Goal: Task Accomplishment & Management: Manage account settings

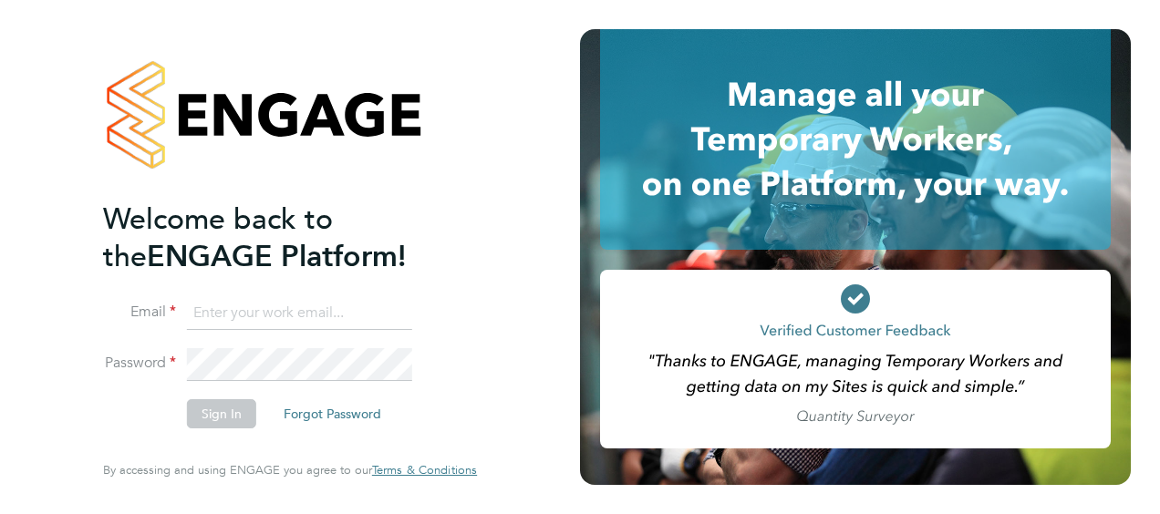
type input "thomas.cahill@countrysidepartnerships.com"
click at [221, 420] on button "Sign In" at bounding box center [221, 413] width 69 height 29
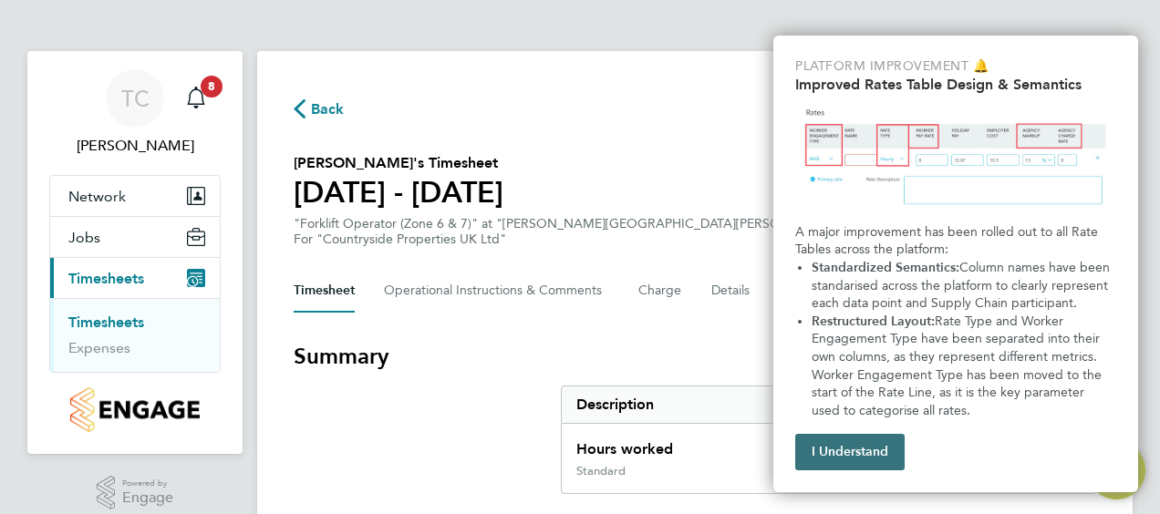
click at [877, 457] on button "I Understand" at bounding box center [849, 452] width 109 height 36
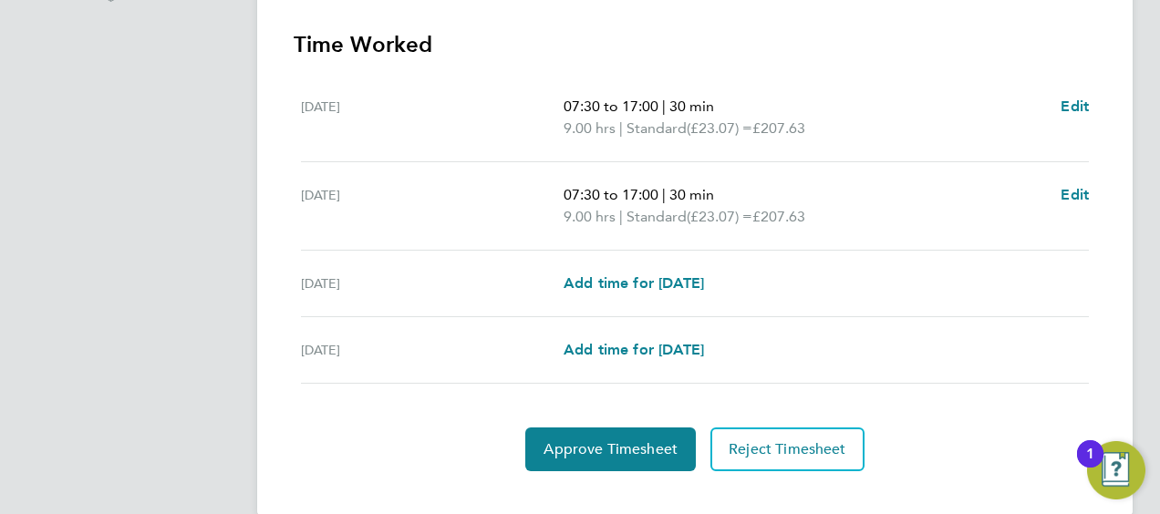
scroll to position [535, 0]
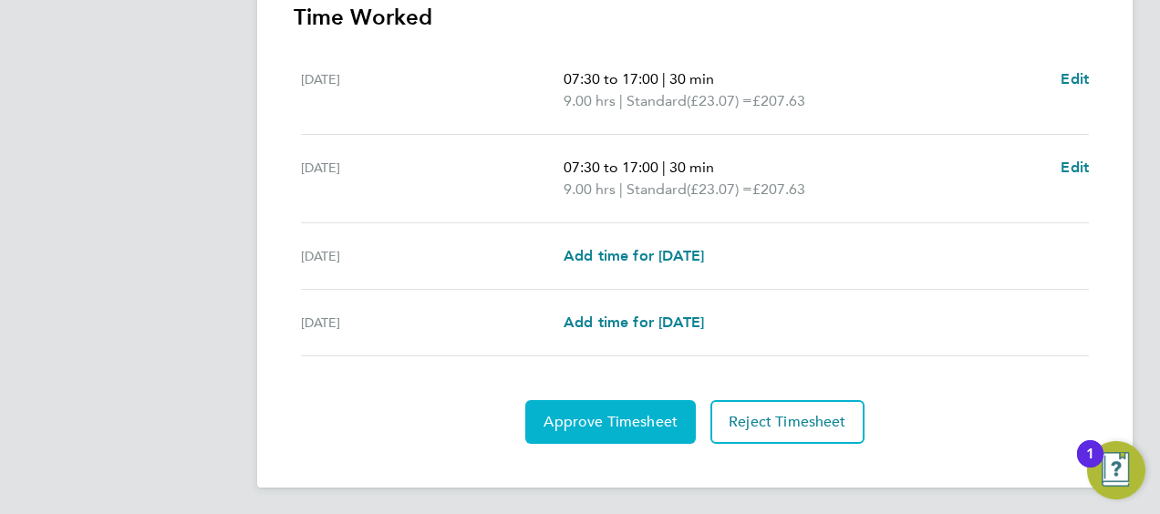
click at [594, 415] on span "Approve Timesheet" at bounding box center [611, 422] width 134 height 18
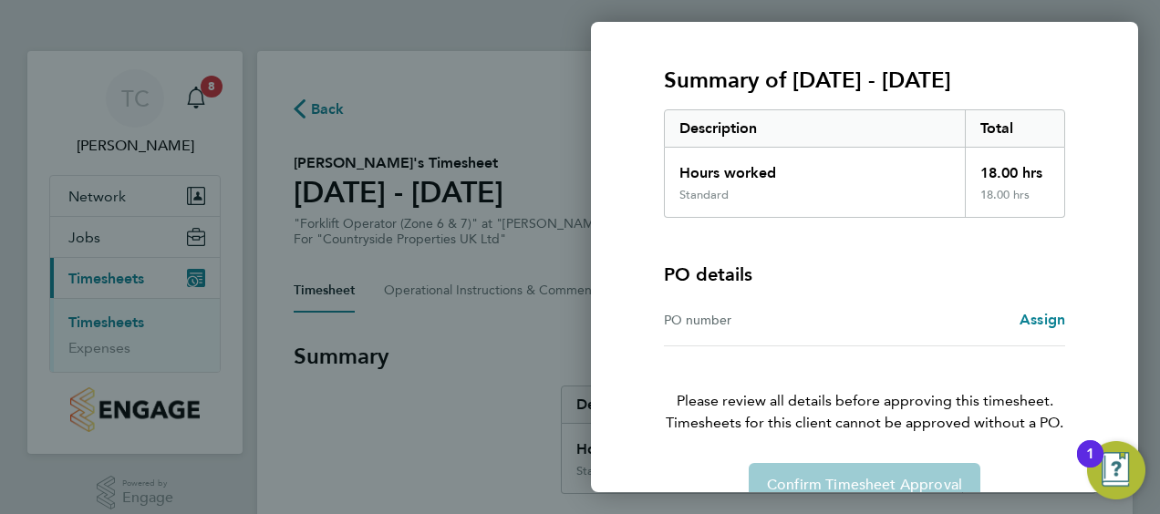
scroll to position [254, 0]
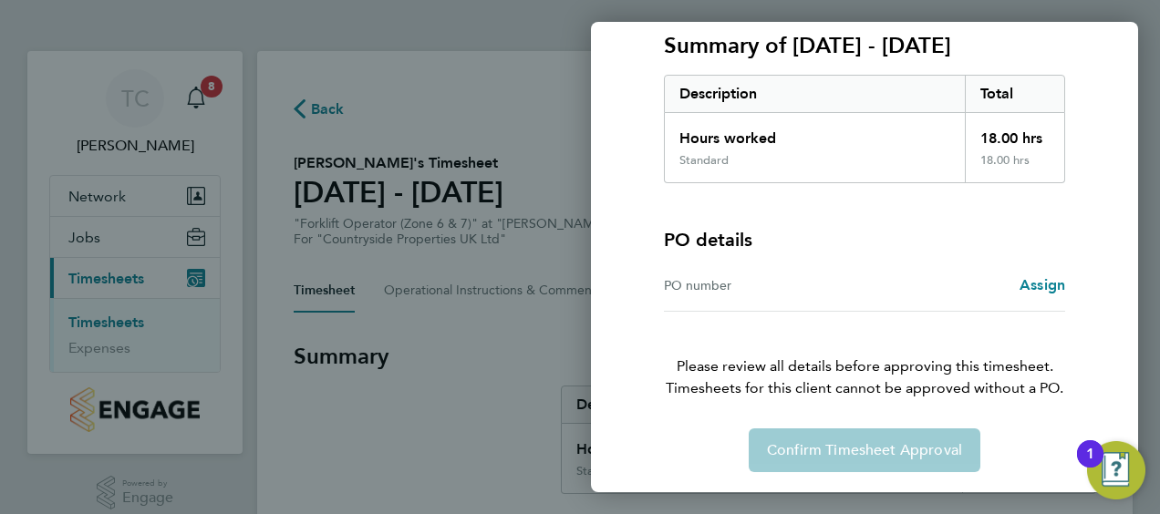
click at [858, 446] on div "Confirm Timesheet Approval" at bounding box center [864, 451] width 445 height 44
click at [841, 451] on div "Confirm Timesheet Approval" at bounding box center [864, 451] width 445 height 44
click at [1092, 460] on div "1" at bounding box center [1090, 466] width 8 height 24
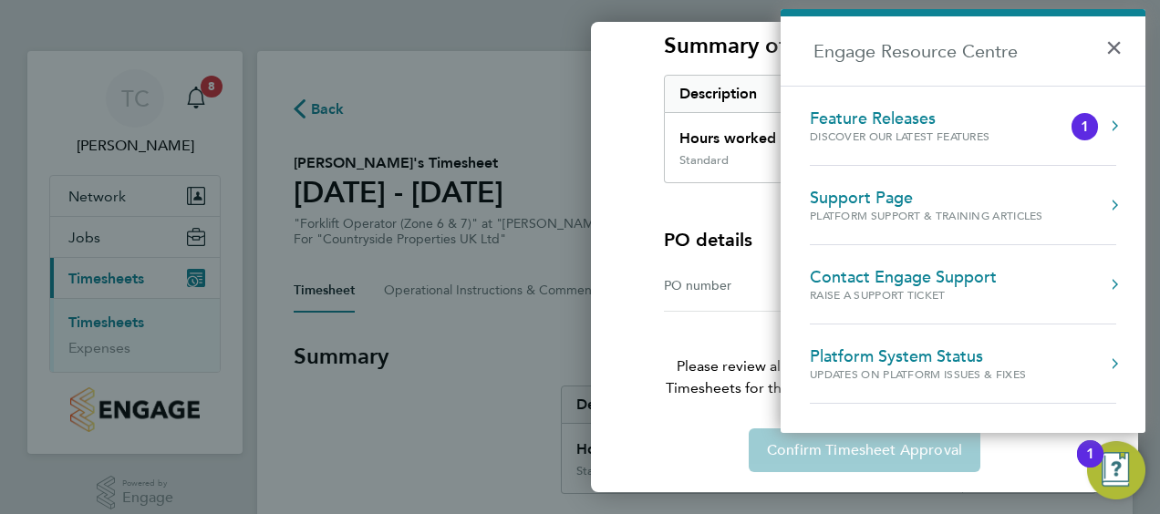
click at [882, 133] on div "Discover our latest features" at bounding box center [918, 137] width 216 height 16
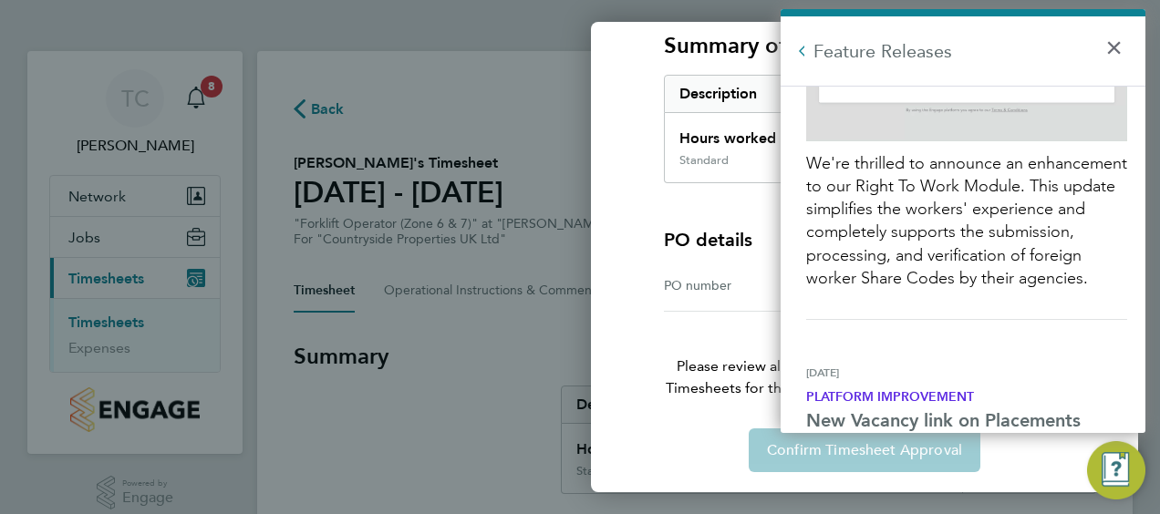
scroll to position [1915, 0]
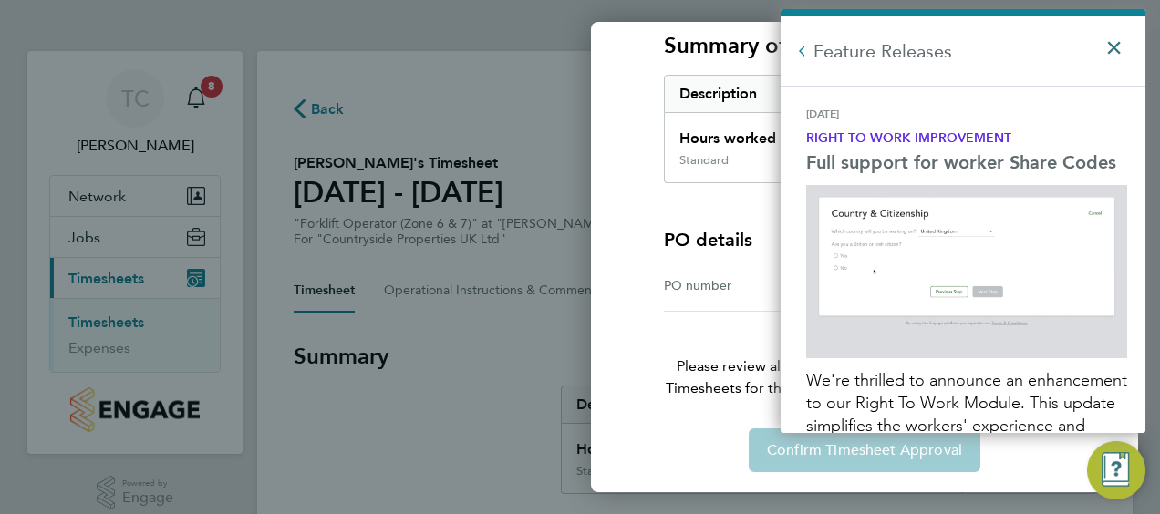
click at [1111, 42] on button "×" at bounding box center [1118, 42] width 26 height 40
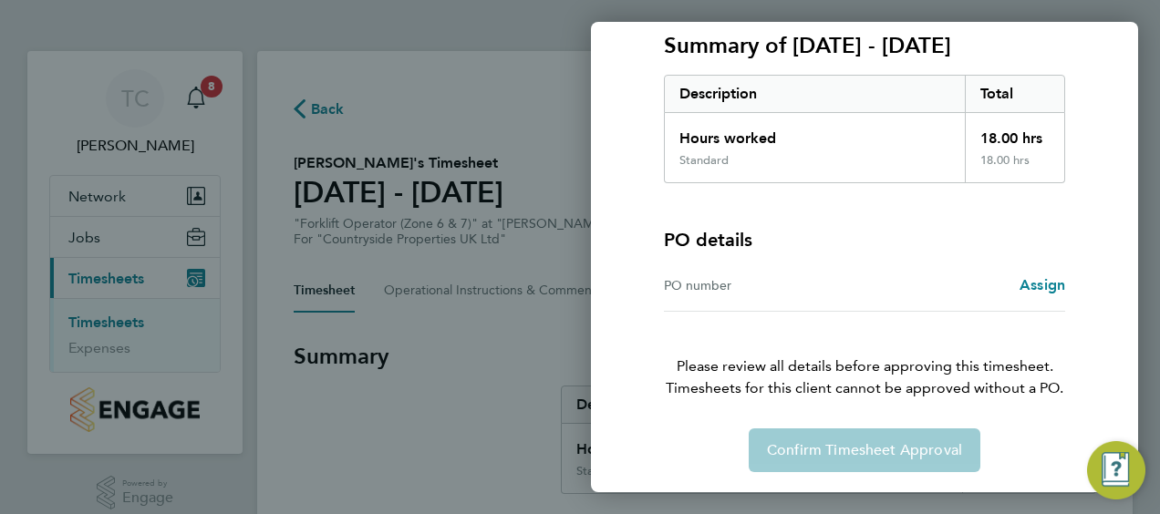
click at [206, 89] on div "Back Timesheet approval of Ant Dickin Forklift Operator (Zone 6 & 7) · Countrys…" at bounding box center [580, 257] width 1160 height 514
click at [890, 451] on div "Confirm Timesheet Approval" at bounding box center [864, 451] width 445 height 44
click at [680, 285] on div "PO number" at bounding box center [764, 286] width 201 height 22
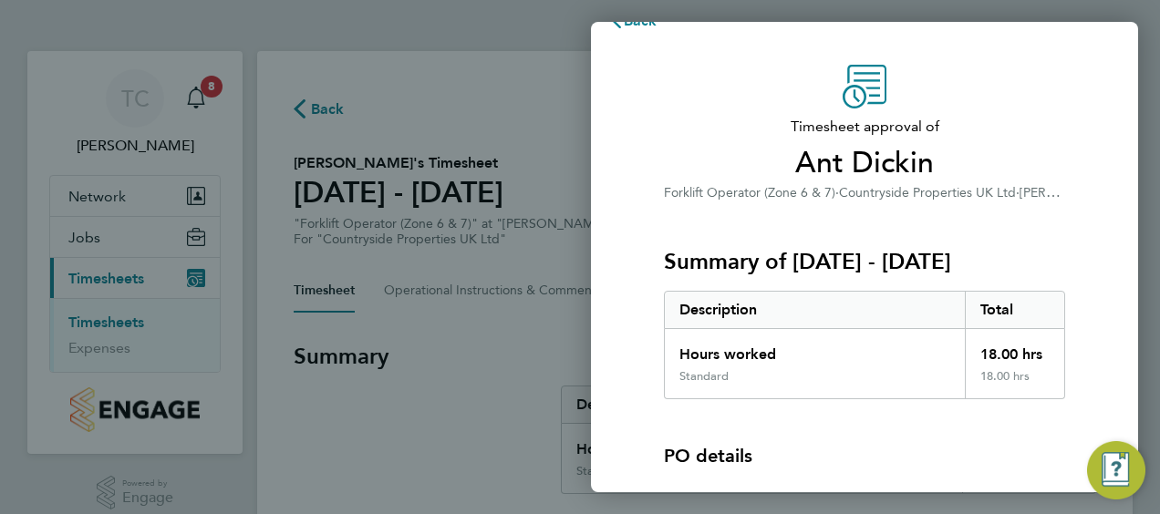
scroll to position [0, 0]
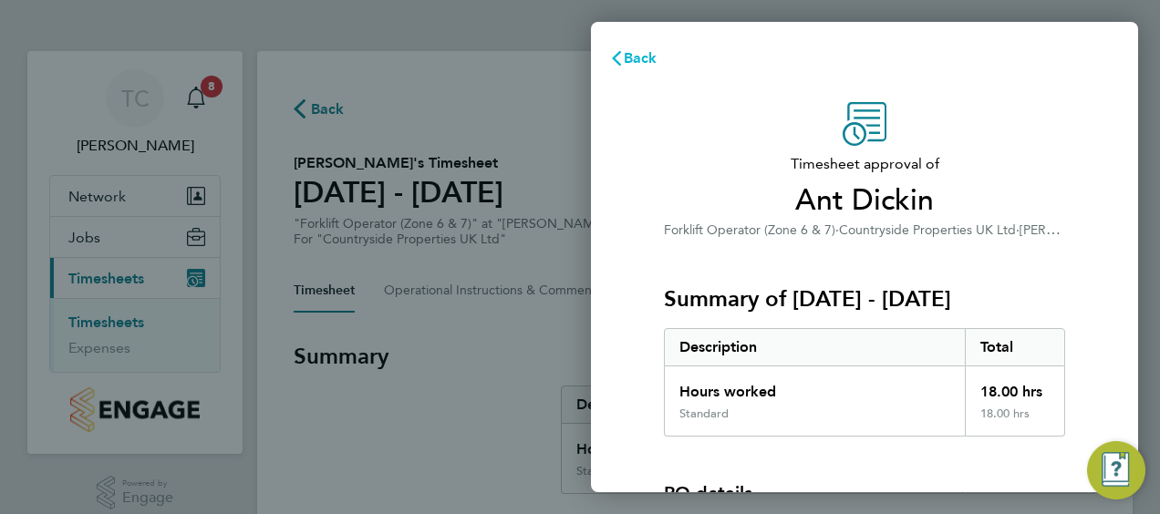
click at [618, 56] on icon "button" at bounding box center [616, 58] width 15 height 15
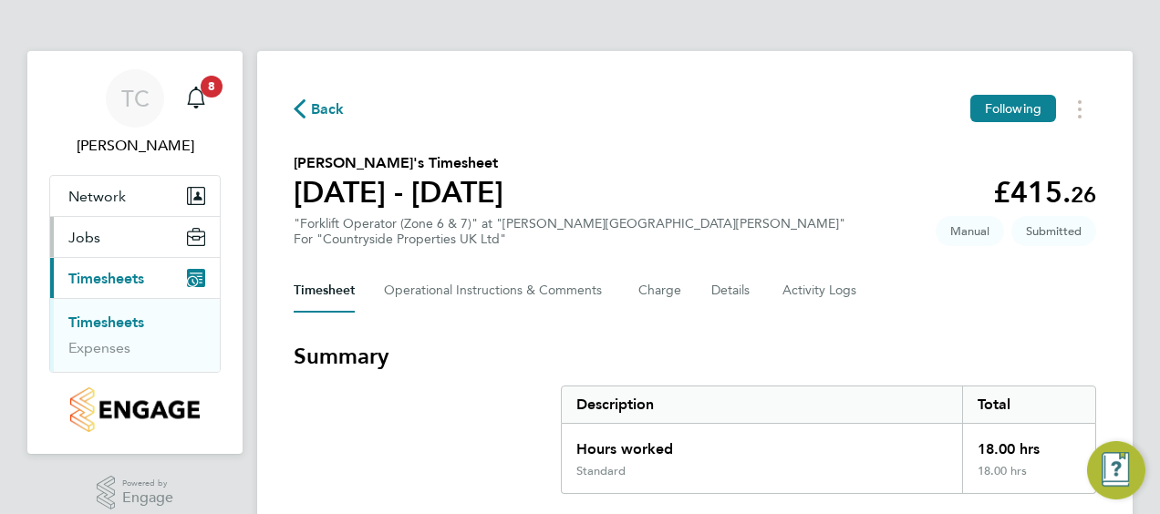
click at [103, 235] on button "Jobs" at bounding box center [135, 237] width 170 height 40
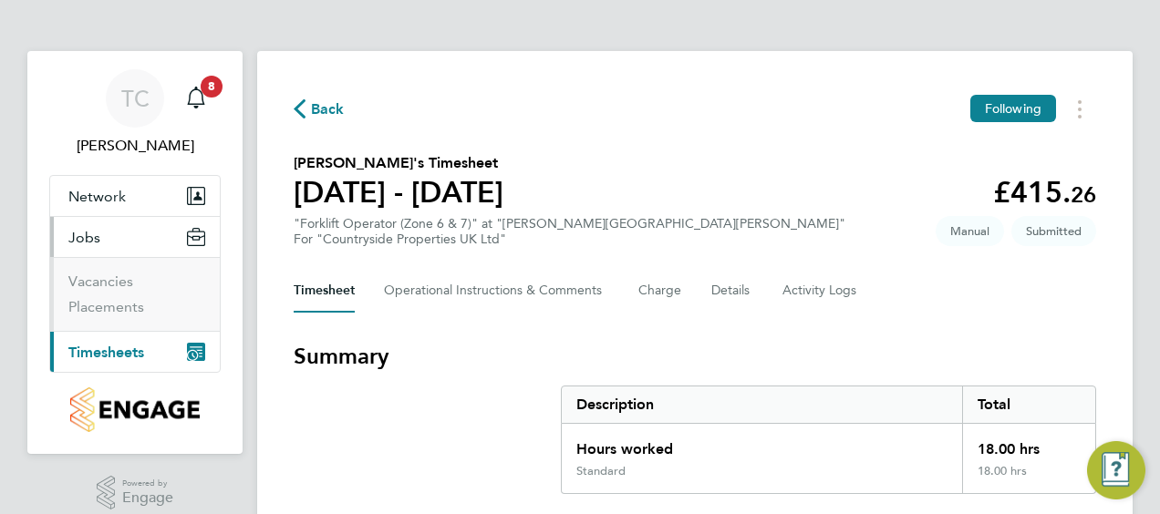
click at [82, 234] on span "Jobs" at bounding box center [84, 237] width 32 height 17
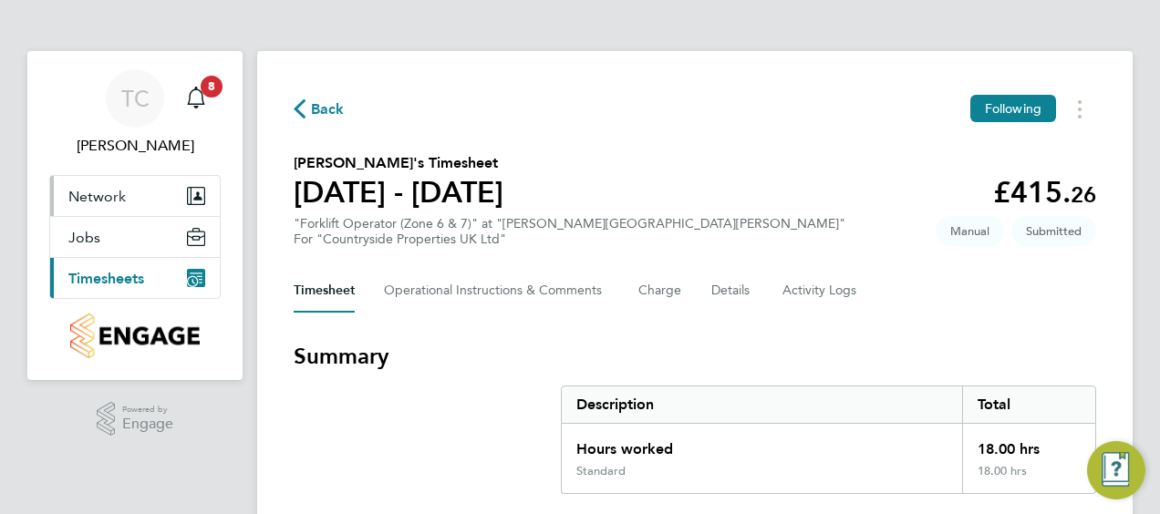
click at [88, 200] on span "Network" at bounding box center [96, 196] width 57 height 17
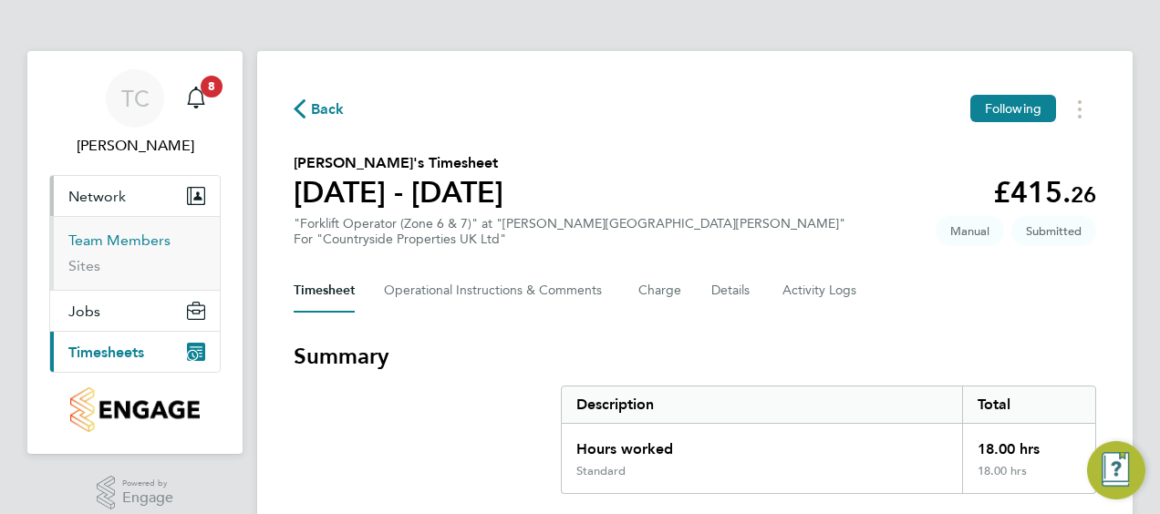
click at [87, 237] on link "Team Members" at bounding box center [119, 240] width 102 height 17
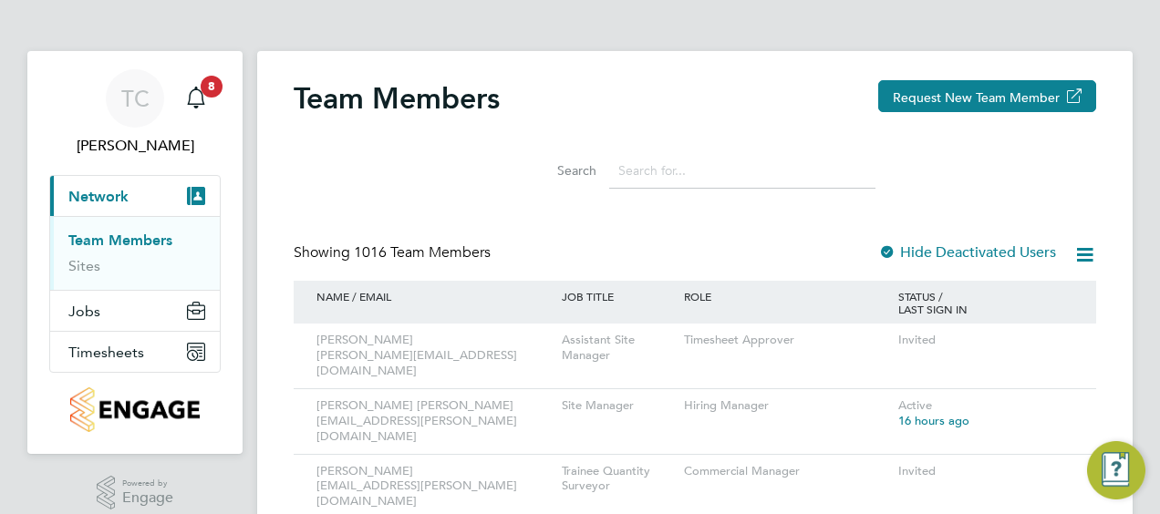
click at [83, 242] on link "Team Members" at bounding box center [120, 240] width 104 height 17
click at [644, 177] on input at bounding box center [742, 171] width 266 height 36
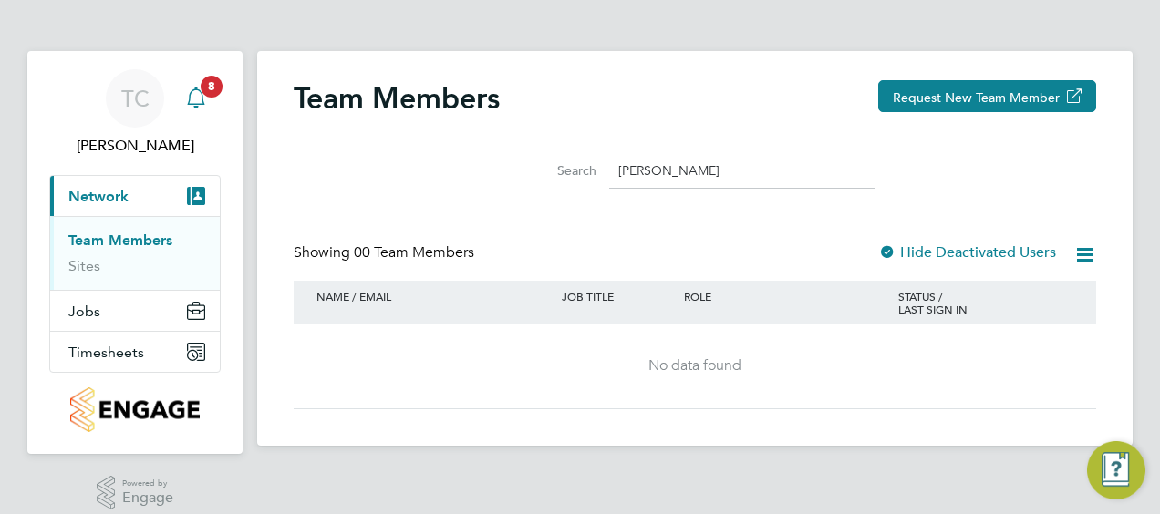
type input "tom cahill"
click at [196, 90] on icon "Main navigation" at bounding box center [196, 98] width 22 height 22
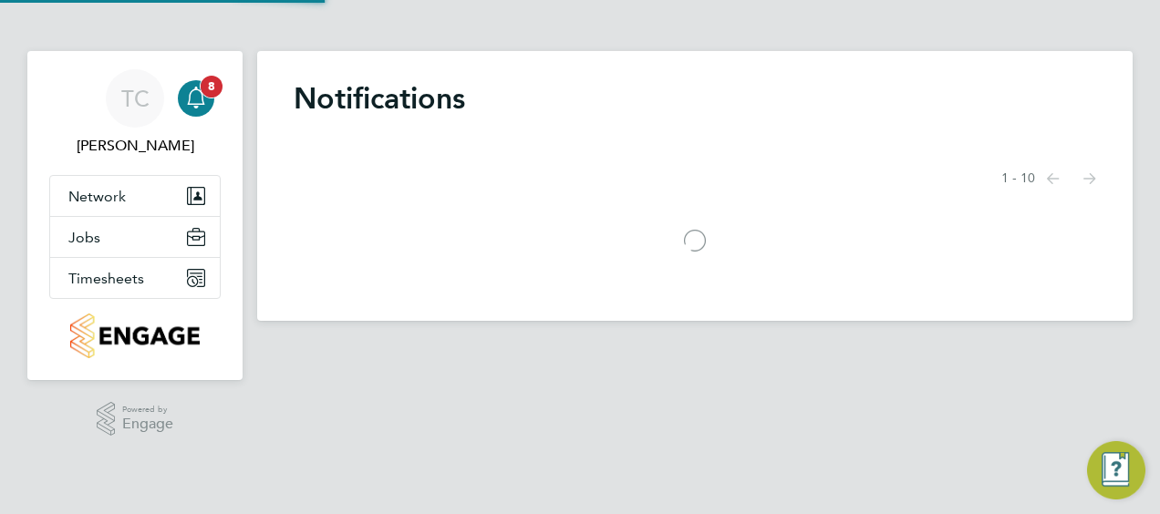
click at [207, 85] on span "8" at bounding box center [212, 87] width 22 height 22
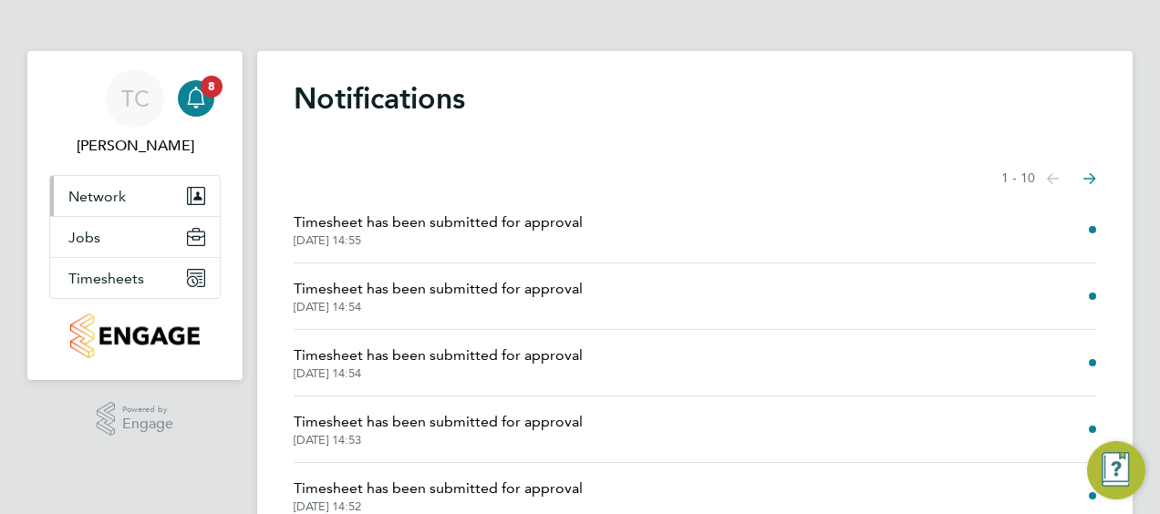
click at [81, 200] on span "Network" at bounding box center [96, 196] width 57 height 17
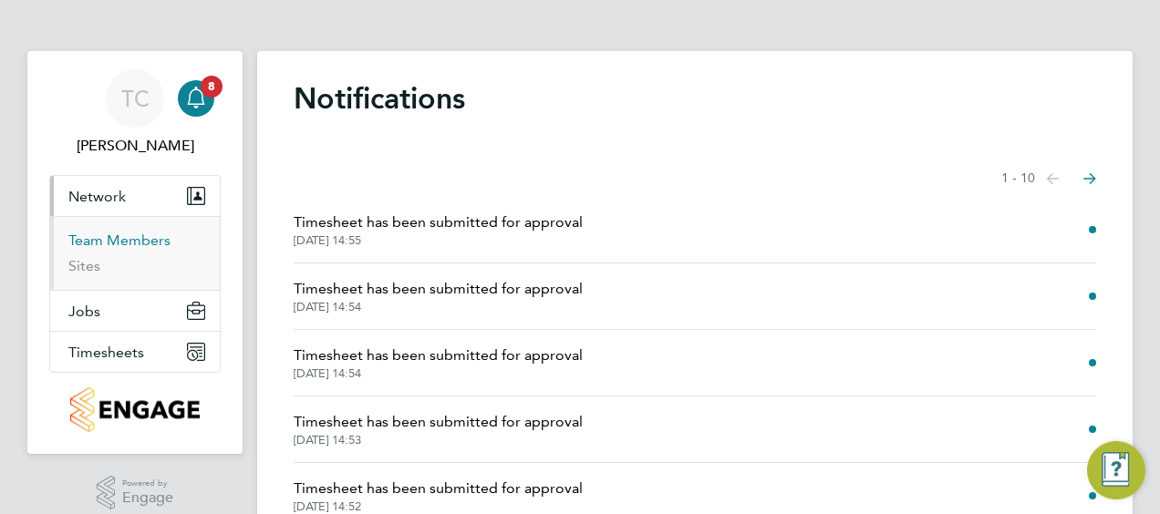
click at [88, 239] on link "Team Members" at bounding box center [119, 240] width 102 height 17
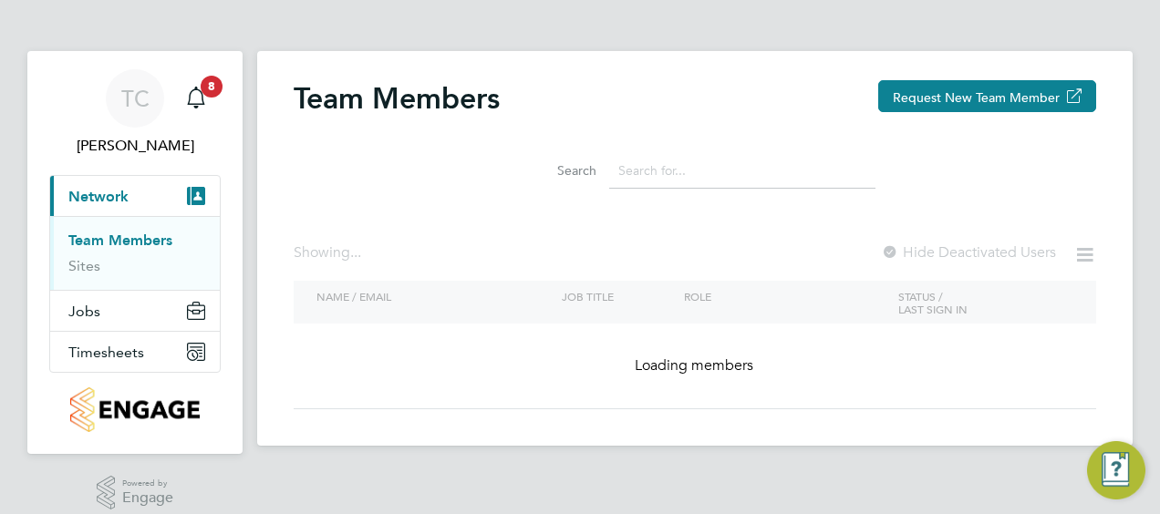
click at [633, 173] on input at bounding box center [742, 171] width 266 height 36
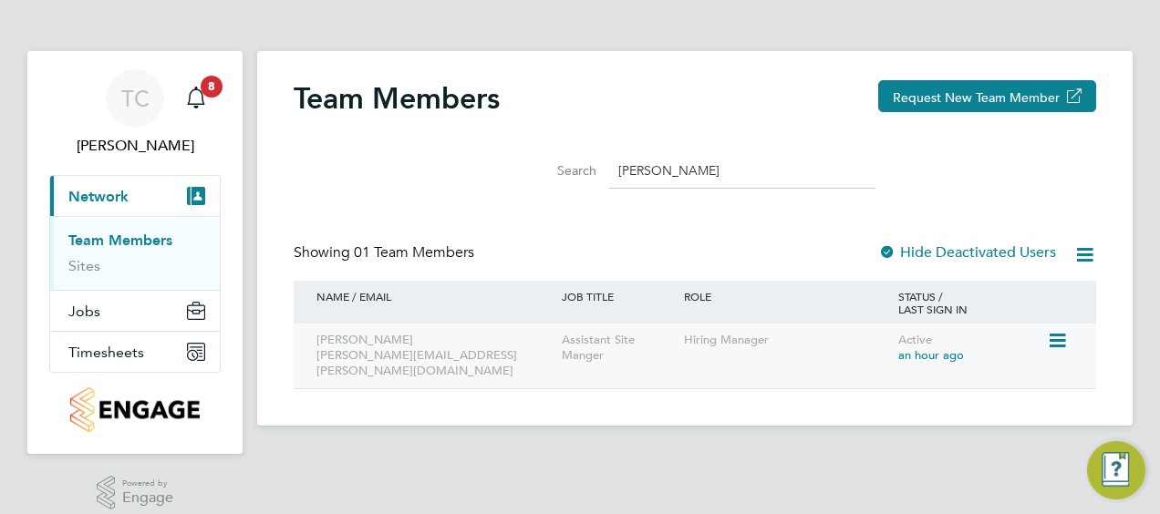
type input "[PERSON_NAME]"
click at [366, 350] on div "Thomas Cahill thomas.cahill@countrysidepartnerships.com" at bounding box center [434, 356] width 245 height 65
click at [908, 342] on div "Active an hour ago" at bounding box center [970, 348] width 153 height 49
click at [912, 355] on span "an hour ago" at bounding box center [931, 356] width 66 height 16
click at [416, 355] on div "Thomas Cahill thomas.cahill@countrysidepartnerships.com" at bounding box center [434, 356] width 245 height 65
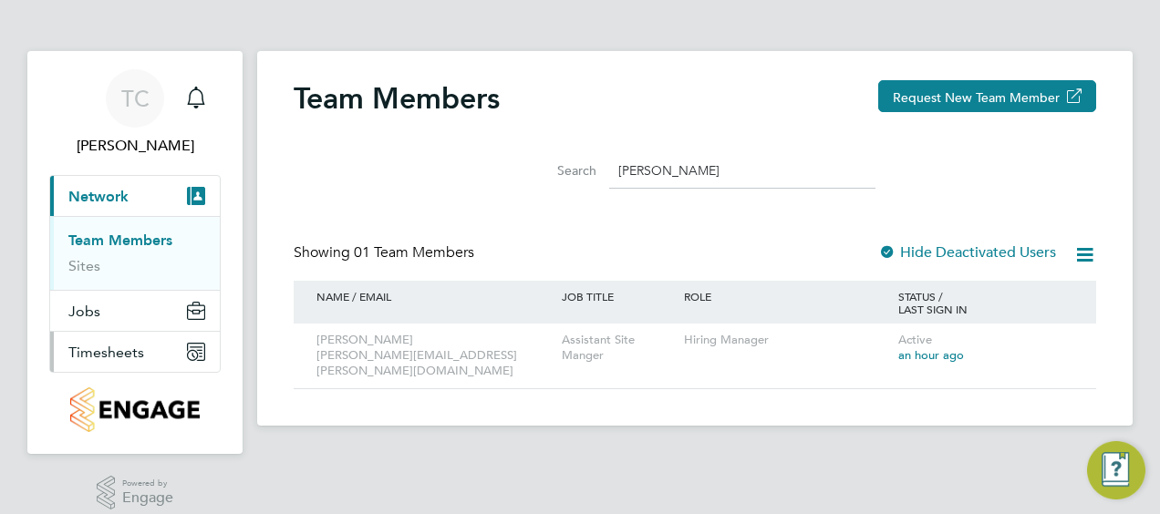
click at [88, 349] on span "Timesheets" at bounding box center [106, 352] width 76 height 17
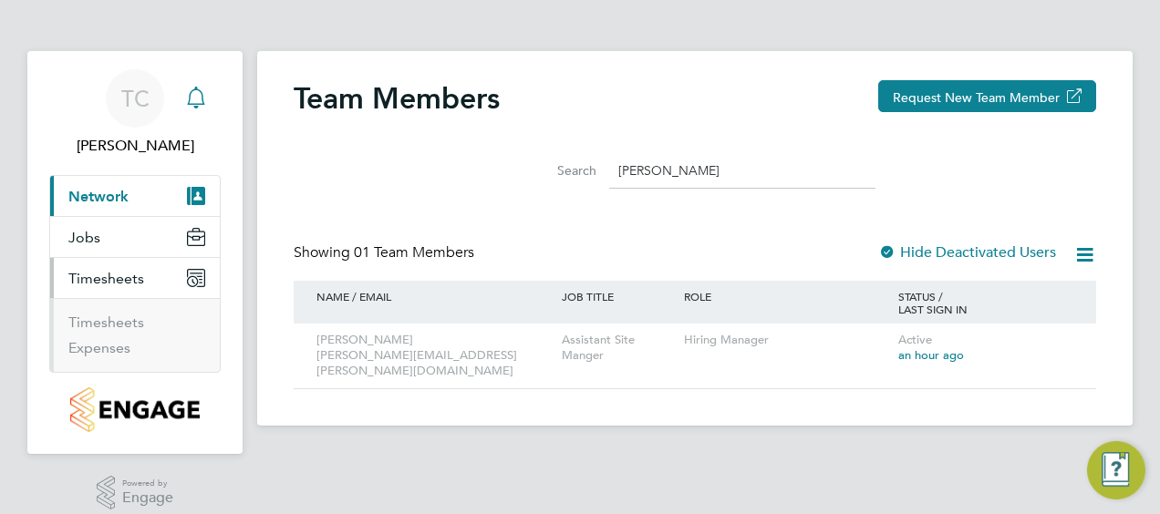
click at [196, 97] on icon "Main navigation" at bounding box center [196, 98] width 22 height 22
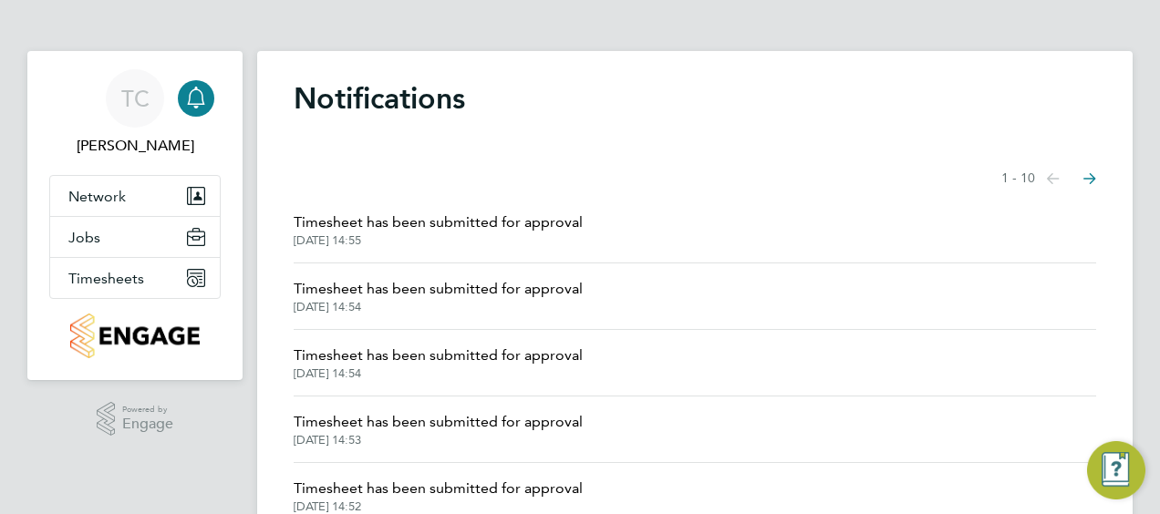
click at [367, 224] on span "Timesheet has been submitted for approval" at bounding box center [438, 223] width 289 height 22
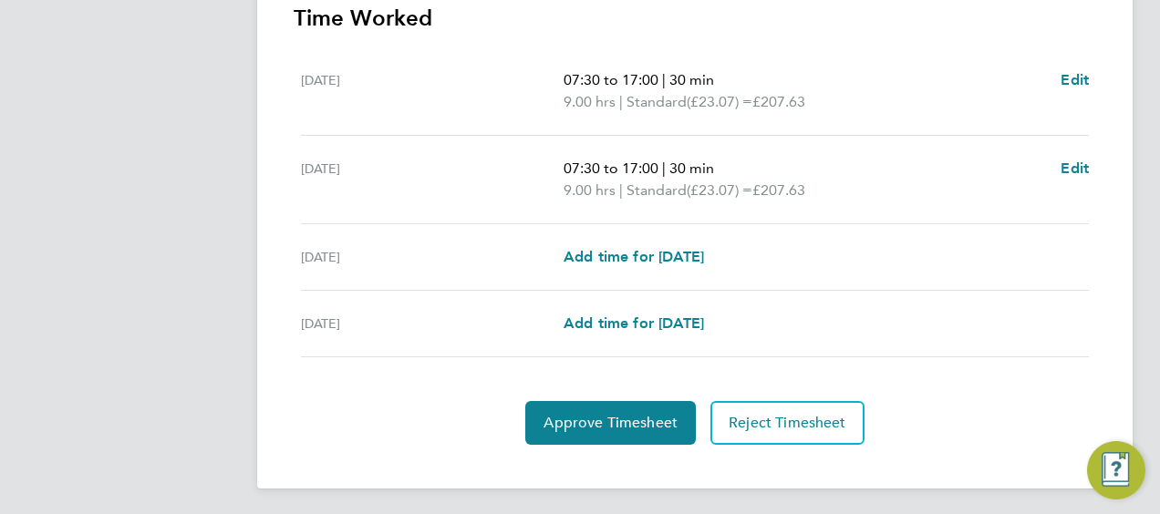
scroll to position [535, 0]
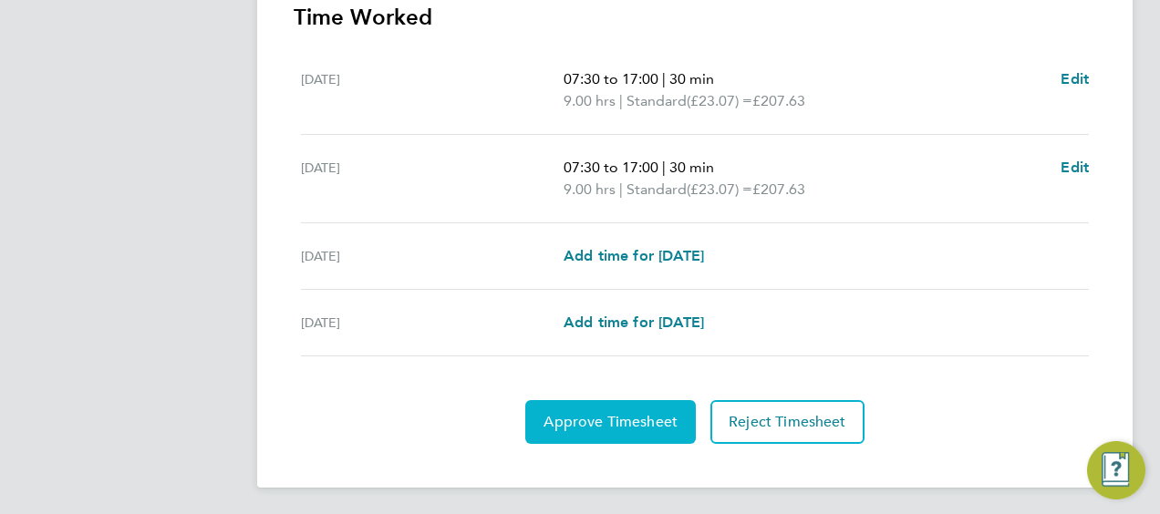
click at [612, 415] on span "Approve Timesheet" at bounding box center [611, 422] width 134 height 18
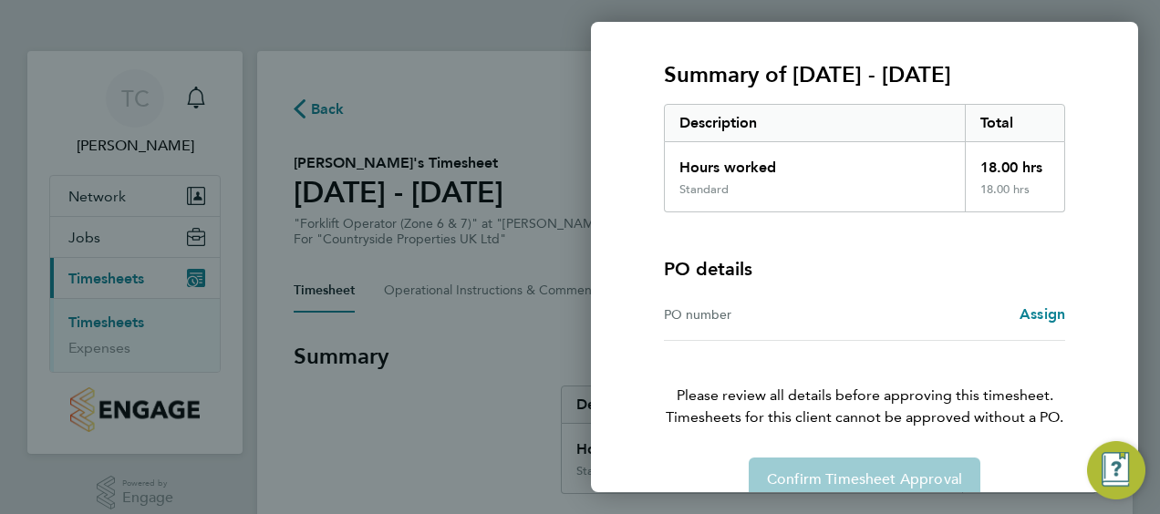
scroll to position [254, 0]
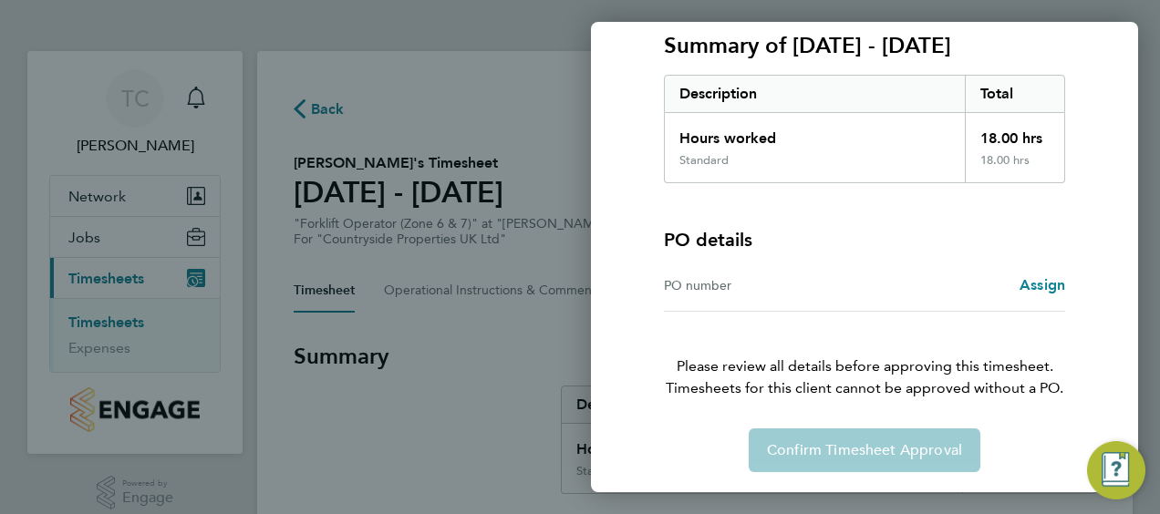
click at [843, 441] on div "Confirm Timesheet Approval" at bounding box center [864, 451] width 445 height 44
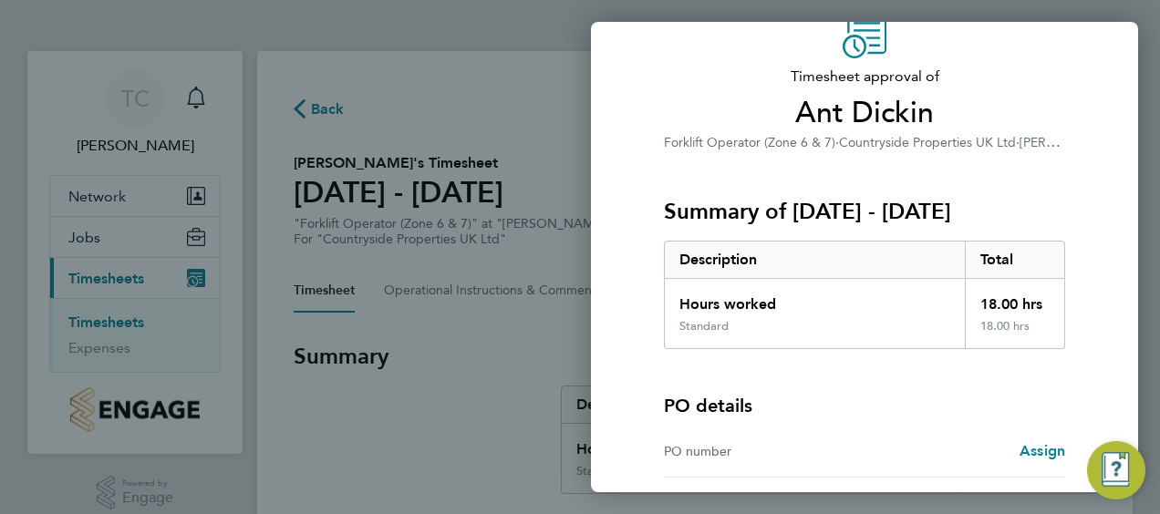
scroll to position [0, 0]
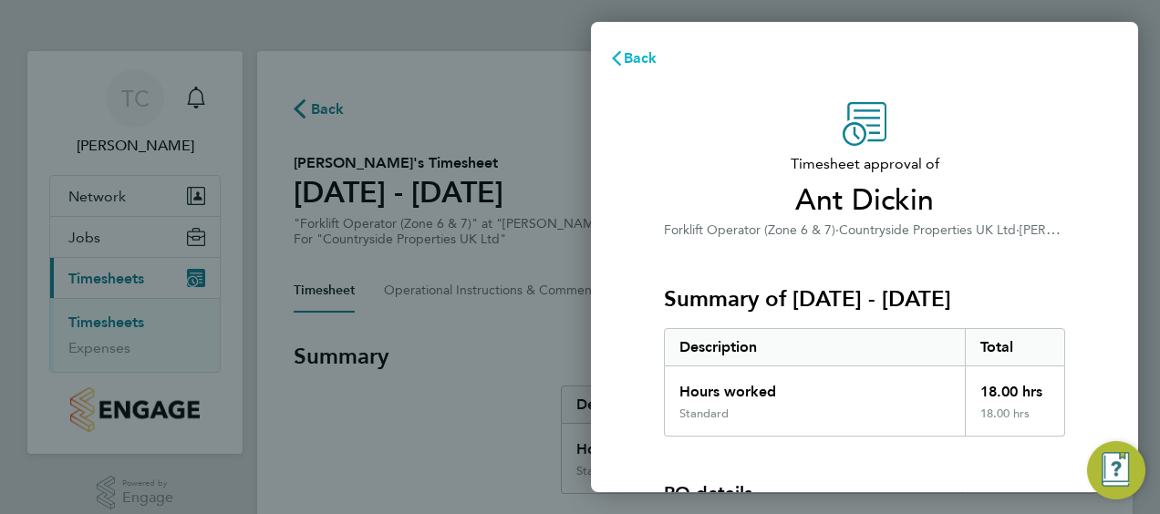
click at [616, 54] on icon "button" at bounding box center [616, 58] width 15 height 15
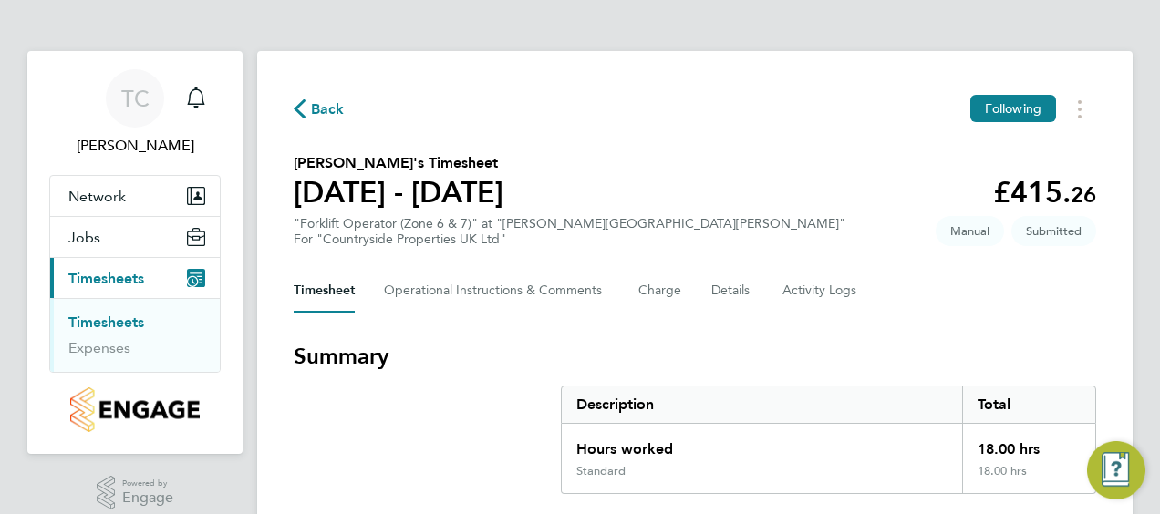
click at [311, 109] on span "Back" at bounding box center [328, 110] width 34 height 22
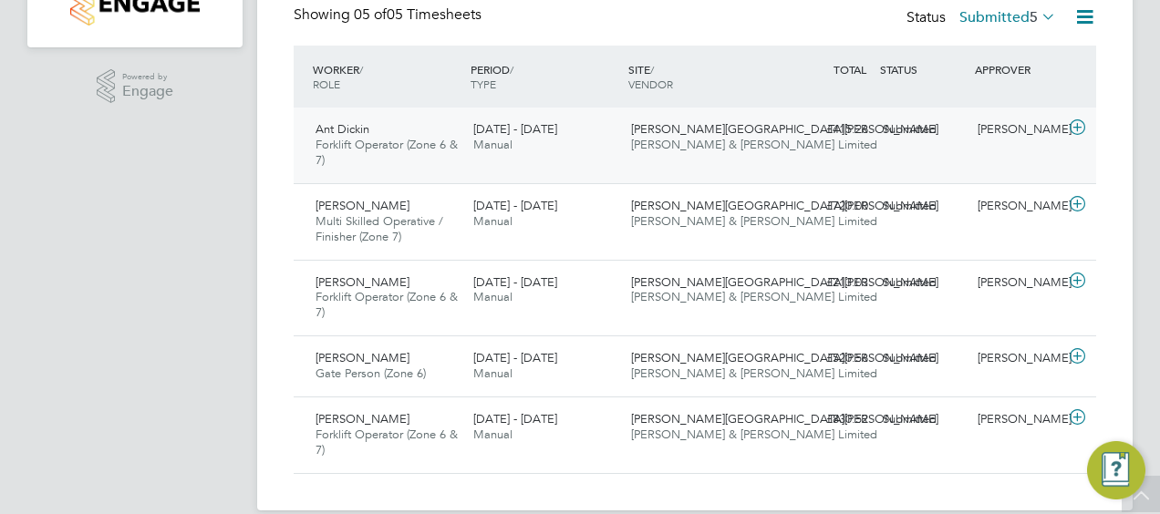
scroll to position [430, 0]
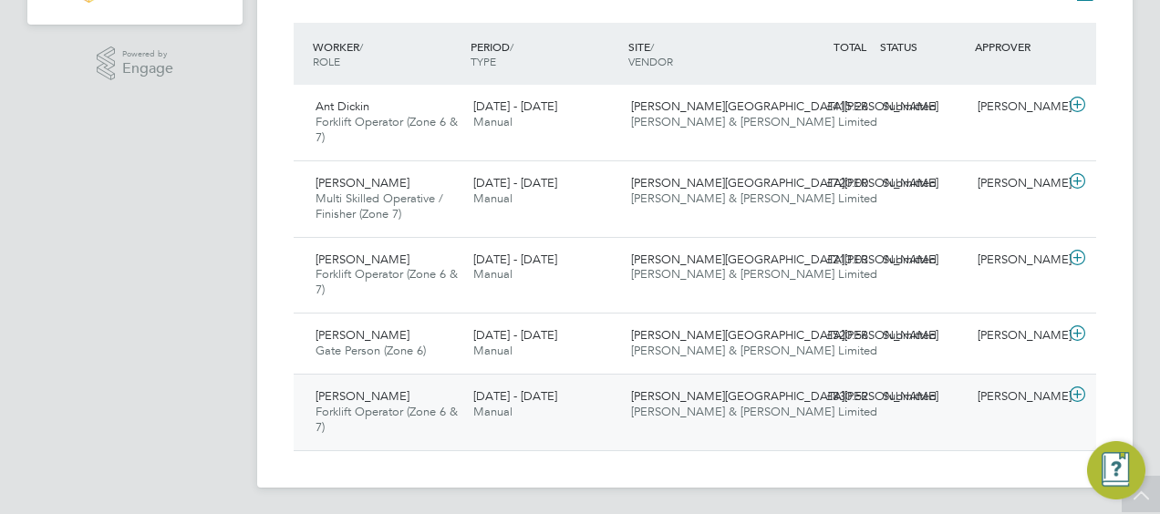
click at [1076, 392] on icon at bounding box center [1077, 395] width 23 height 15
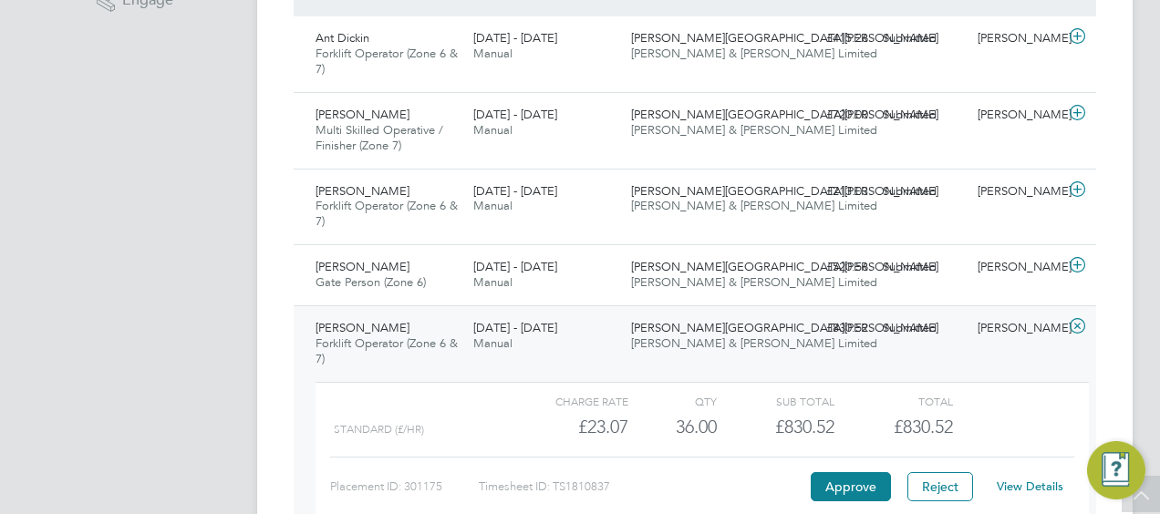
scroll to position [521, 0]
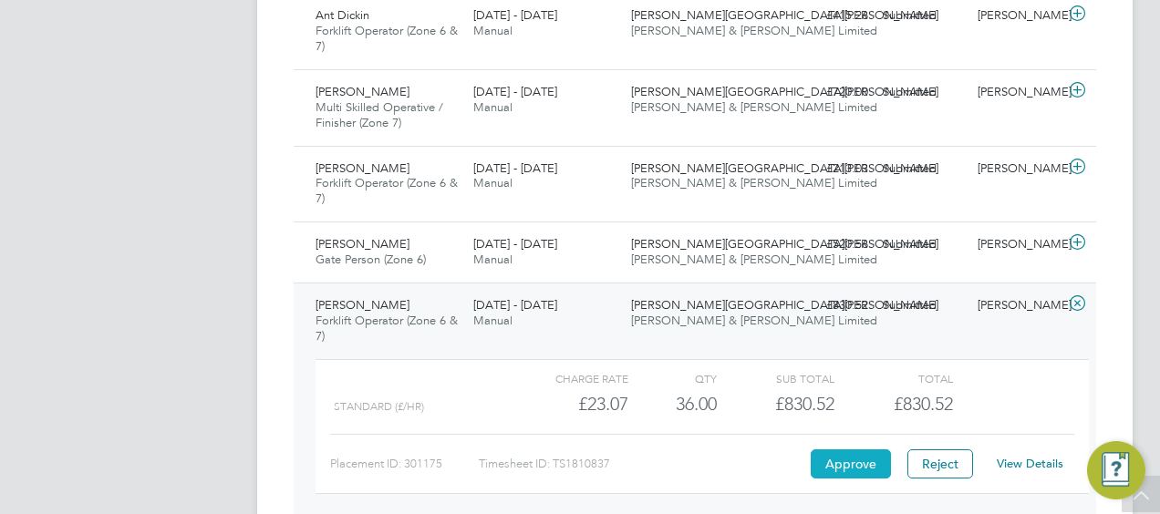
click at [845, 458] on button "Approve" at bounding box center [851, 464] width 80 height 29
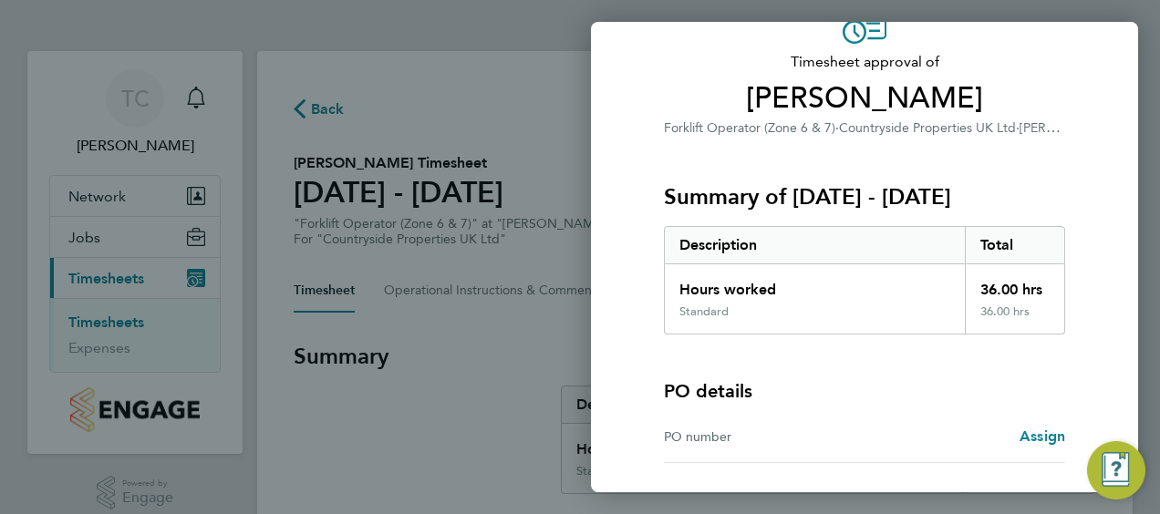
scroll to position [254, 0]
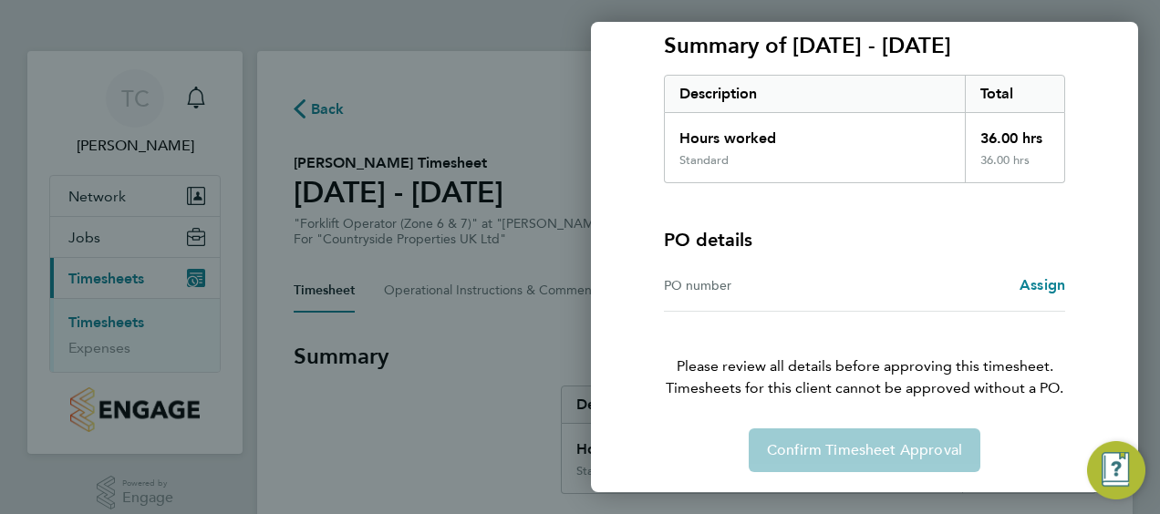
click at [679, 285] on div "PO number" at bounding box center [764, 286] width 201 height 22
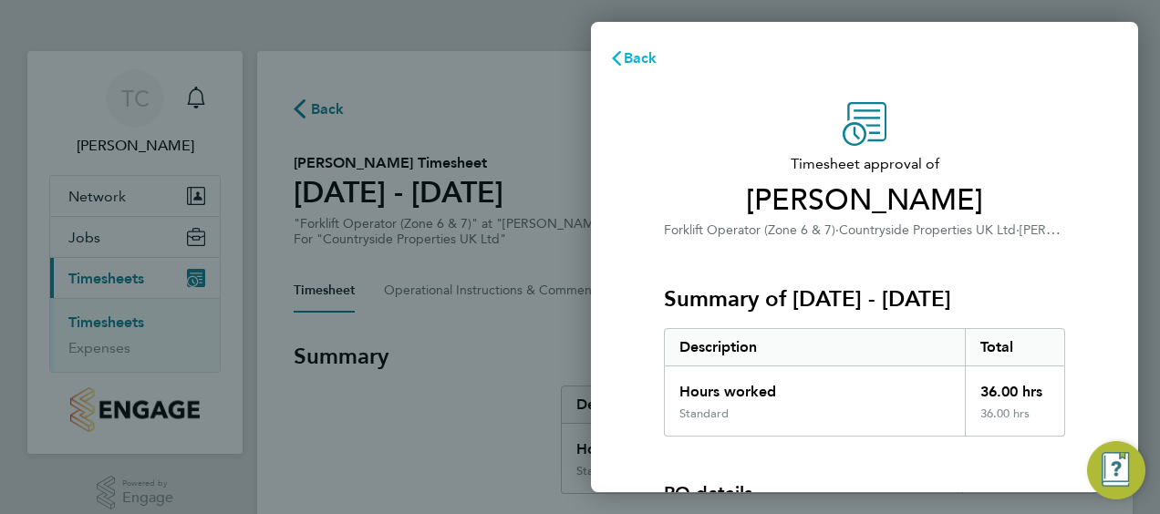
click at [617, 54] on icon "button" at bounding box center [616, 58] width 9 height 15
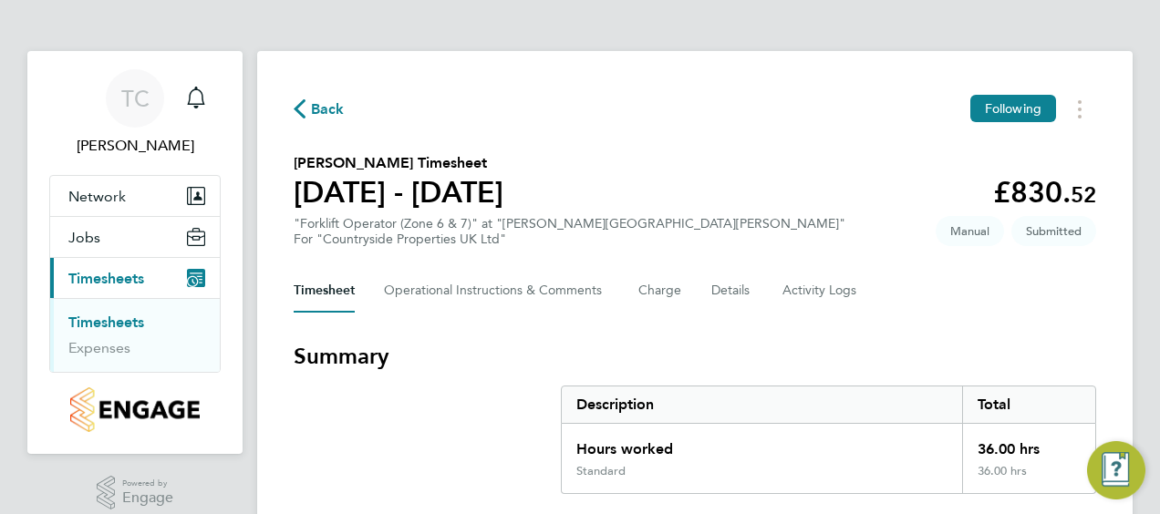
click at [294, 109] on icon "button" at bounding box center [300, 108] width 12 height 19
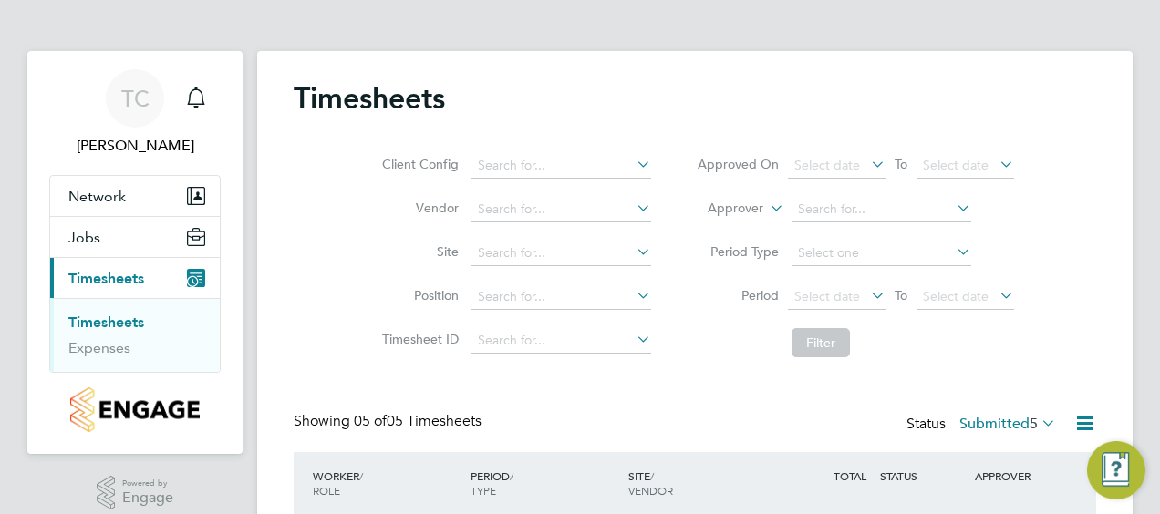
click at [93, 275] on span "Timesheets" at bounding box center [106, 278] width 76 height 17
click at [125, 273] on span "Timesheets" at bounding box center [106, 278] width 76 height 17
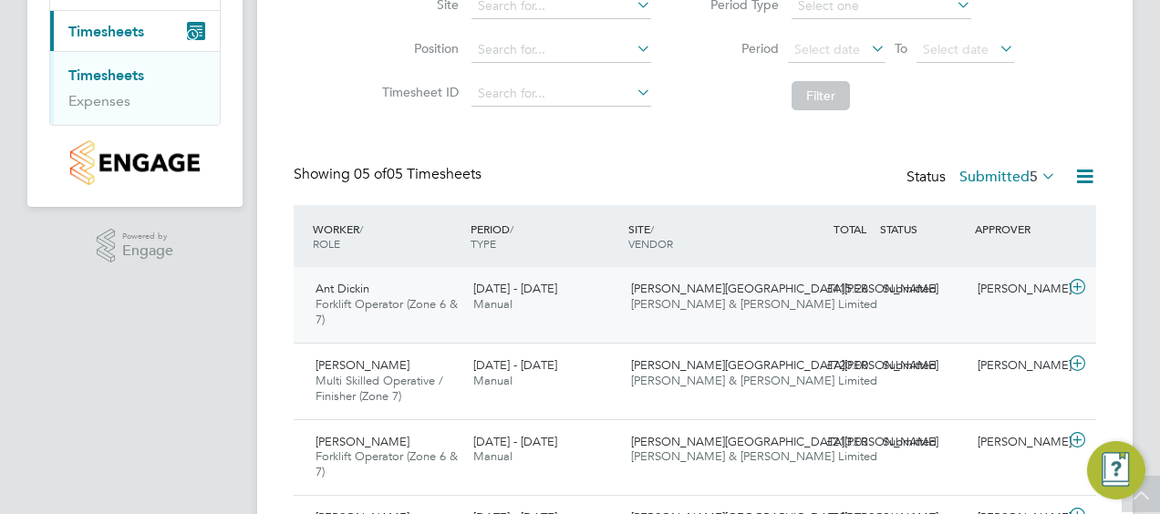
click at [352, 299] on span "Forklift Operator (Zone 6 & 7)" at bounding box center [387, 311] width 142 height 31
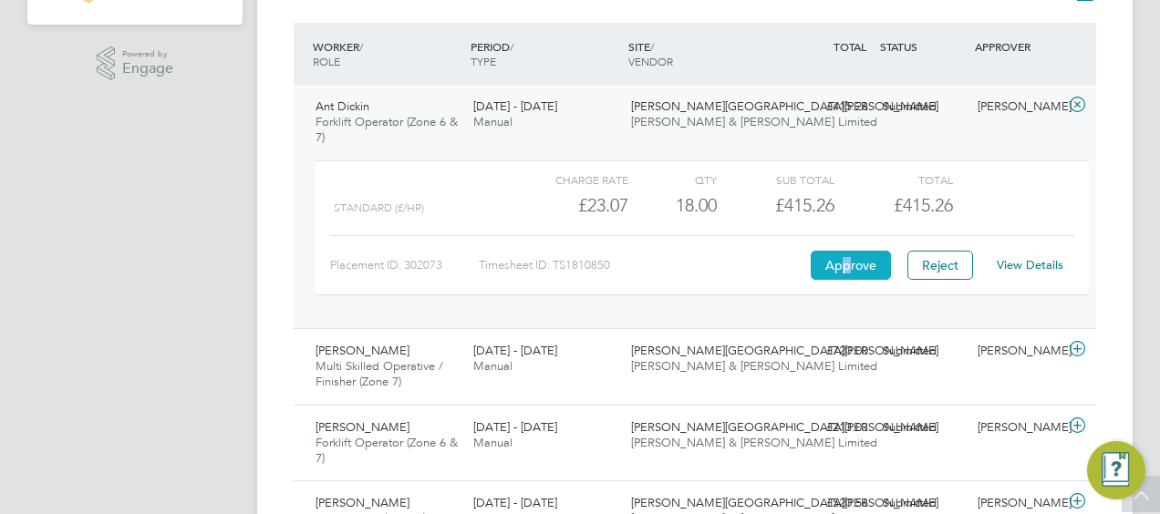
click at [846, 269] on button "Approve" at bounding box center [851, 265] width 80 height 29
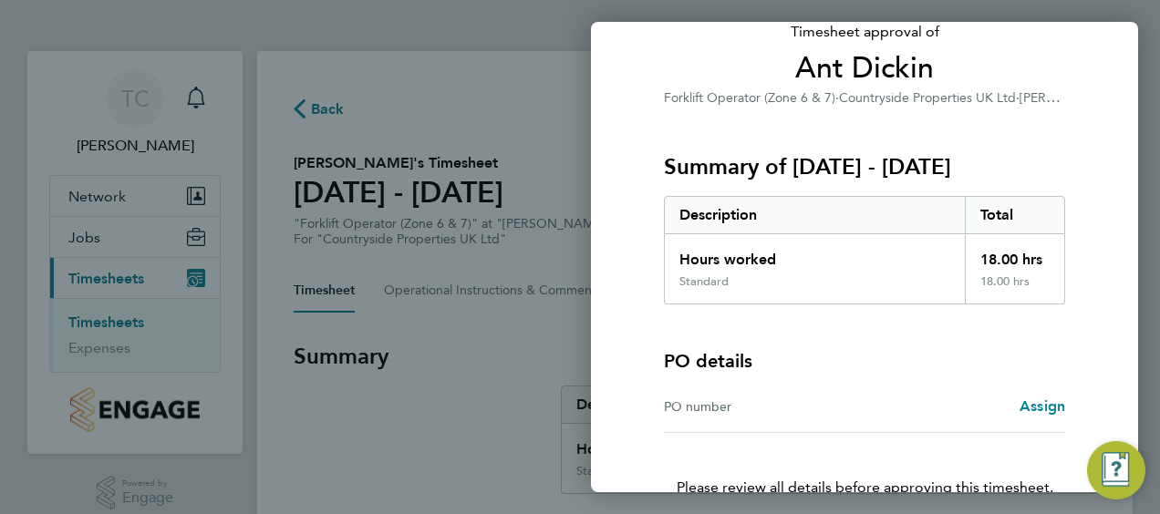
scroll to position [254, 0]
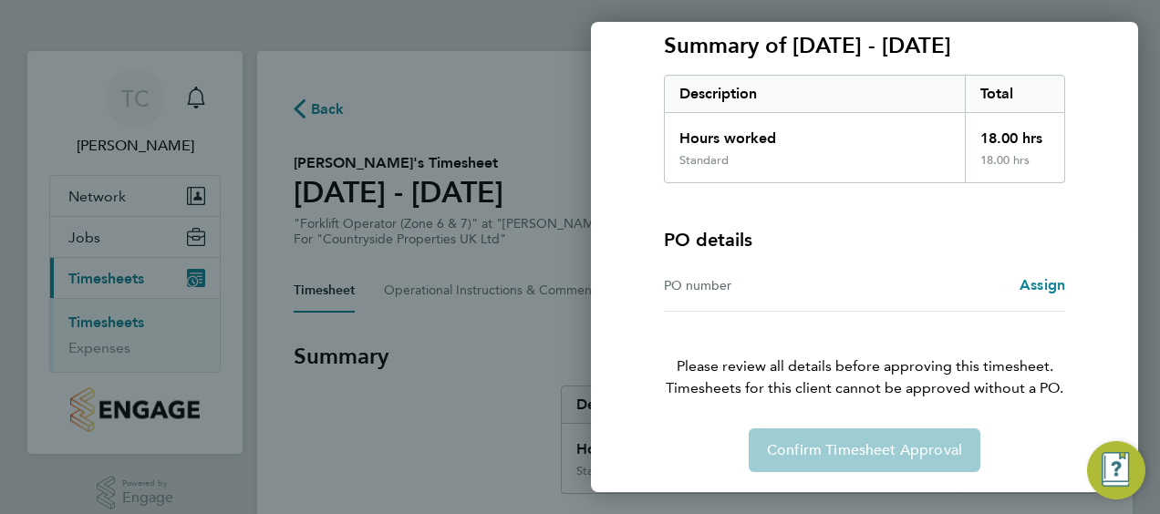
click at [845, 456] on div "Confirm Timesheet Approval" at bounding box center [864, 451] width 445 height 44
click at [690, 293] on div "PO number" at bounding box center [764, 286] width 201 height 22
click at [718, 290] on div "PO number" at bounding box center [764, 286] width 201 height 22
click at [720, 296] on div "PO number Assign" at bounding box center [864, 286] width 401 height 52
click at [1044, 285] on span "Assign" at bounding box center [1043, 284] width 46 height 17
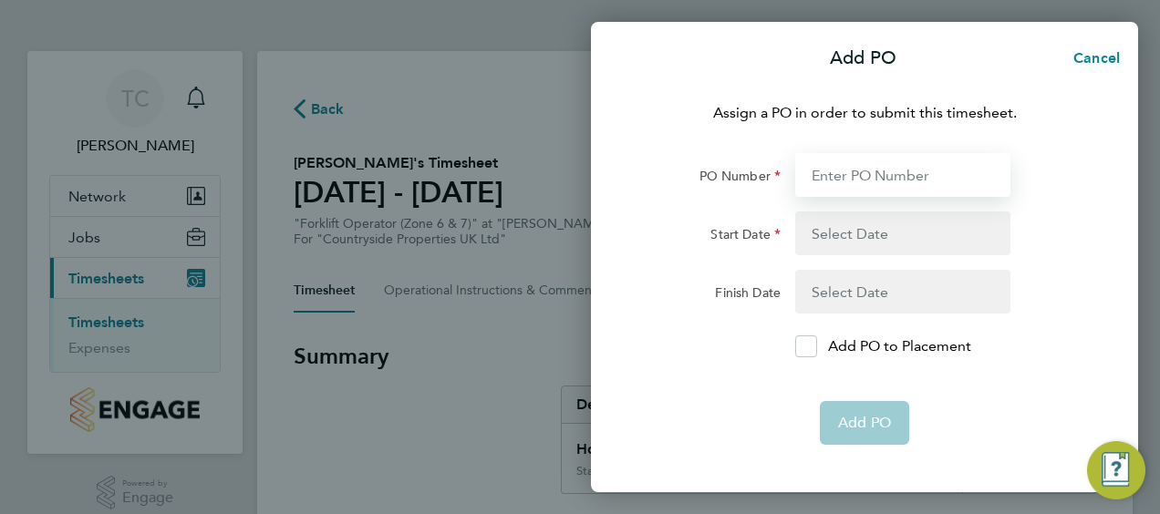
click at [834, 179] on input "PO Number" at bounding box center [902, 175] width 215 height 44
type input "MWZ513"
type input "12 May 25"
type input "22 Aug 25"
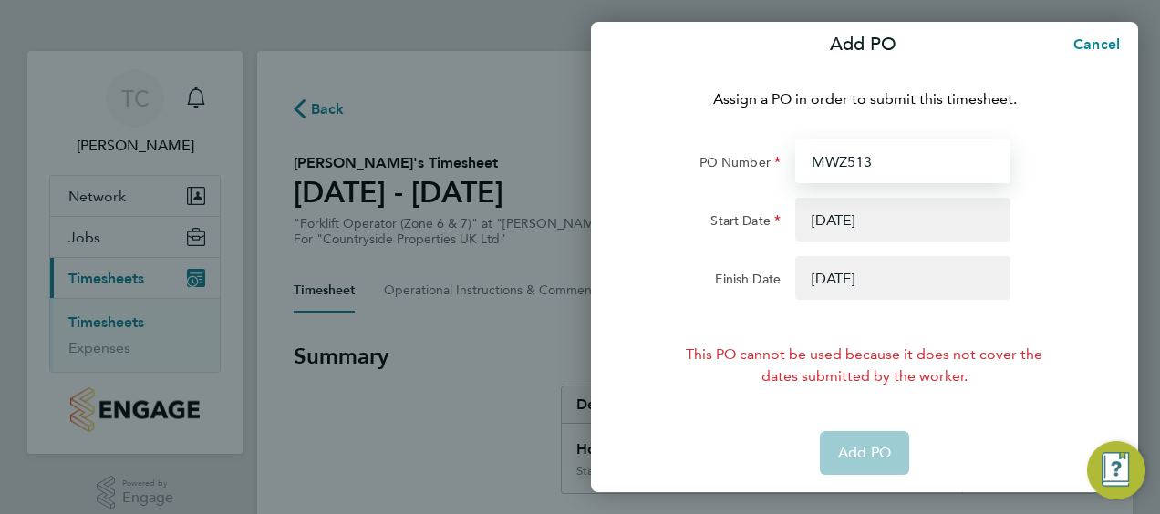
scroll to position [18, 0]
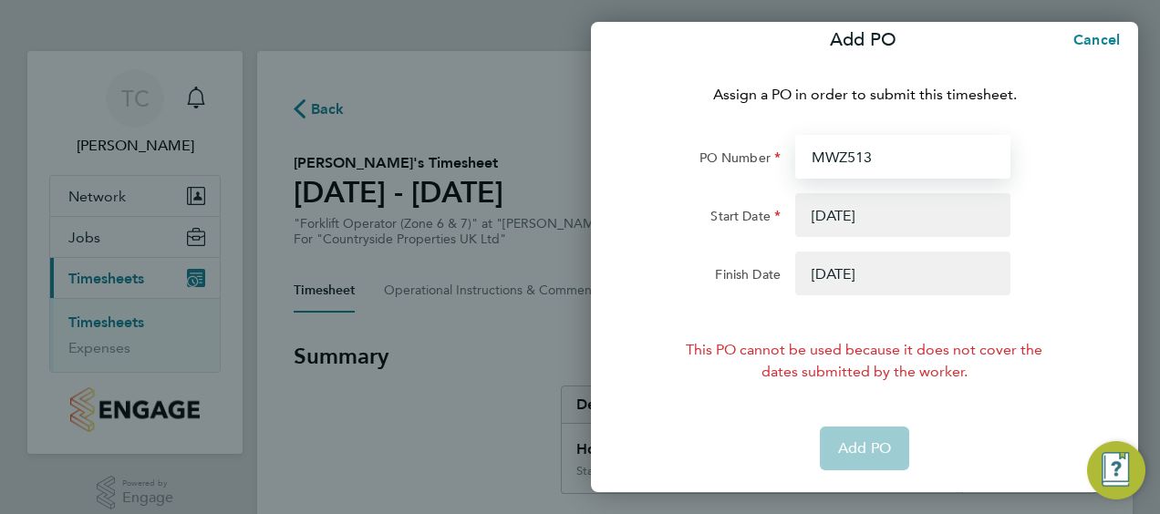
type input "MWZ513"
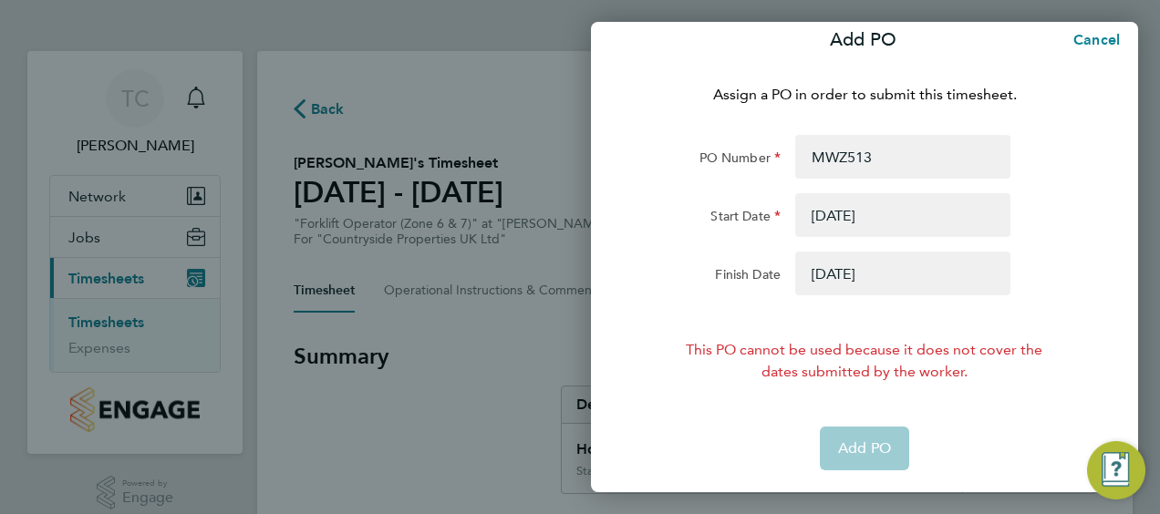
click at [861, 442] on app-form-button "Add PO" at bounding box center [864, 449] width 89 height 44
click at [1090, 42] on span "Cancel" at bounding box center [1094, 39] width 52 height 17
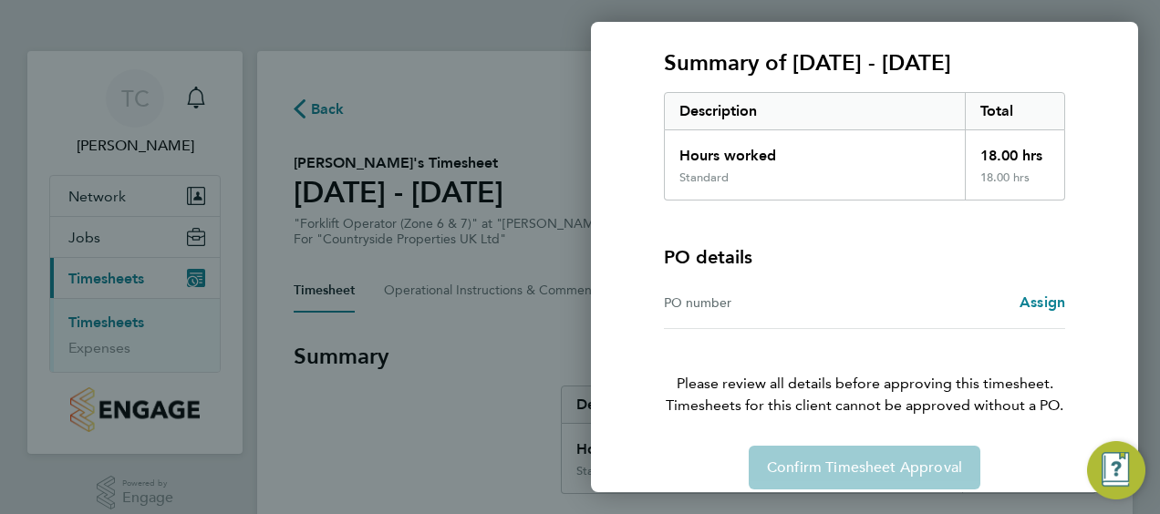
scroll to position [254, 0]
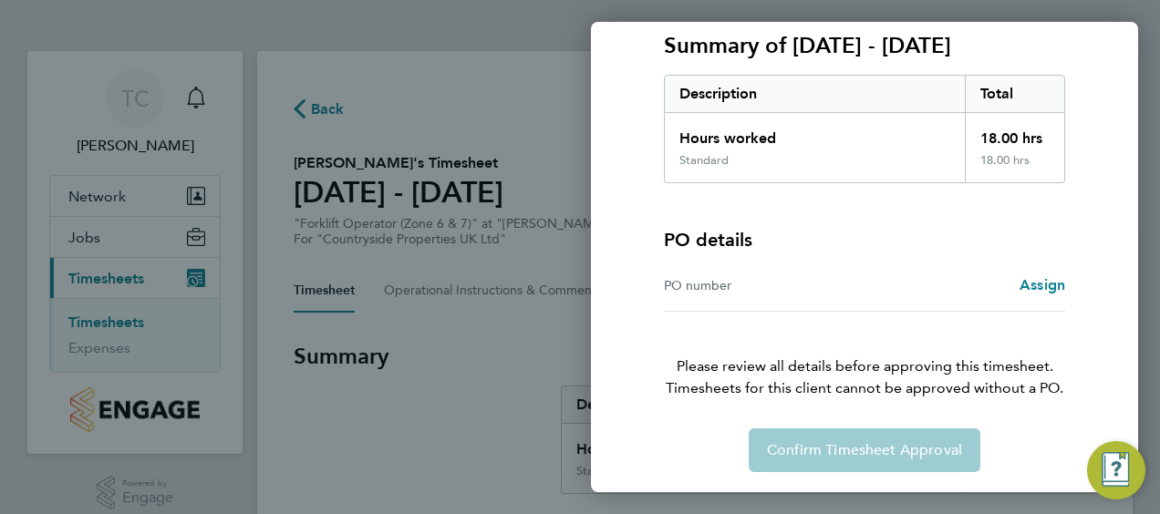
click at [703, 290] on div "PO number" at bounding box center [764, 286] width 201 height 22
click at [845, 442] on div "Confirm Timesheet Approval" at bounding box center [864, 451] width 445 height 44
click at [865, 431] on div "Confirm Timesheet Approval" at bounding box center [864, 451] width 445 height 44
click at [1032, 280] on span "Assign" at bounding box center [1043, 284] width 46 height 17
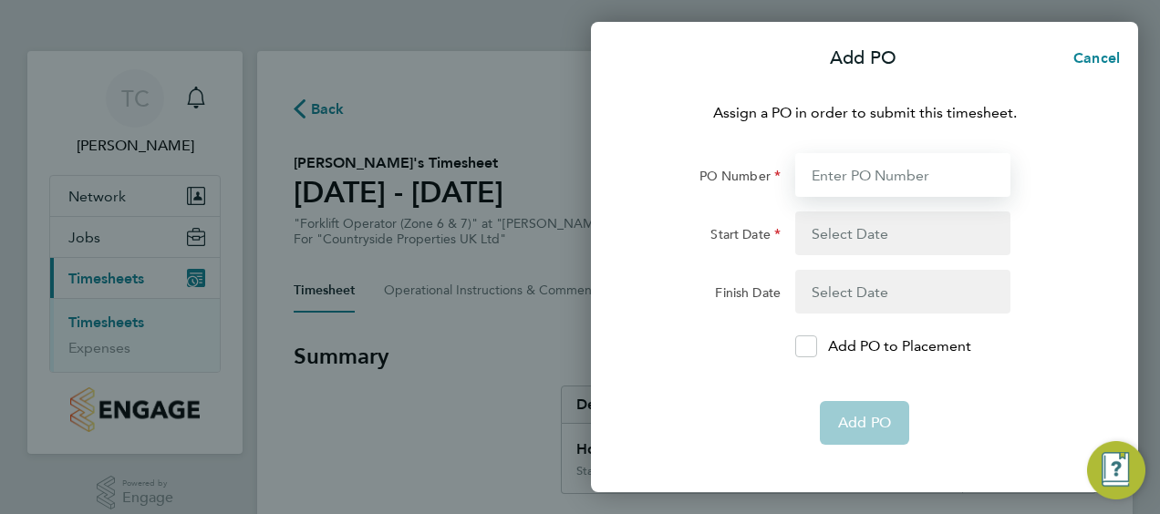
click at [823, 174] on input "PO Number" at bounding box center [902, 175] width 215 height 44
type input "MWZ513"
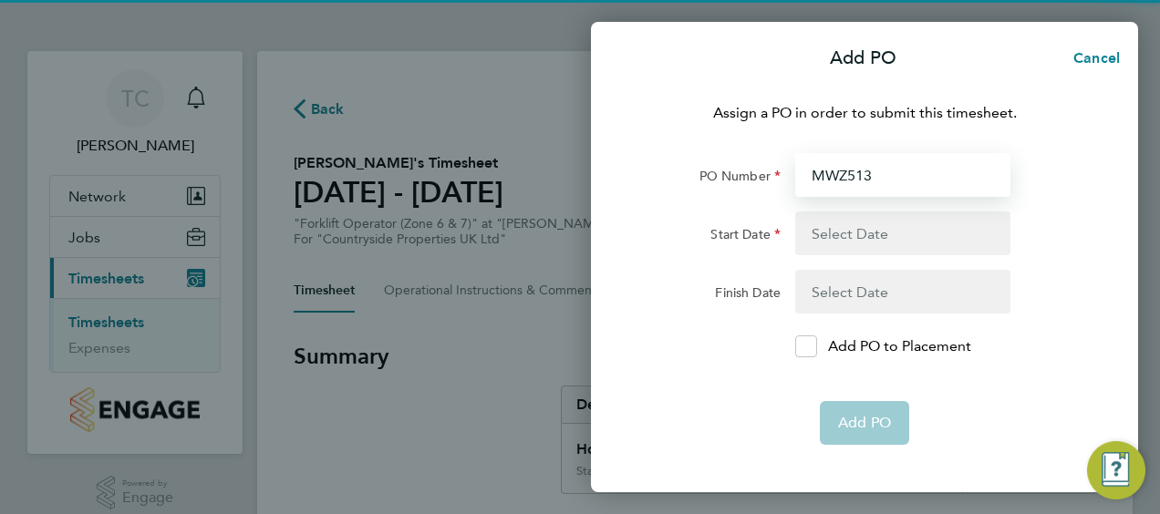
type input "12 May 25"
type input "22 Aug 25"
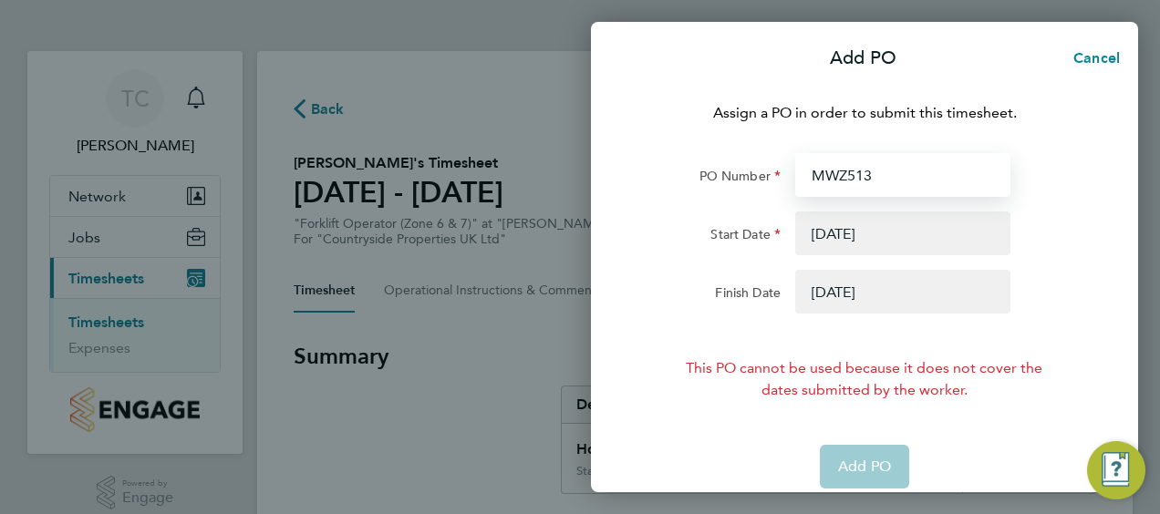
type input "MWZ513"
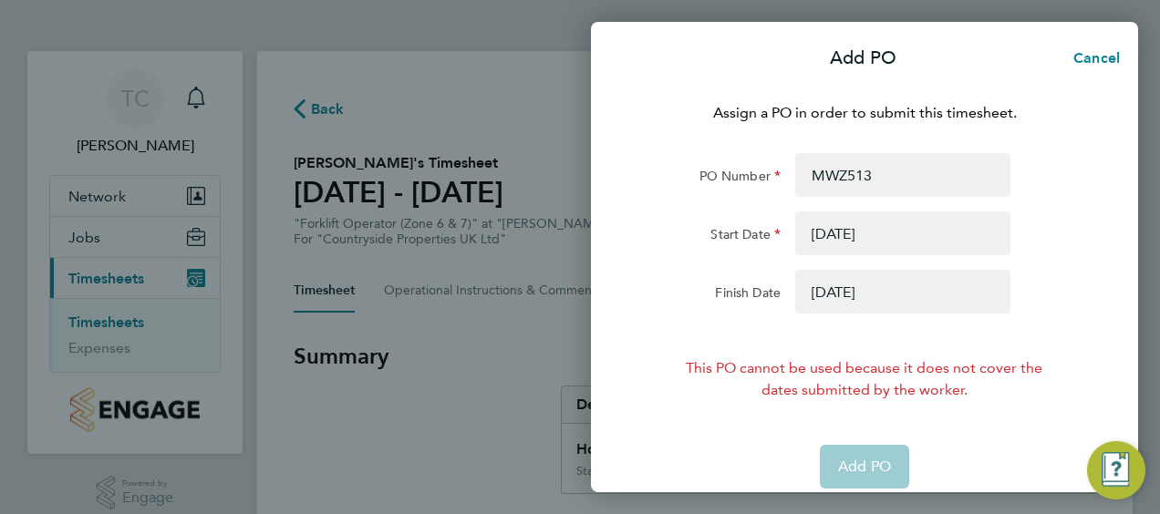
click at [827, 233] on button "button" at bounding box center [902, 234] width 215 height 44
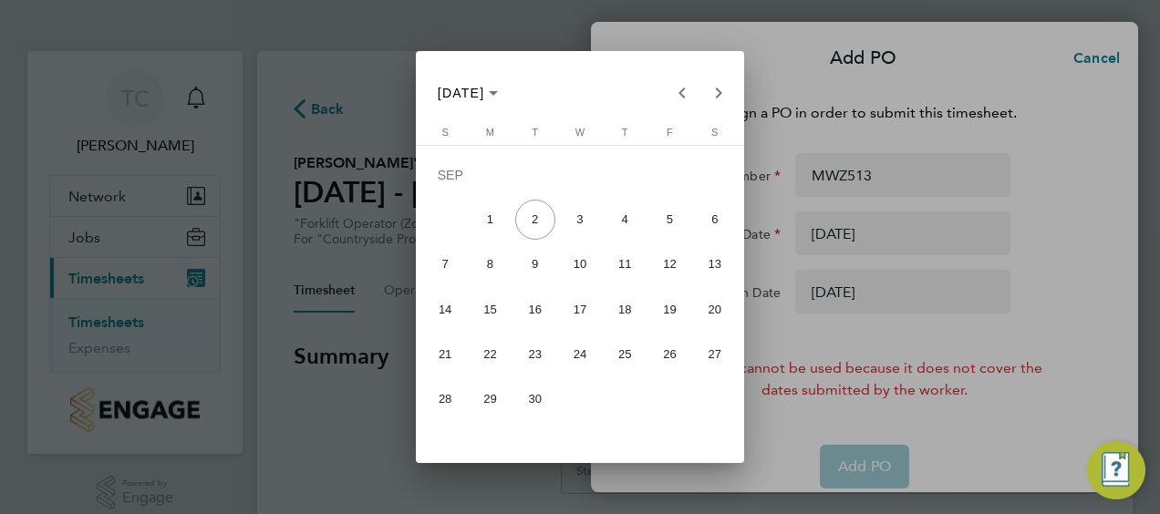
click at [618, 352] on span "25" at bounding box center [625, 354] width 40 height 40
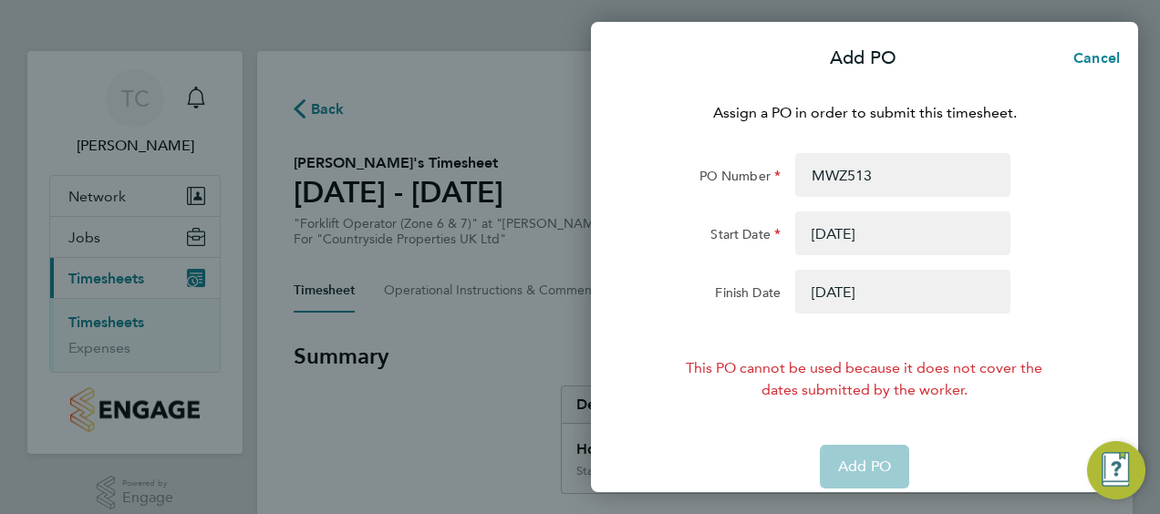
click at [826, 295] on button "button" at bounding box center [902, 292] width 215 height 44
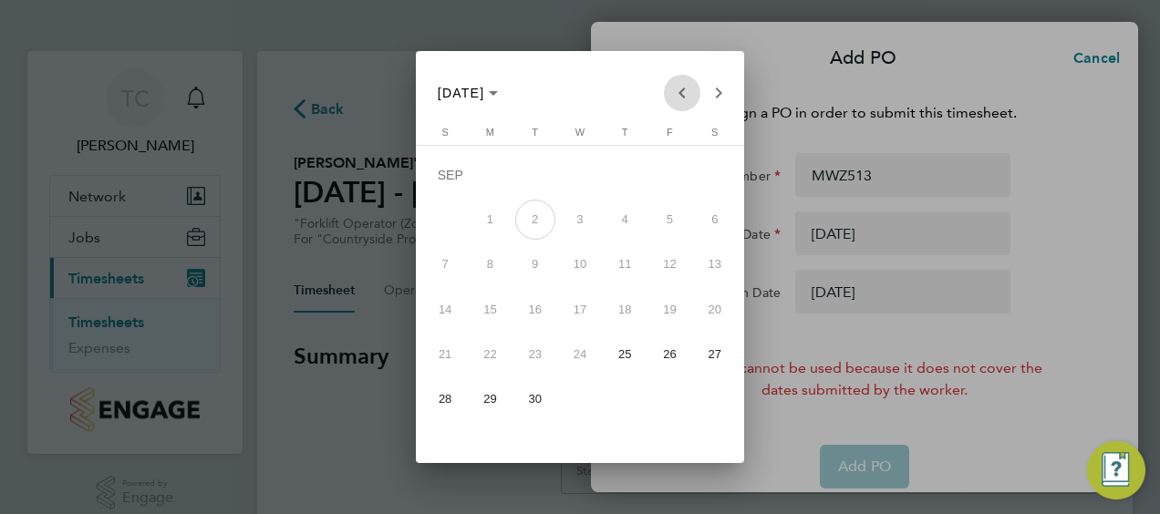
click at [680, 86] on span "Previous month" at bounding box center [682, 93] width 36 height 36
click at [493, 358] on span "25" at bounding box center [490, 358] width 40 height 40
click at [485, 359] on span "25" at bounding box center [490, 358] width 40 height 40
click at [851, 228] on div at bounding box center [580, 257] width 1160 height 514
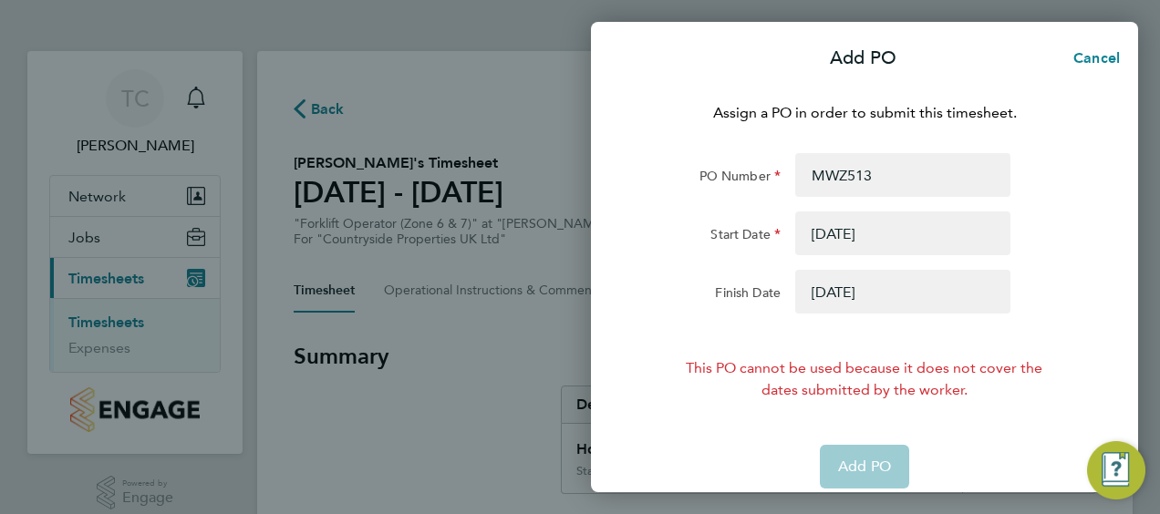
click at [821, 233] on button "button" at bounding box center [902, 234] width 215 height 44
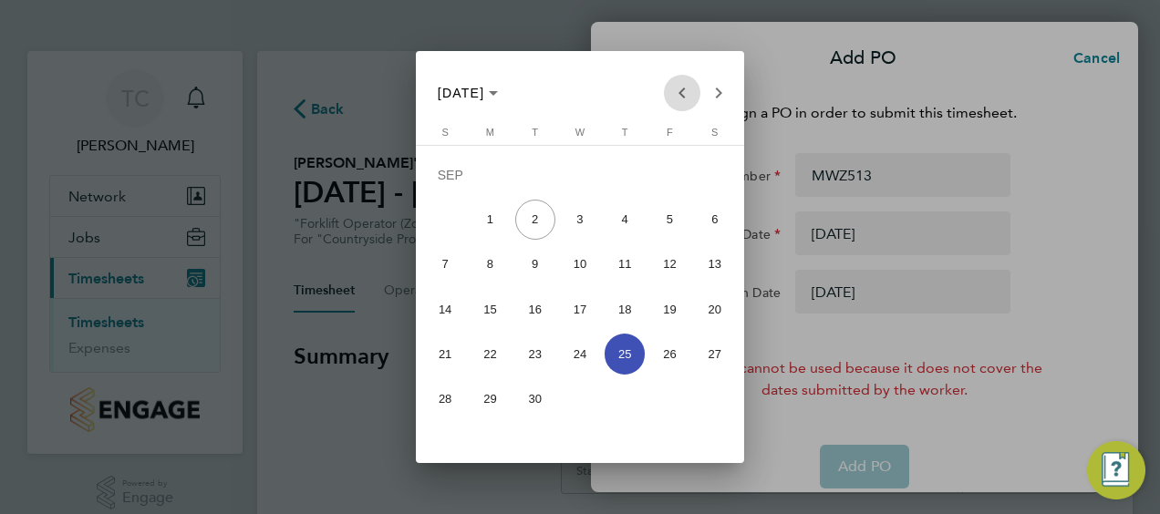
click at [681, 89] on span "Previous month" at bounding box center [682, 93] width 36 height 36
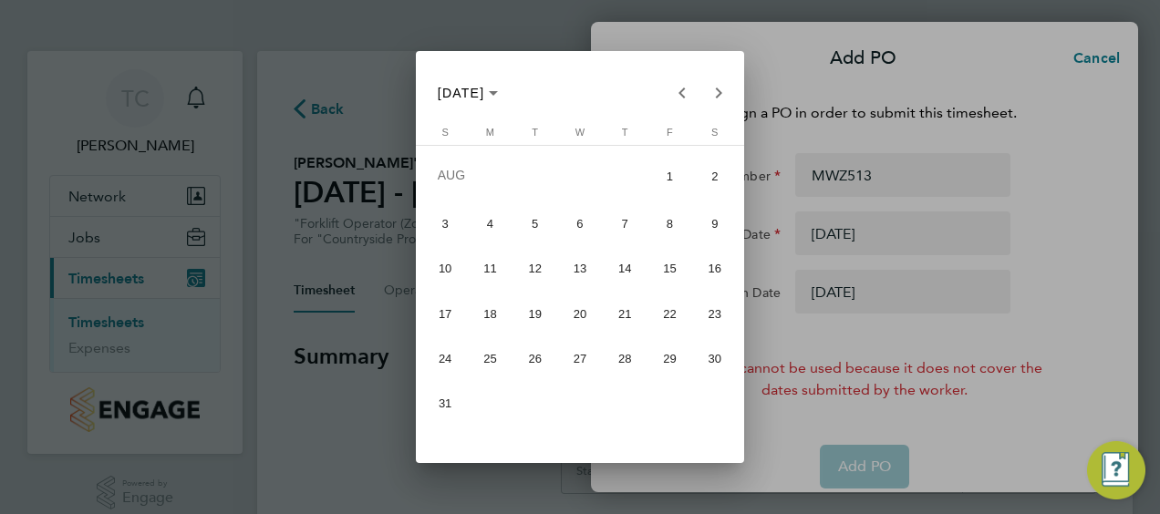
click at [492, 357] on span "25" at bounding box center [490, 358] width 40 height 40
type input "[DATE]"
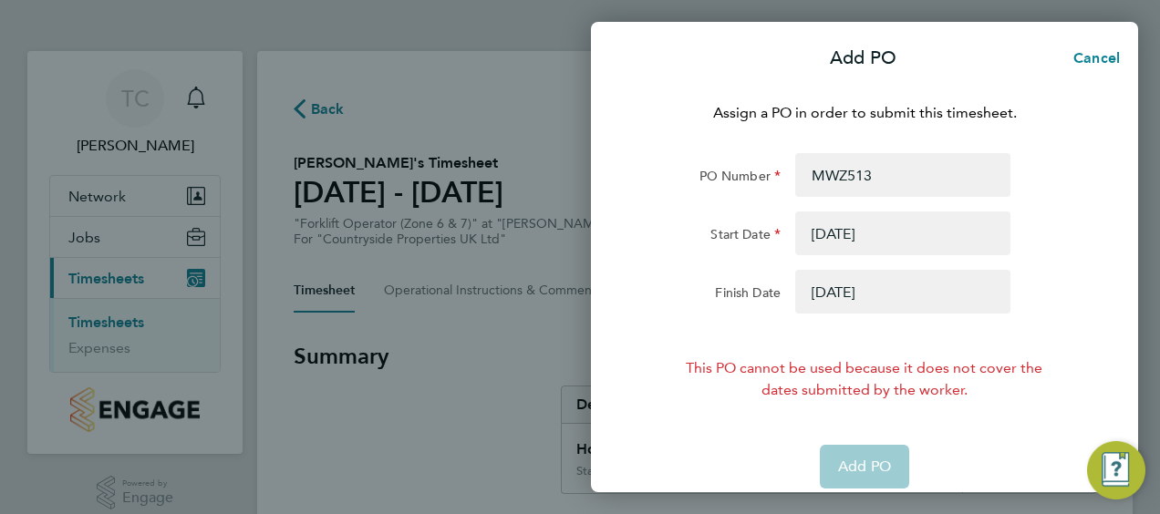
click at [823, 287] on button "button" at bounding box center [902, 292] width 215 height 44
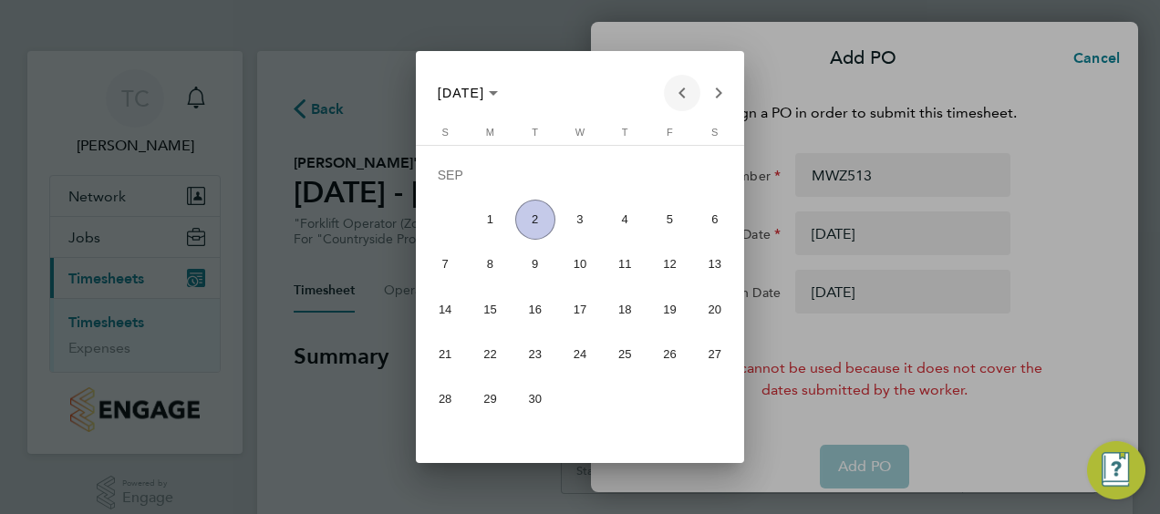
click at [684, 90] on span "Previous month" at bounding box center [682, 93] width 36 height 36
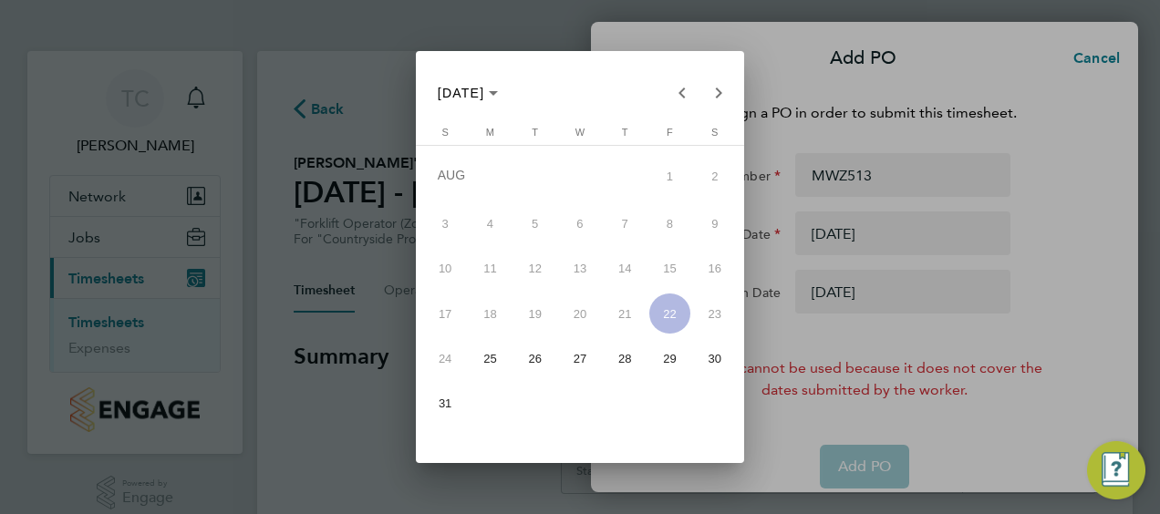
click at [669, 358] on span "29" at bounding box center [669, 358] width 40 height 40
type input "[DATE]"
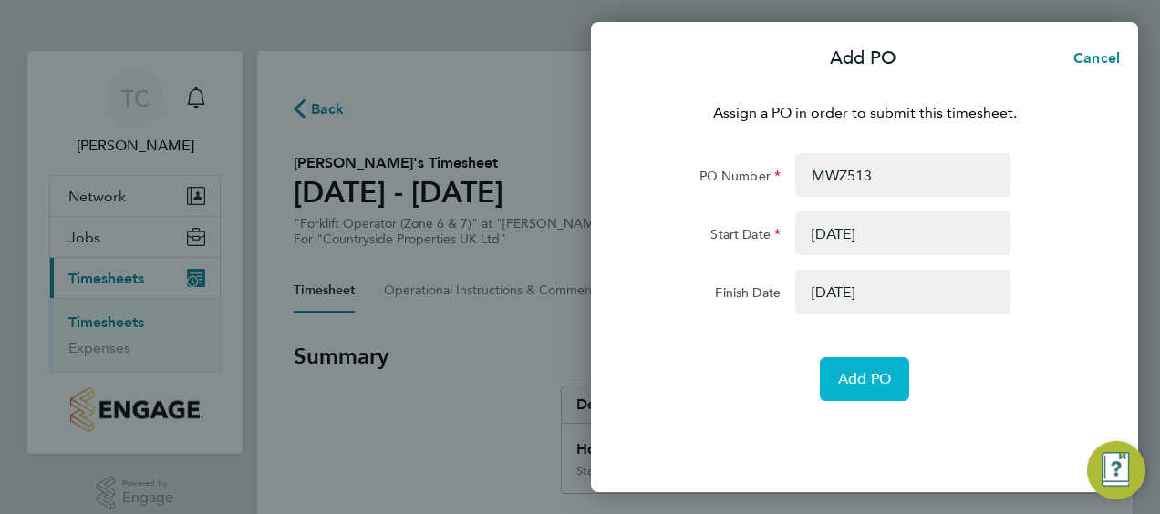
click at [860, 382] on span "Add PO" at bounding box center [864, 379] width 53 height 18
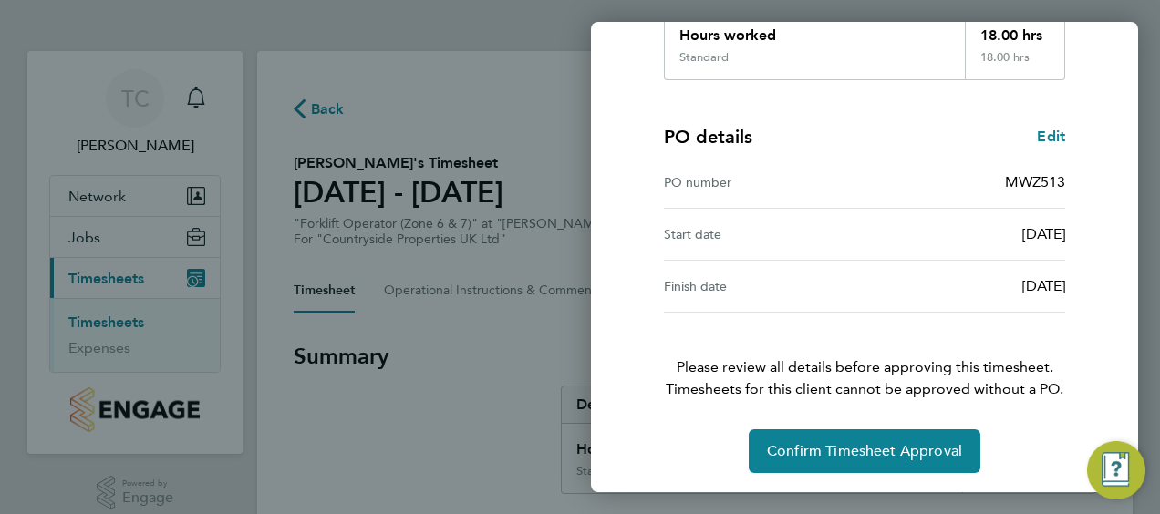
scroll to position [358, 0]
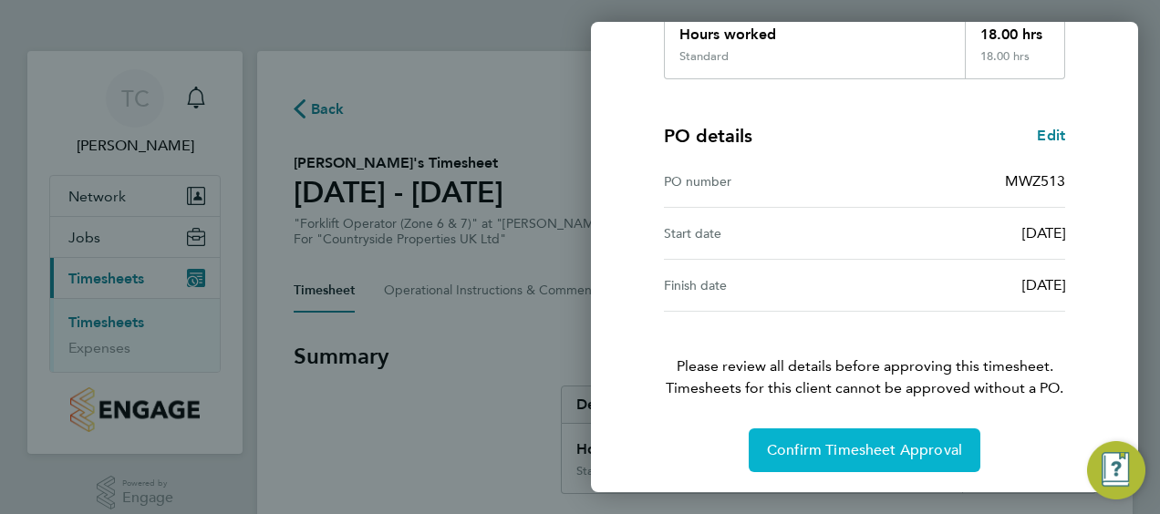
click at [851, 443] on span "Confirm Timesheet Approval" at bounding box center [864, 450] width 195 height 18
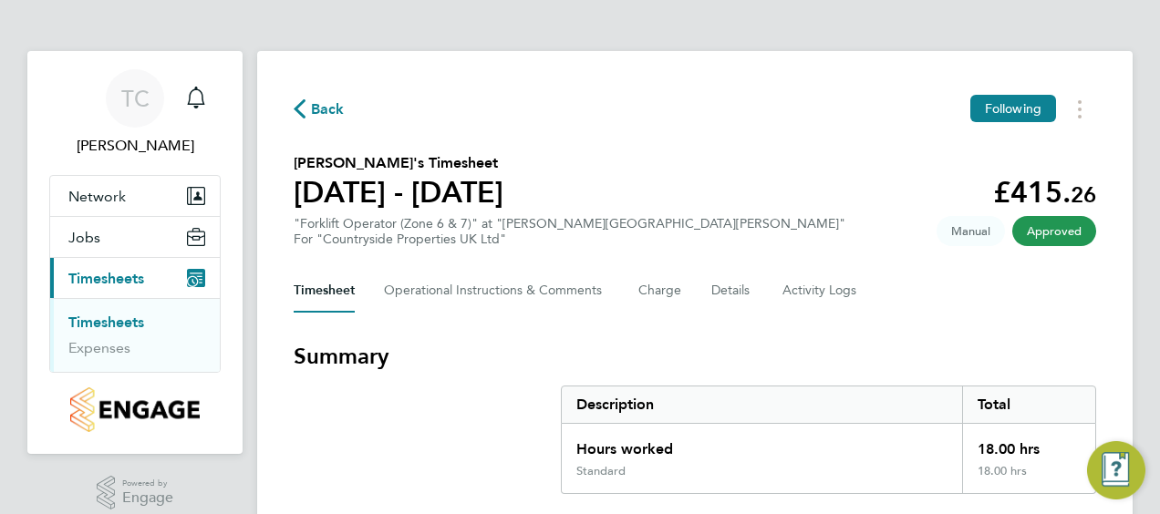
click at [319, 109] on span "Back" at bounding box center [328, 110] width 34 height 22
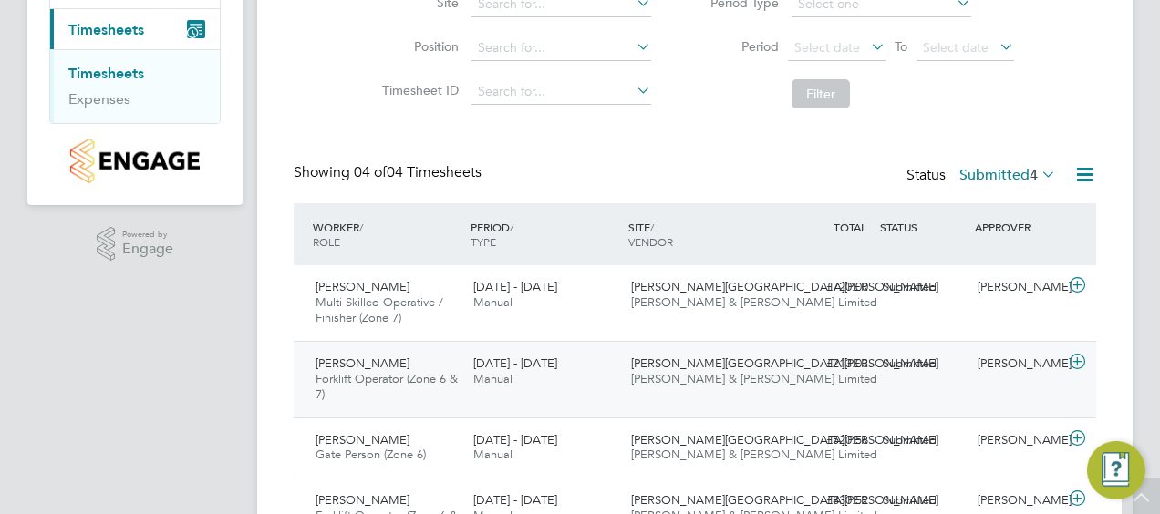
scroll to position [294, 0]
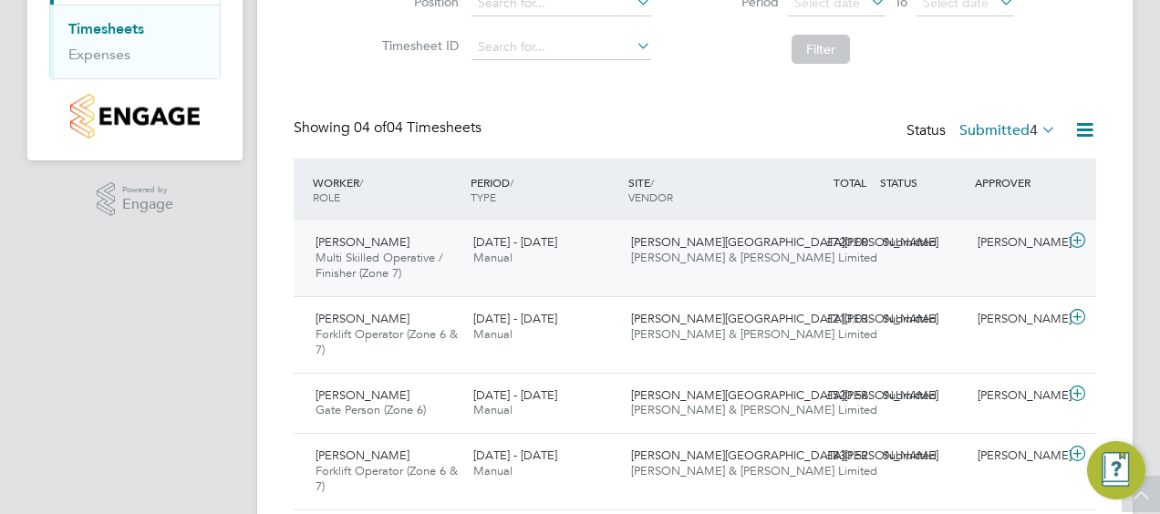
click at [363, 252] on span "Multi Skilled Operative / Finisher (Zone 7)" at bounding box center [380, 265] width 128 height 31
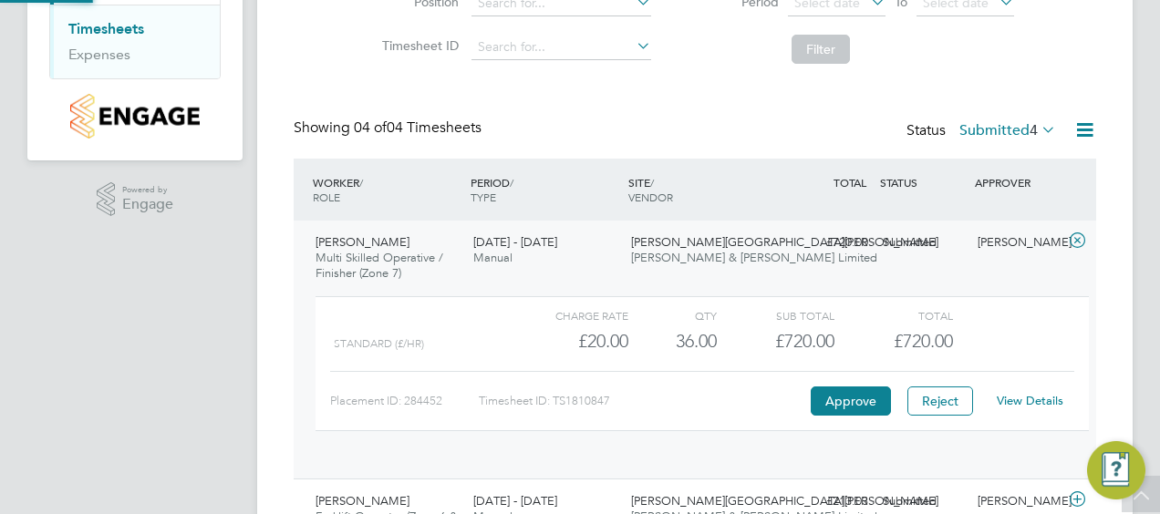
scroll to position [31, 178]
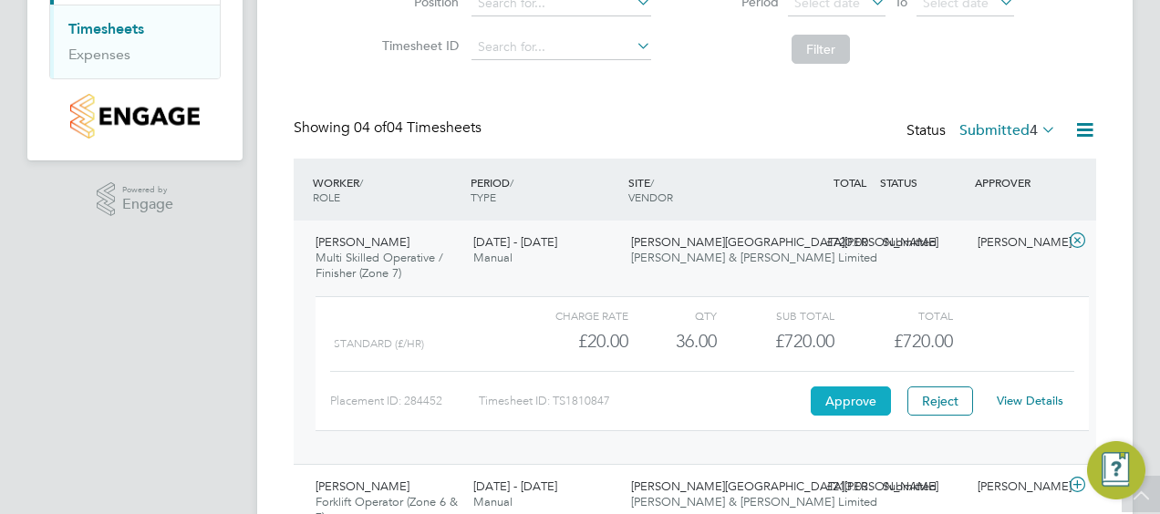
click at [845, 402] on button "Approve" at bounding box center [851, 401] width 80 height 29
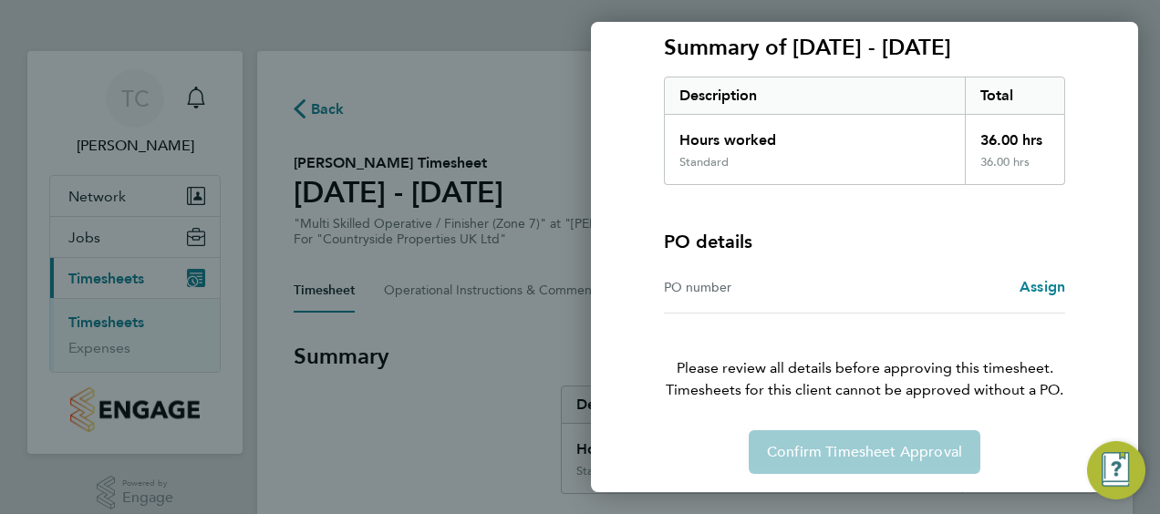
scroll to position [254, 0]
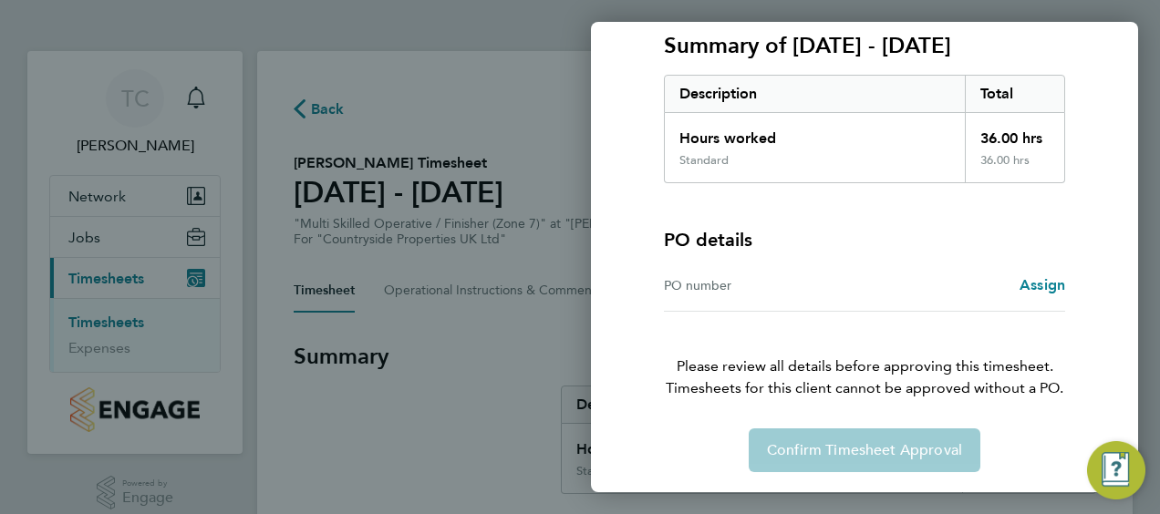
drag, startPoint x: 697, startPoint y: 284, endPoint x: 951, endPoint y: 301, distance: 255.1
click at [697, 283] on div "PO number" at bounding box center [764, 286] width 201 height 22
click at [1036, 283] on span "Assign" at bounding box center [1043, 284] width 46 height 17
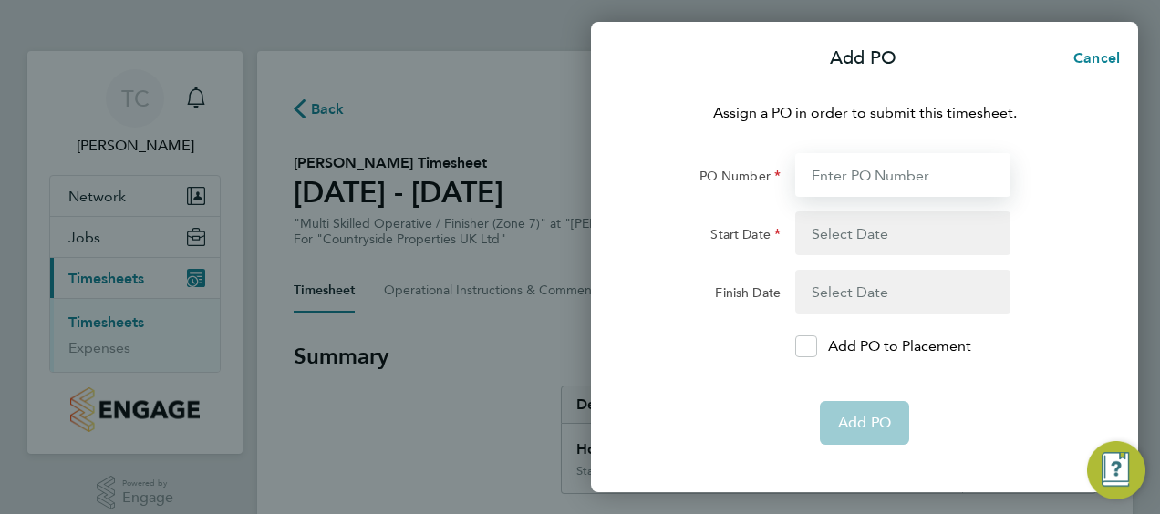
click at [821, 179] on input "PO Number" at bounding box center [902, 175] width 215 height 44
type input "MWZ513"
type input "25 Aug 25"
type input "29 Aug 25"
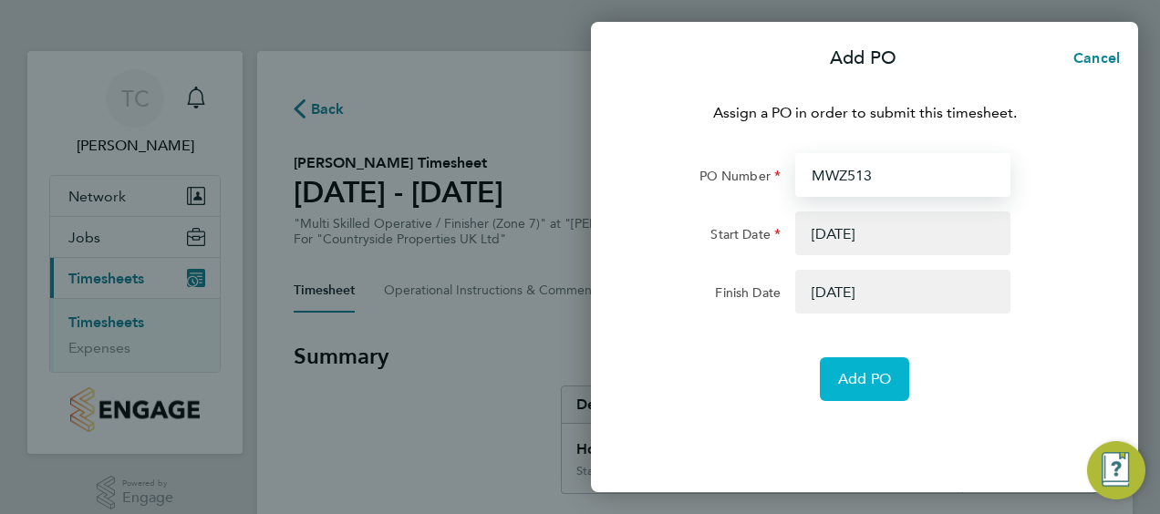
type input "MWZ513"
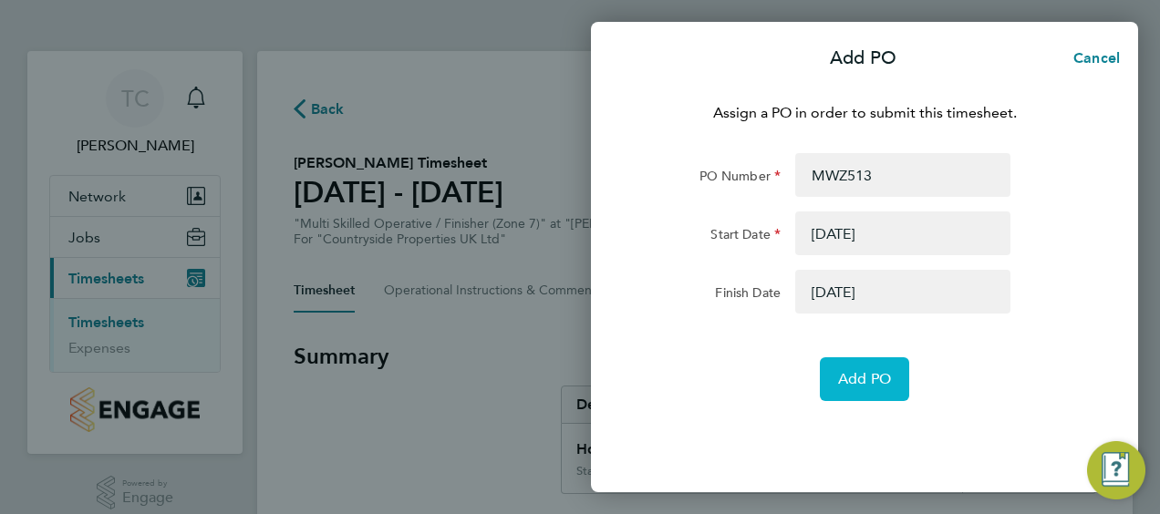
click at [854, 380] on span "Add PO" at bounding box center [864, 379] width 53 height 18
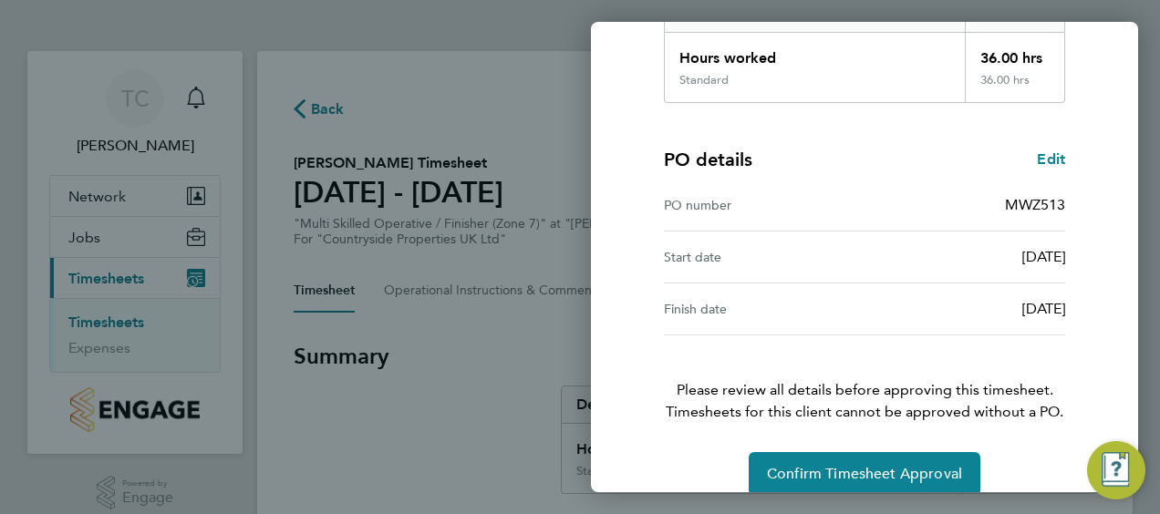
scroll to position [358, 0]
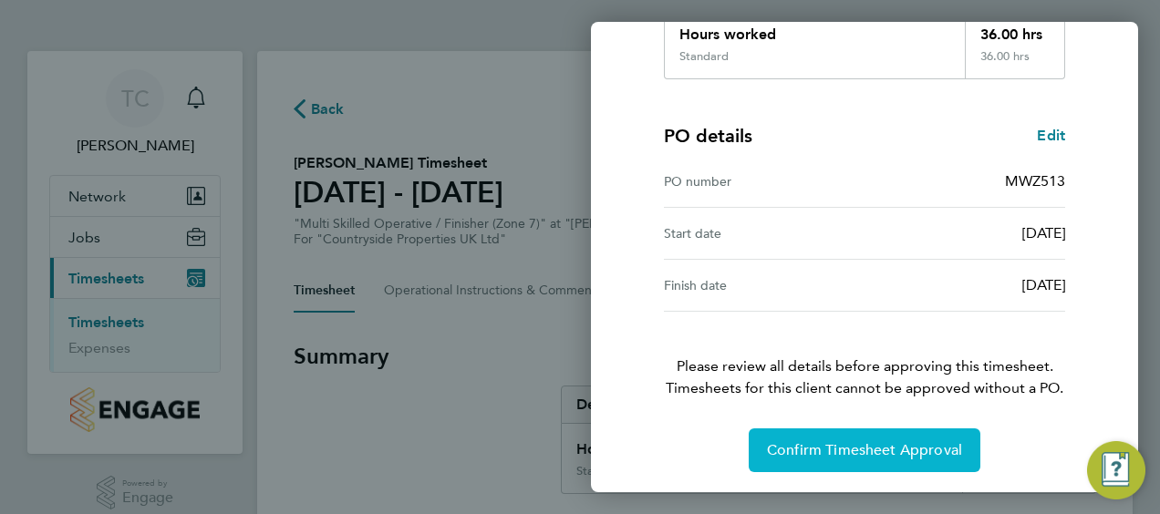
click at [827, 443] on span "Confirm Timesheet Approval" at bounding box center [864, 450] width 195 height 18
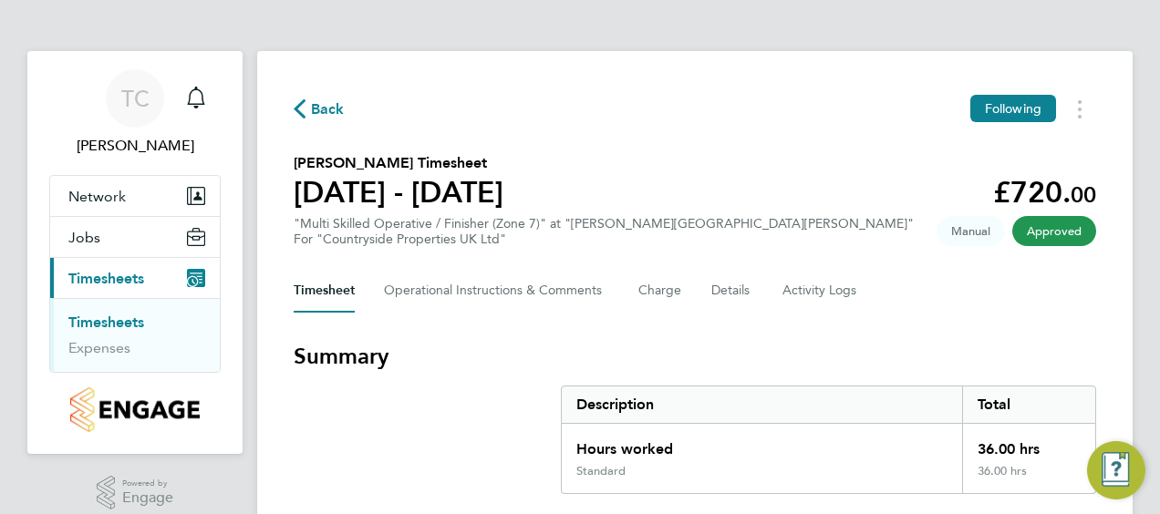
click at [305, 109] on icon "button" at bounding box center [300, 108] width 12 height 19
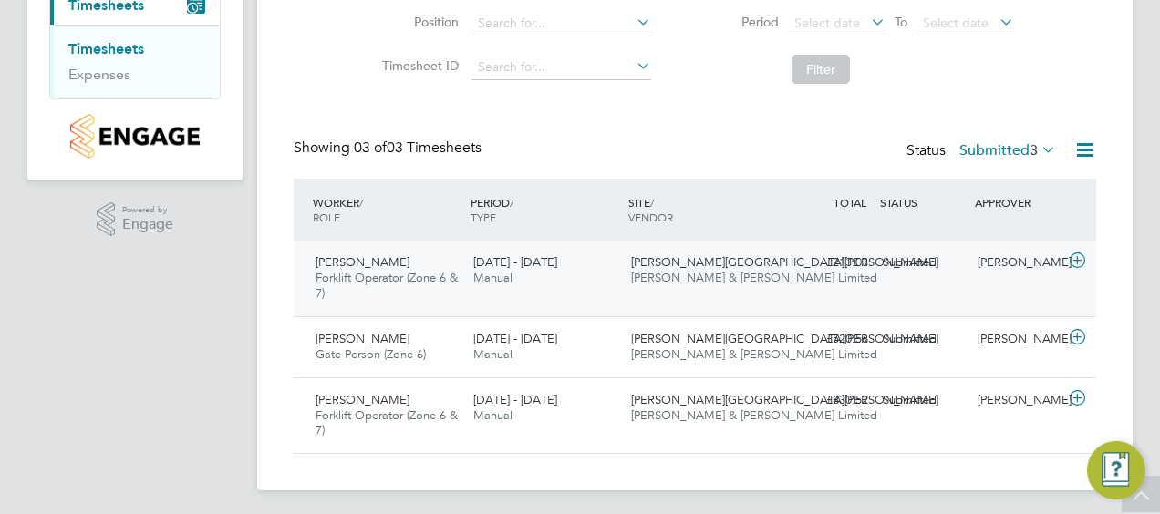
click at [383, 268] on span "[PERSON_NAME]" at bounding box center [363, 262] width 94 height 16
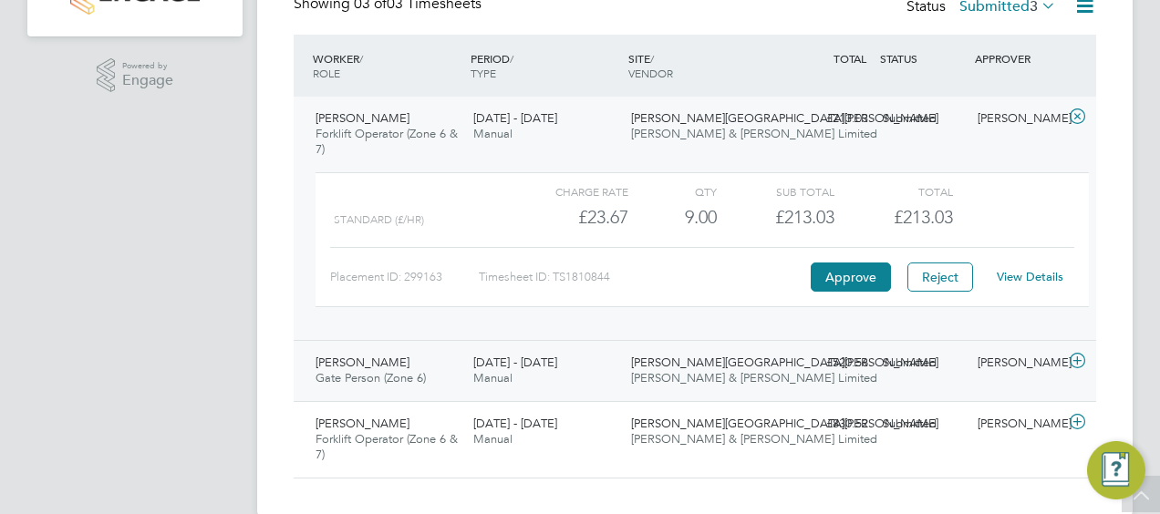
scroll to position [445, 0]
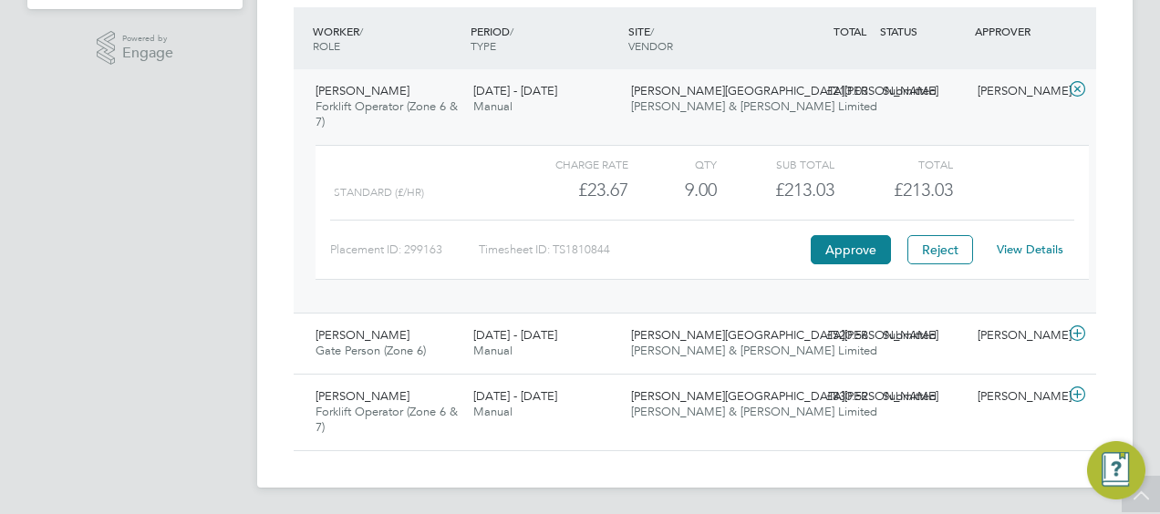
click at [1020, 249] on link "View Details" at bounding box center [1030, 250] width 67 height 16
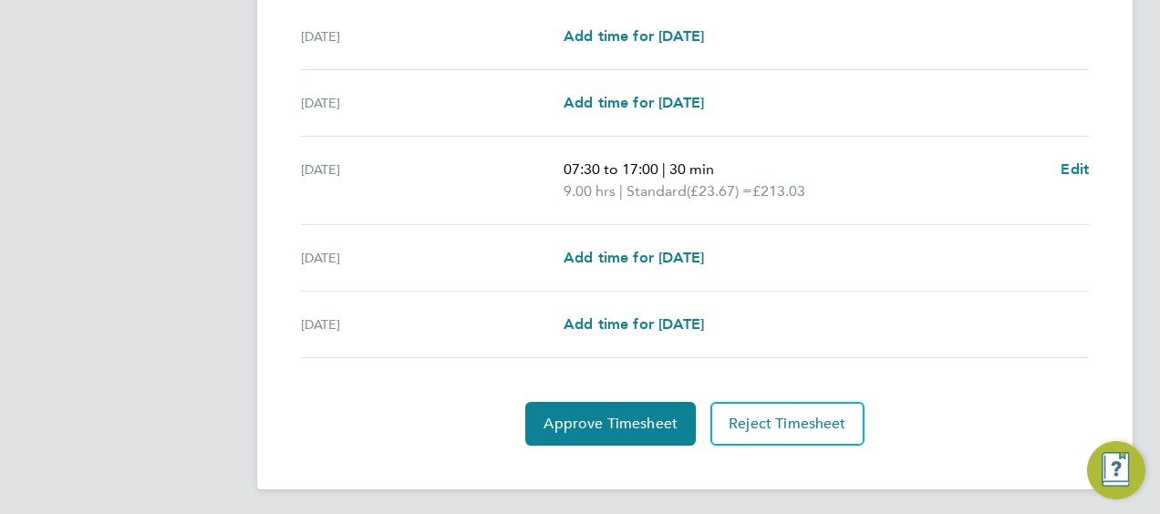
scroll to position [580, 0]
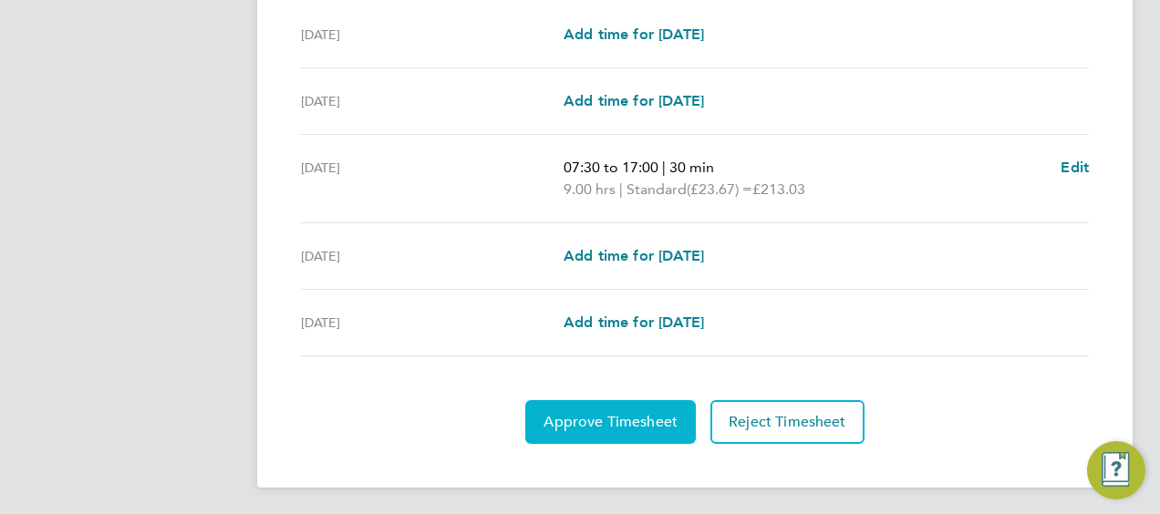
click at [617, 420] on span "Approve Timesheet" at bounding box center [611, 422] width 134 height 18
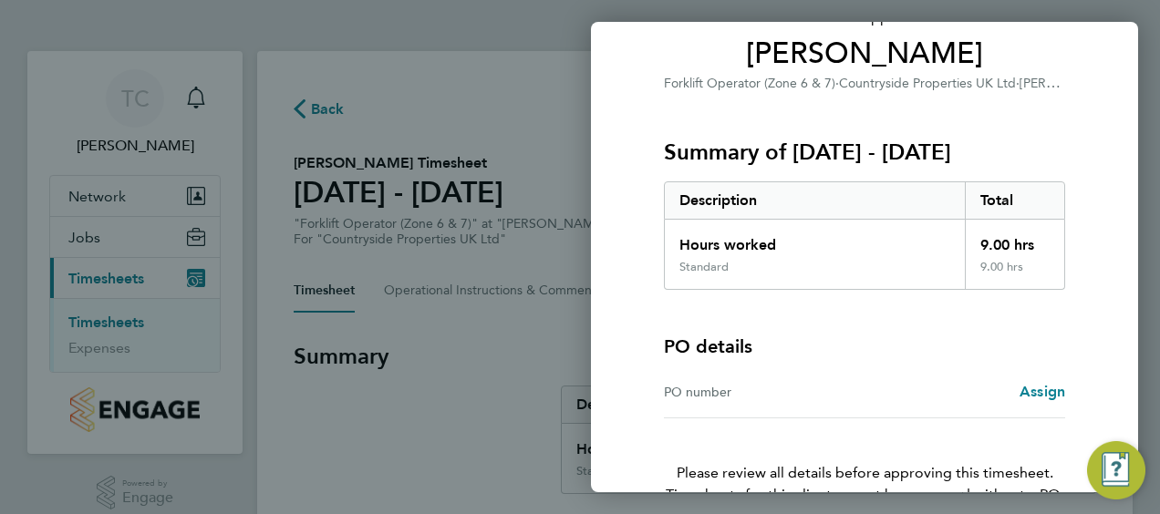
scroll to position [254, 0]
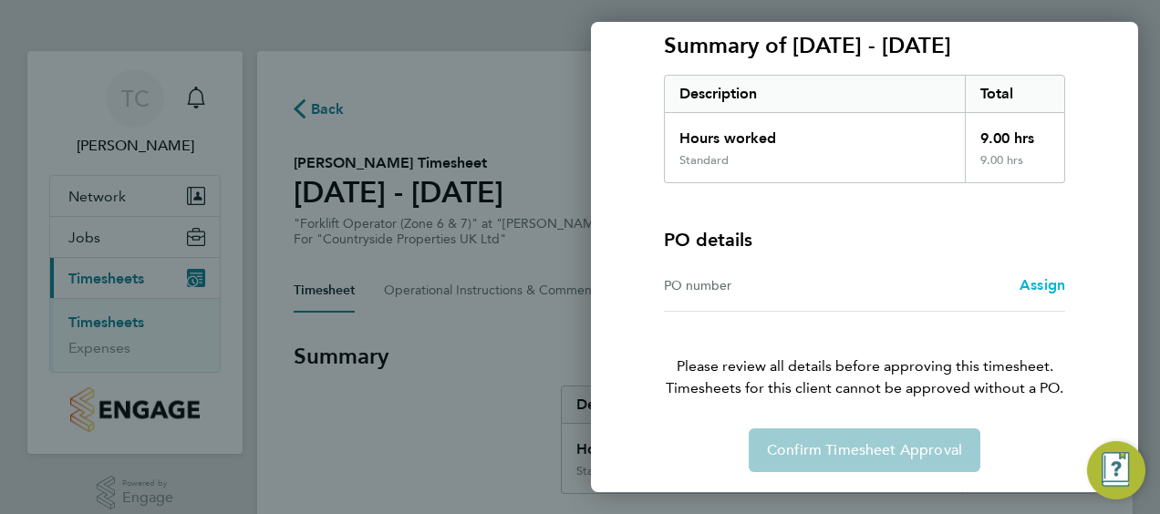
click at [1031, 283] on span "Assign" at bounding box center [1043, 284] width 46 height 17
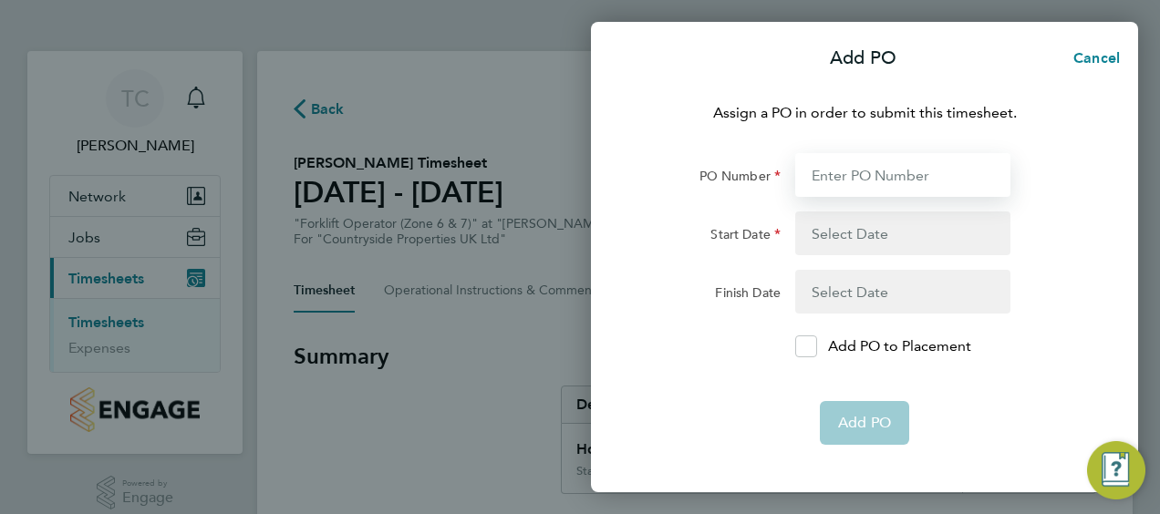
click at [810, 177] on input "PO Number" at bounding box center [902, 175] width 215 height 44
type input "MWZ513"
type input "[DATE]"
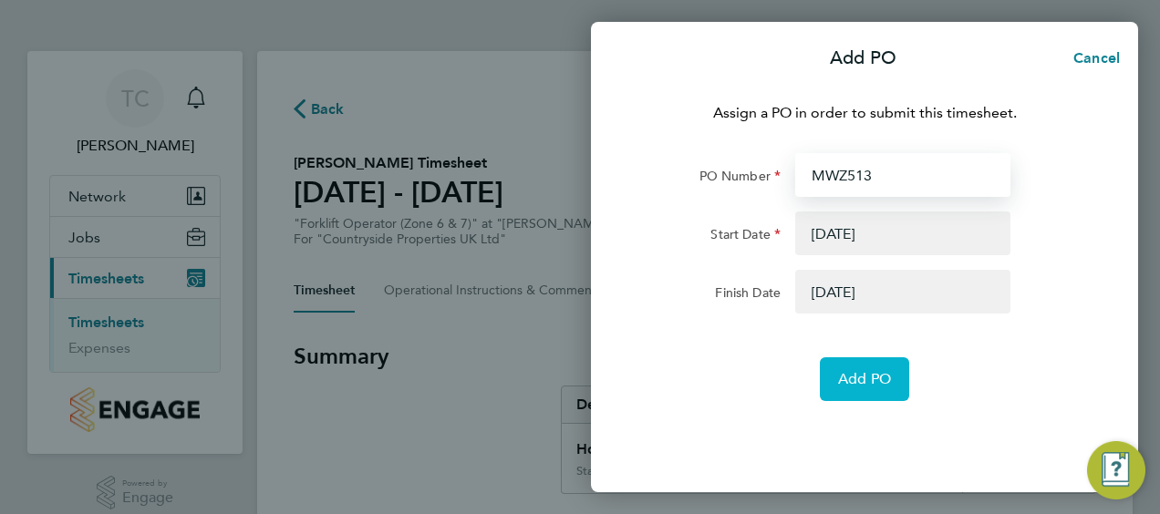
type input "MWZ513"
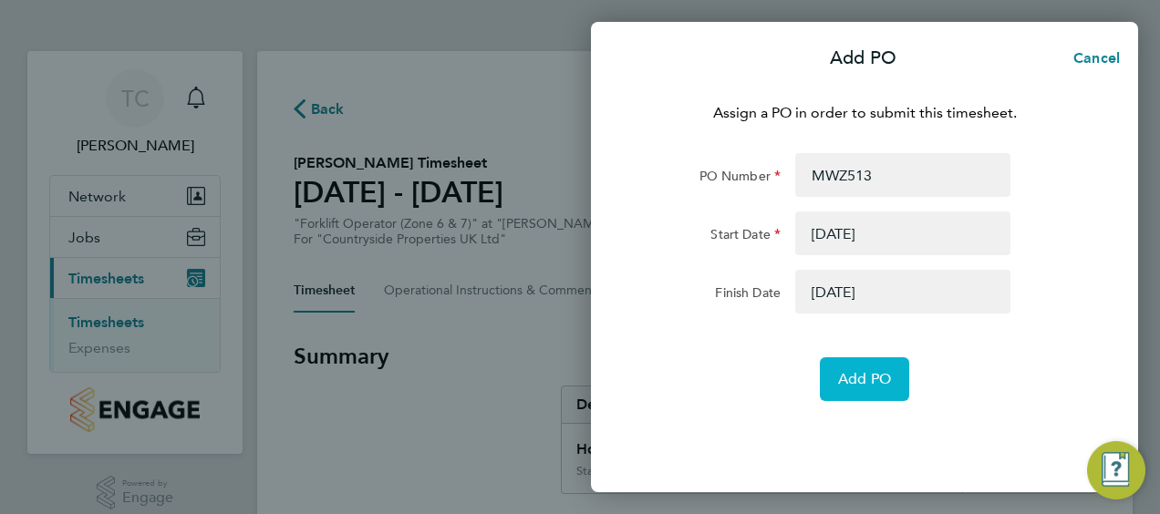
click at [845, 383] on span "Add PO" at bounding box center [864, 379] width 53 height 18
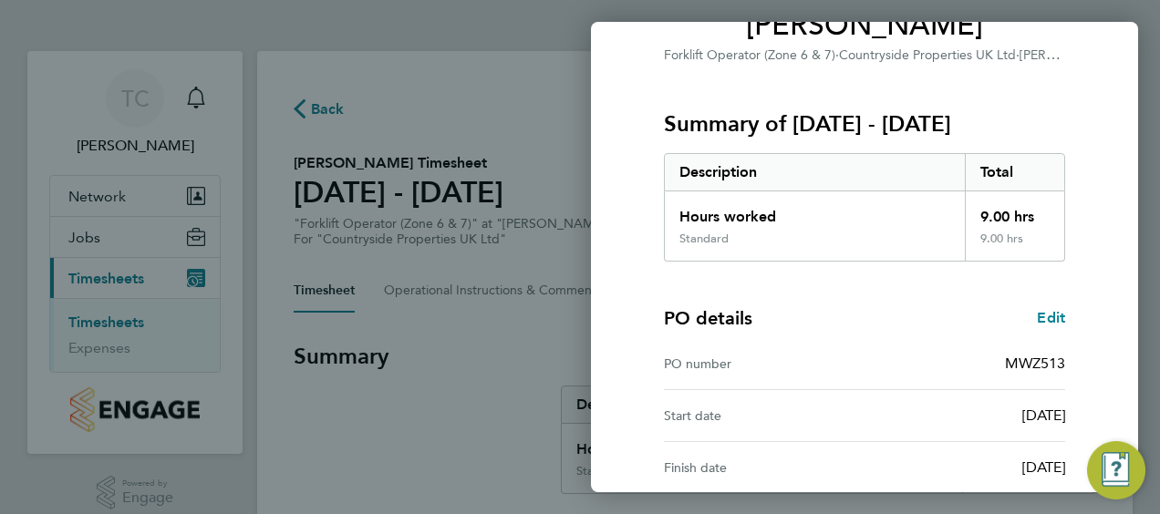
scroll to position [358, 0]
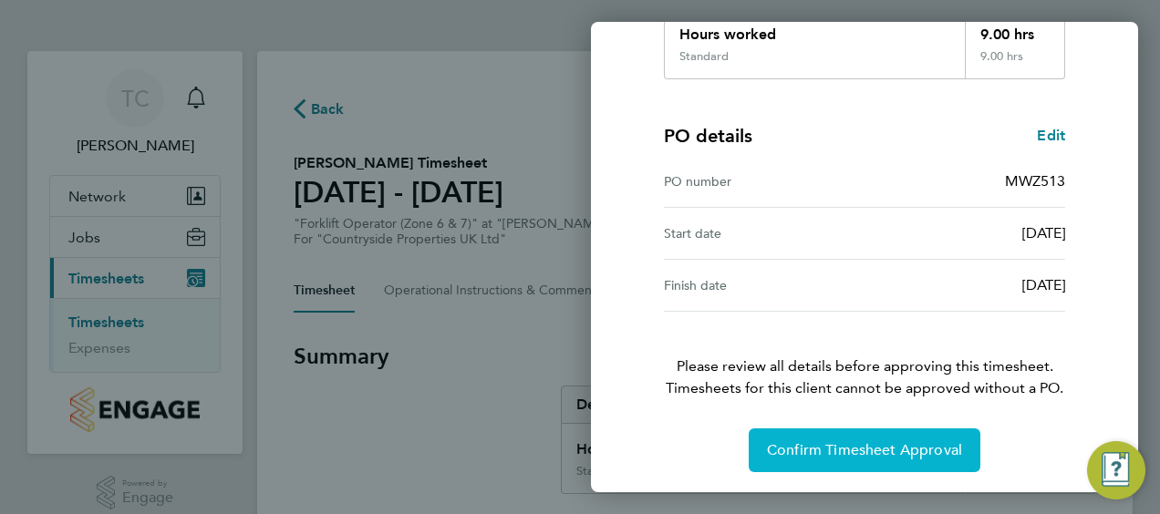
click at [863, 443] on span "Confirm Timesheet Approval" at bounding box center [864, 450] width 195 height 18
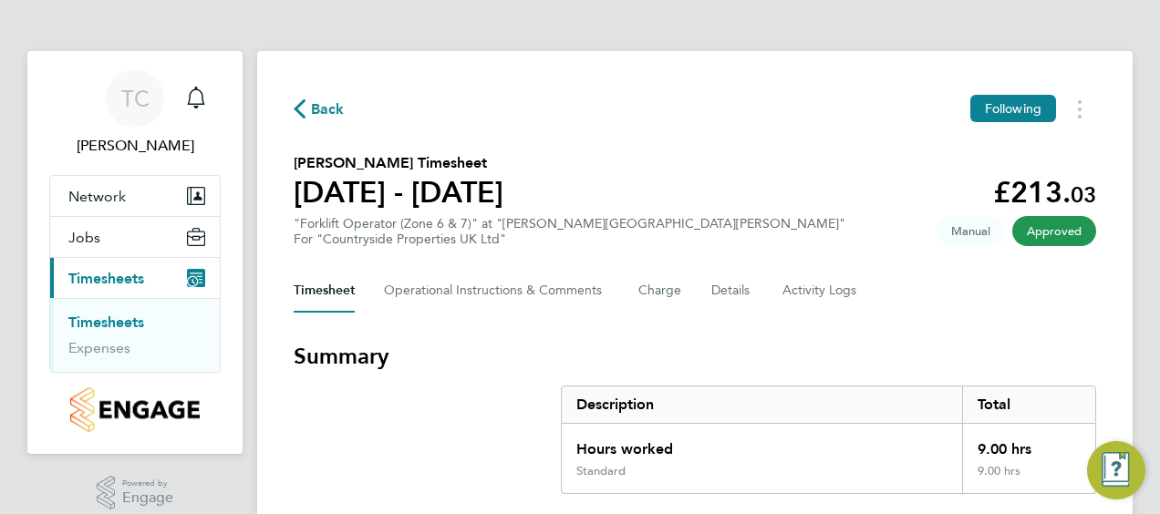
click at [312, 109] on span "Back" at bounding box center [328, 110] width 34 height 22
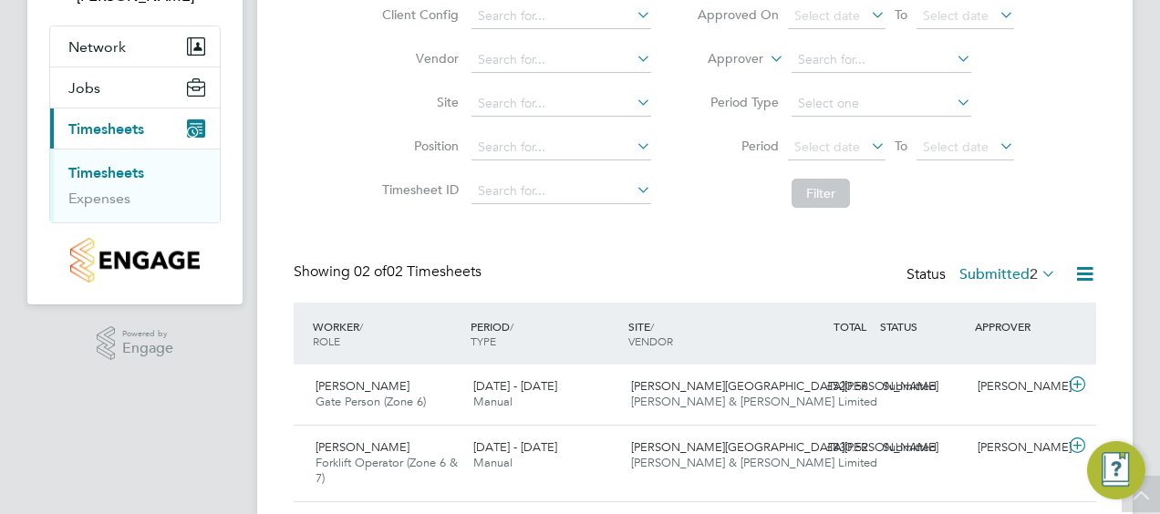
scroll to position [202, 0]
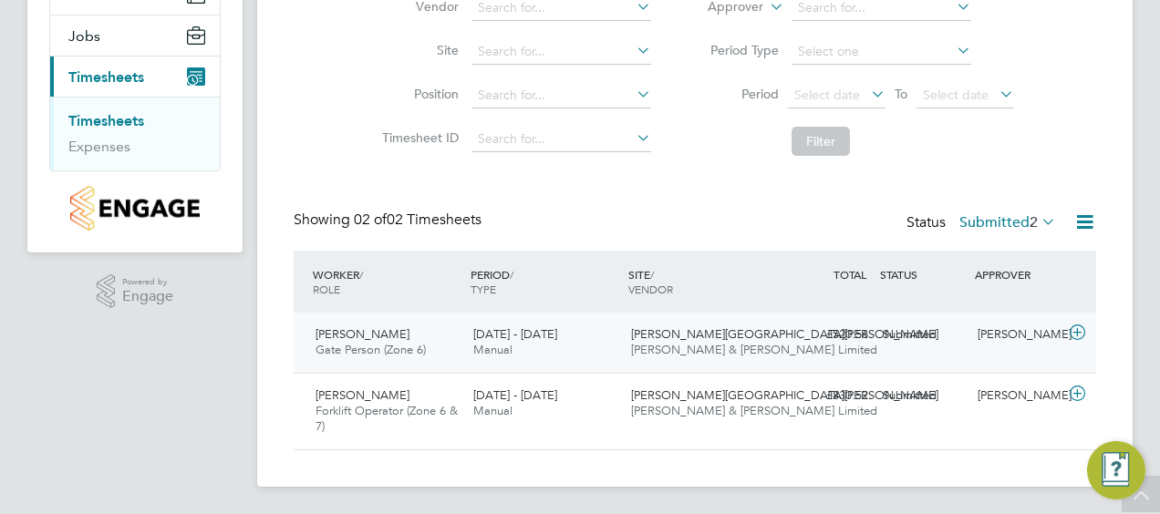
click at [352, 336] on span "[PERSON_NAME]" at bounding box center [363, 335] width 94 height 16
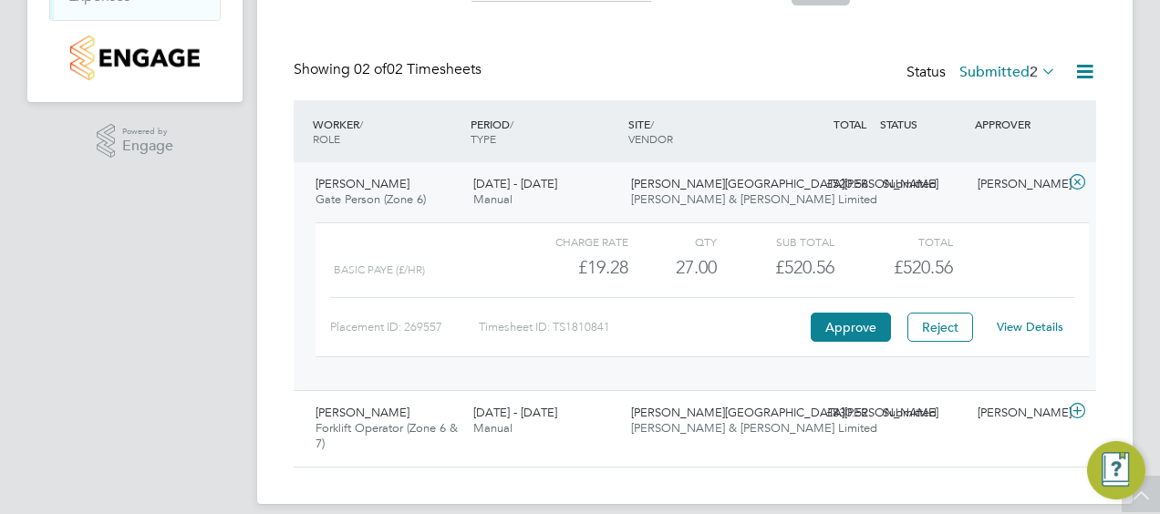
scroll to position [369, 0]
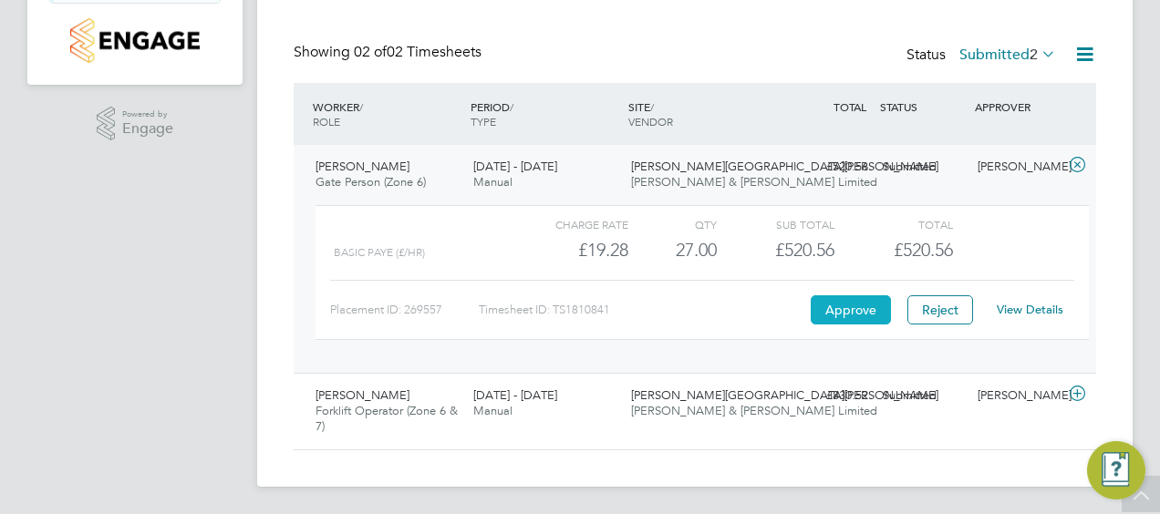
click at [858, 306] on button "Approve" at bounding box center [851, 310] width 80 height 29
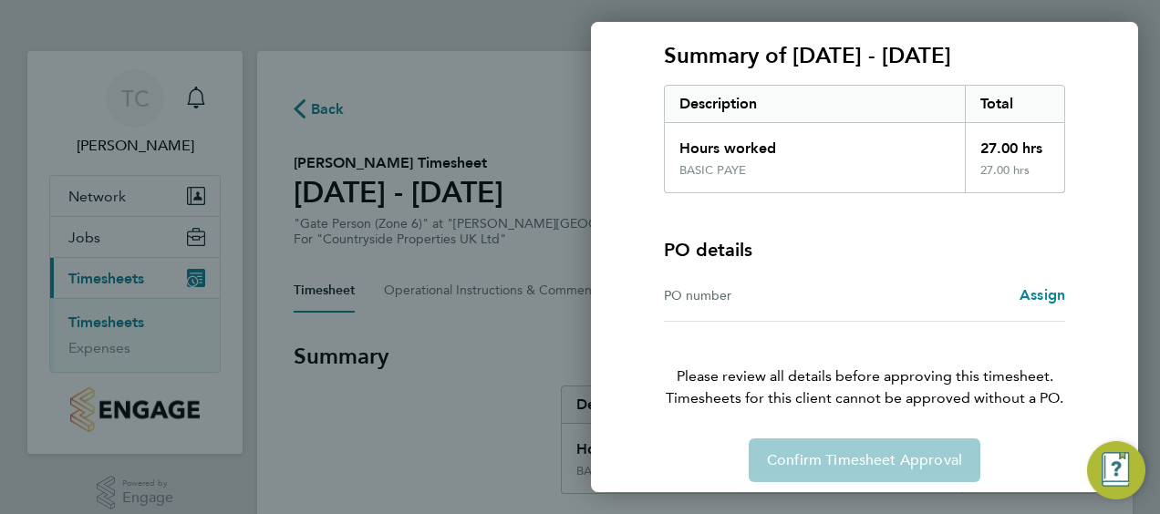
scroll to position [254, 0]
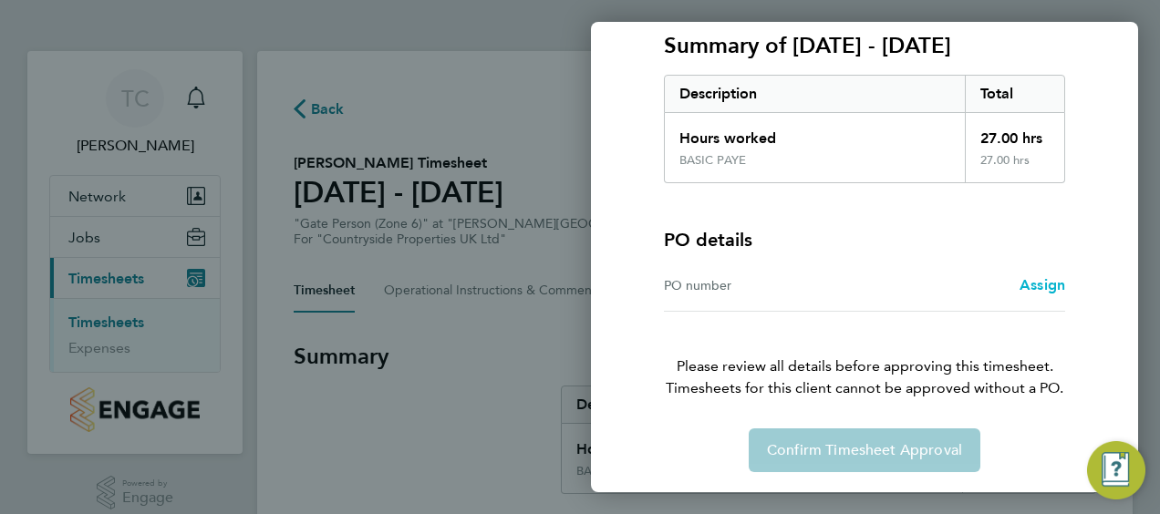
click at [1040, 288] on span "Assign" at bounding box center [1043, 284] width 46 height 17
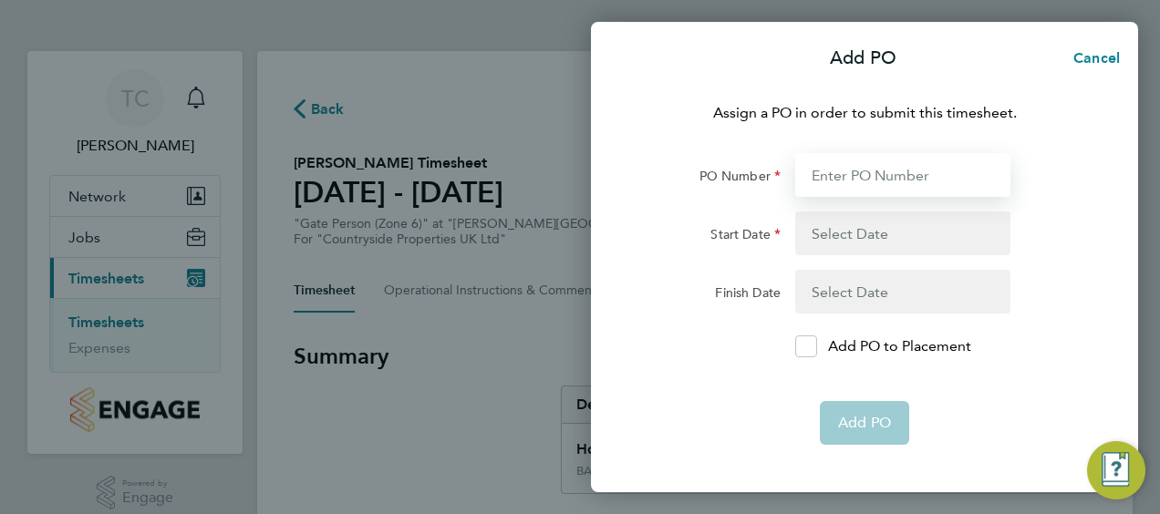
click at [831, 173] on input "PO Number" at bounding box center [902, 175] width 215 height 44
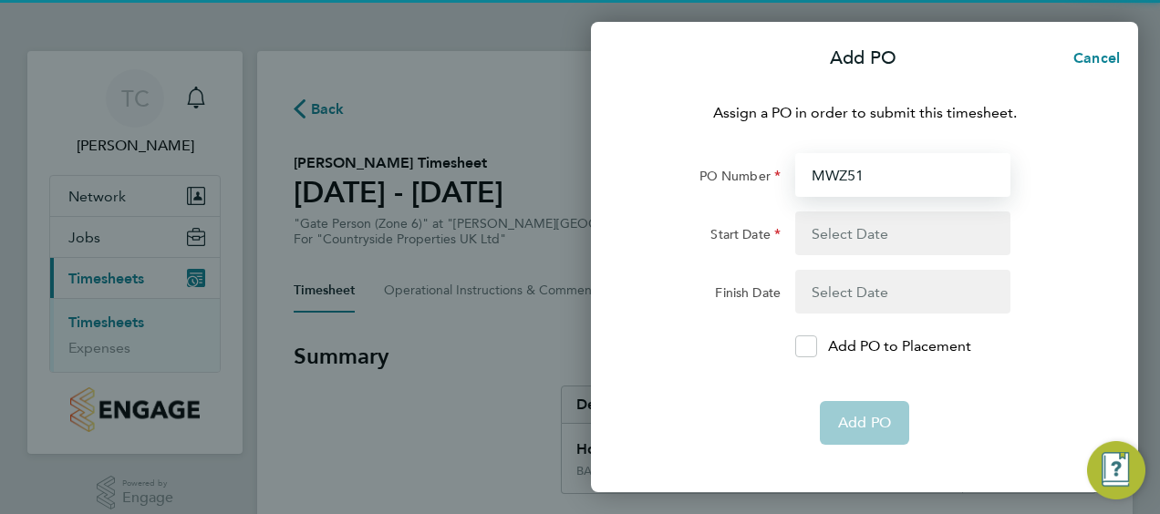
type input "MWZ513"
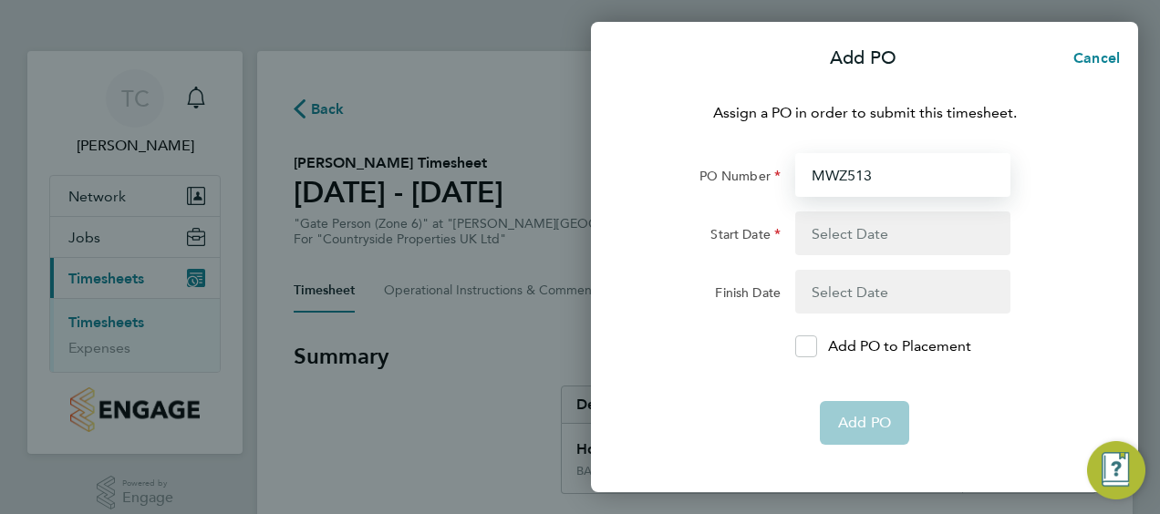
type input "[DATE]"
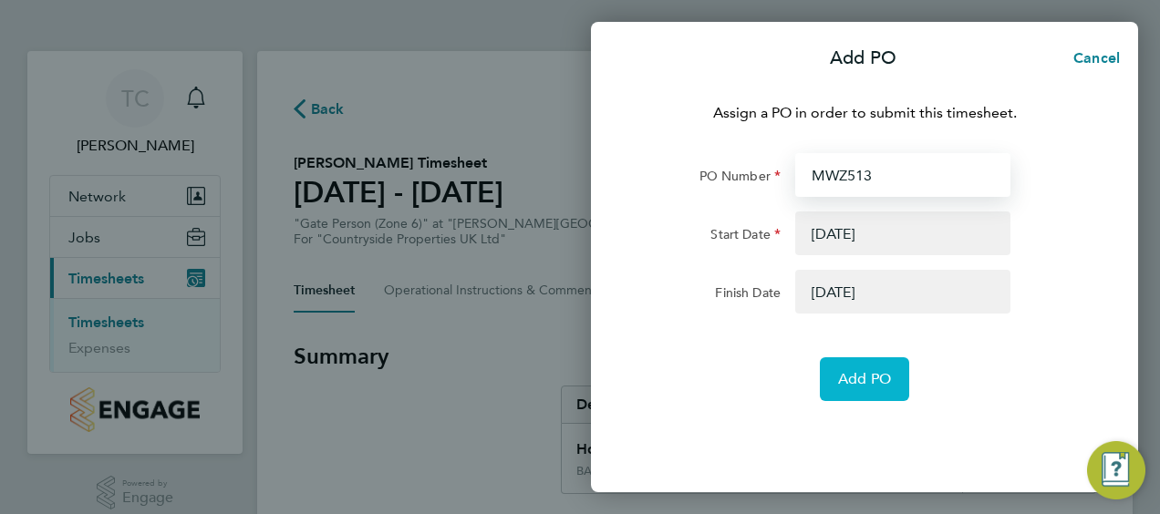
type input "MWZ513"
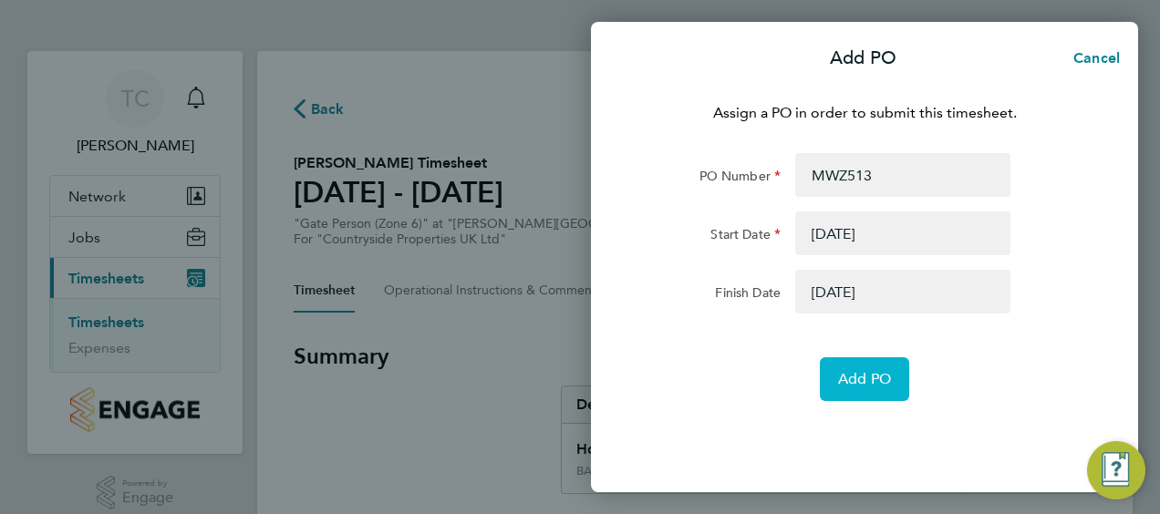
click at [869, 379] on span "Add PO" at bounding box center [864, 379] width 53 height 18
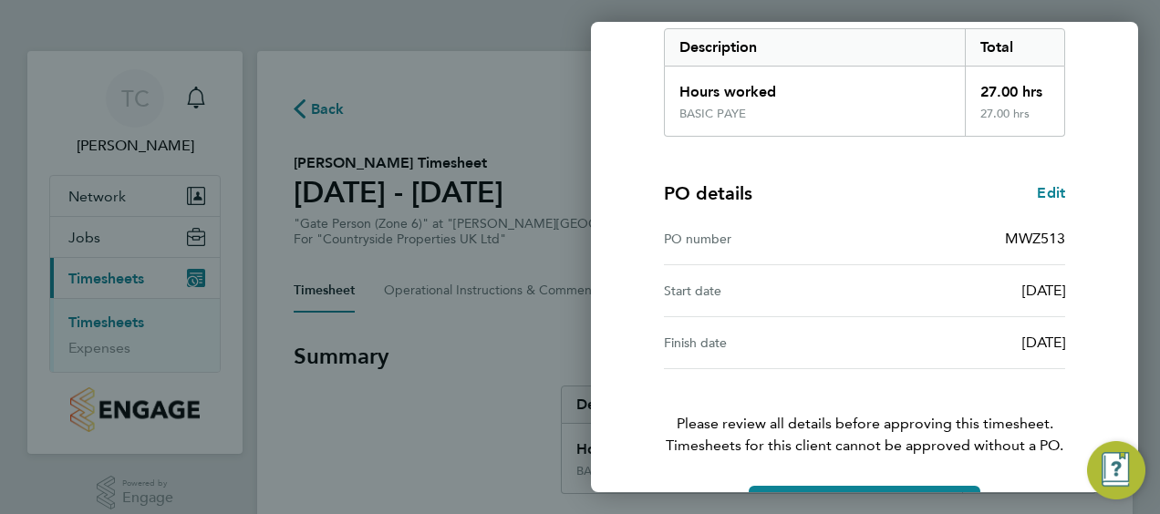
scroll to position [358, 0]
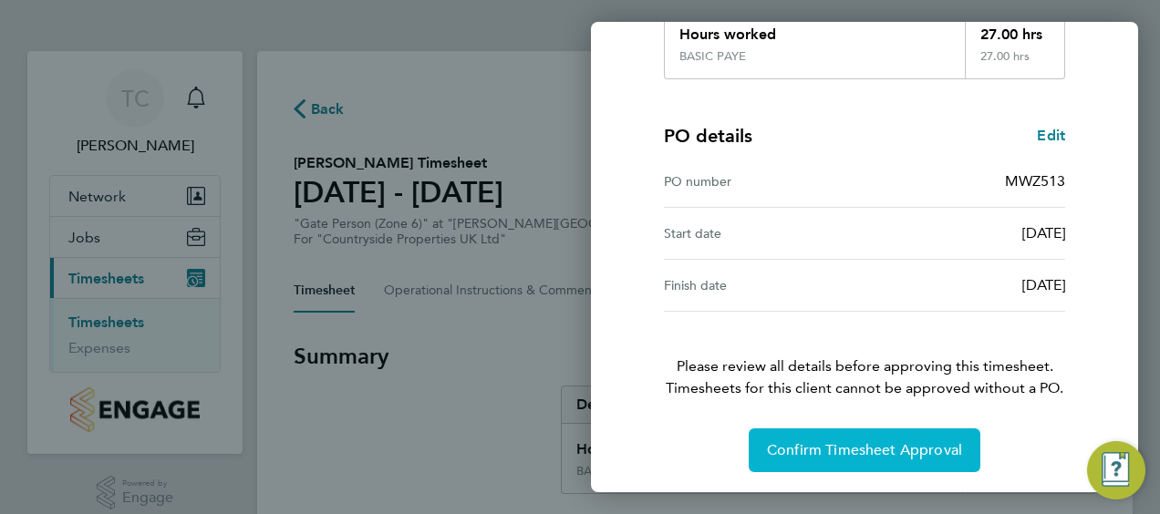
click at [873, 449] on span "Confirm Timesheet Approval" at bounding box center [864, 450] width 195 height 18
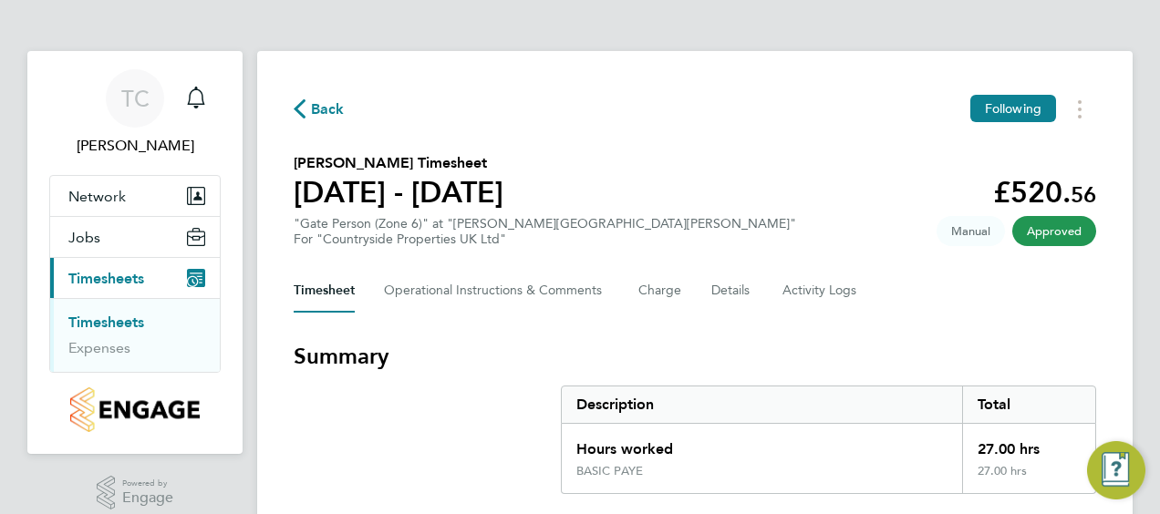
click at [312, 106] on span "Back" at bounding box center [328, 110] width 34 height 22
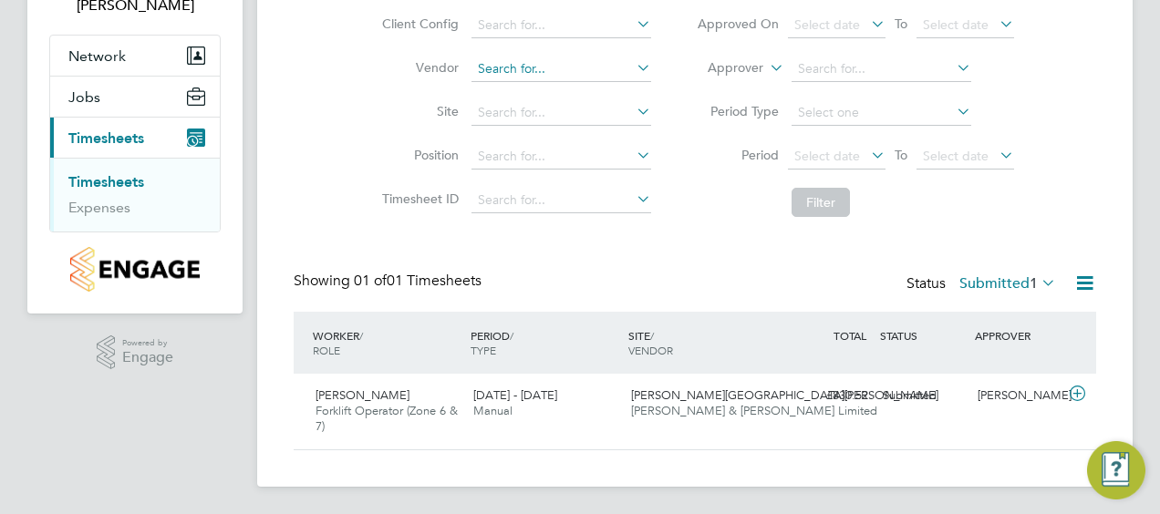
scroll to position [46, 158]
click at [363, 398] on span "[PERSON_NAME]" at bounding box center [363, 396] width 94 height 16
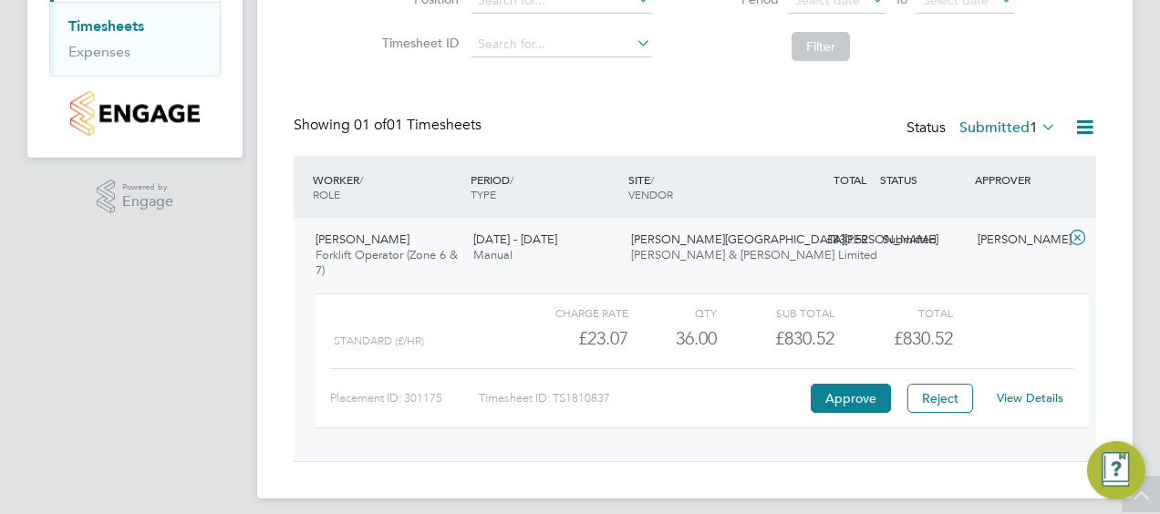
scroll to position [308, 0]
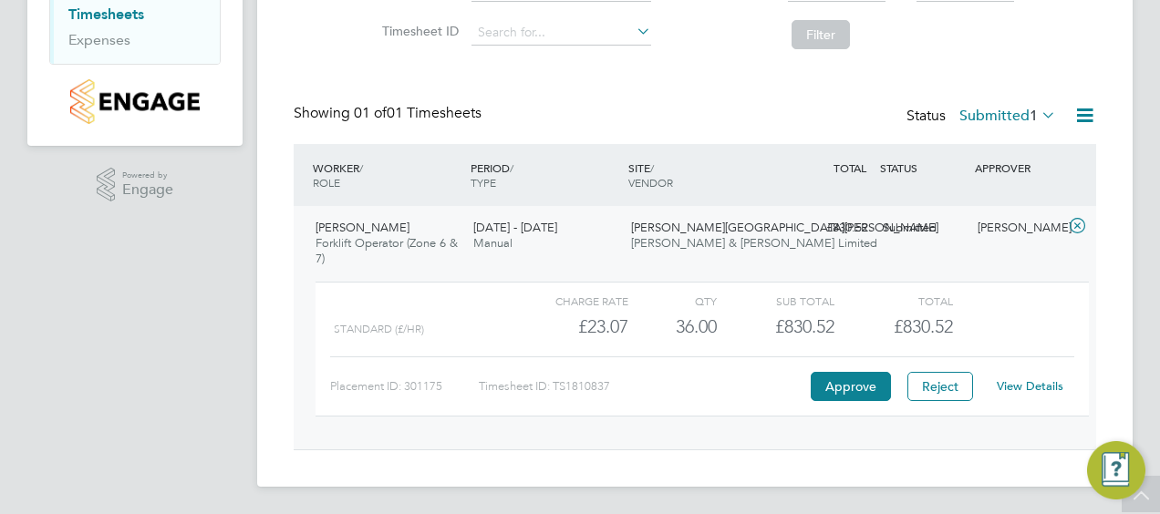
click at [1039, 379] on link "View Details" at bounding box center [1030, 387] width 67 height 16
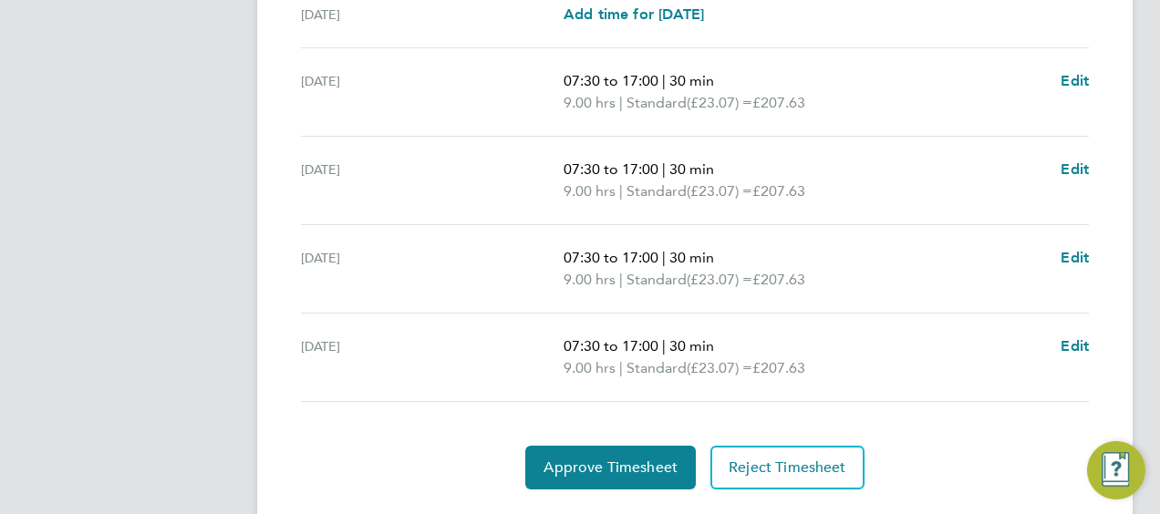
scroll to position [646, 0]
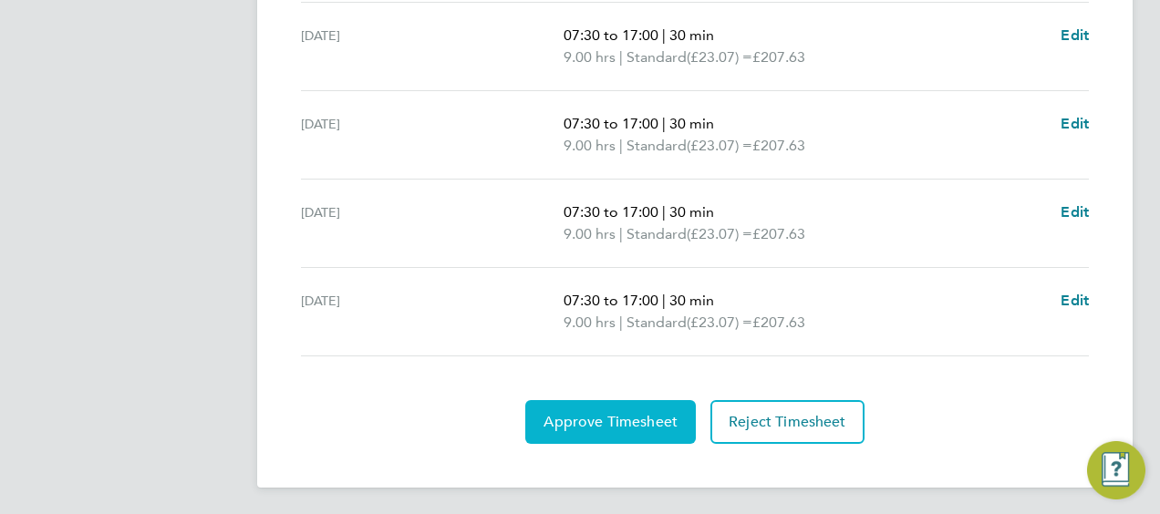
click at [615, 424] on span "Approve Timesheet" at bounding box center [611, 422] width 134 height 18
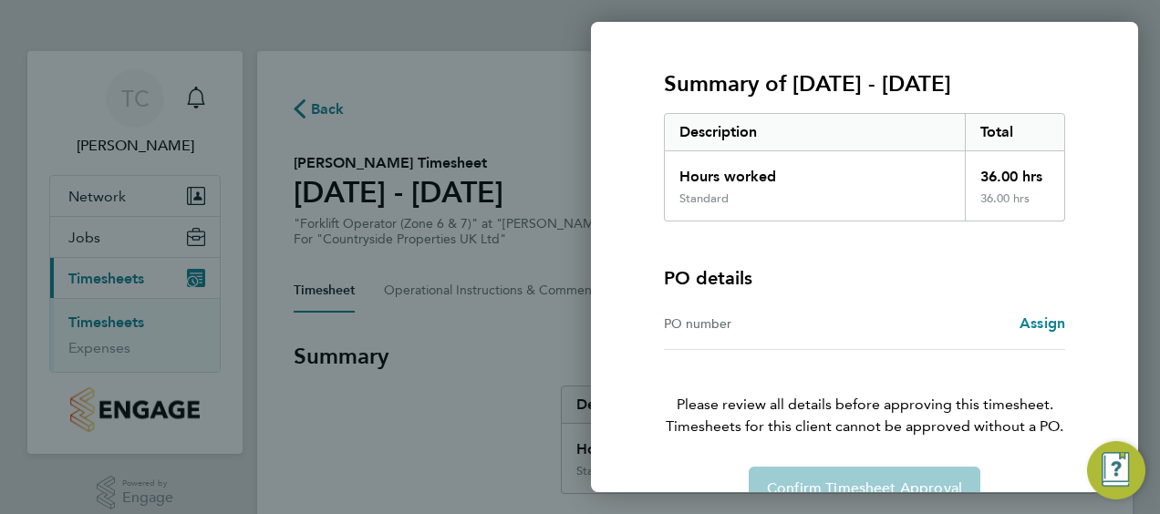
scroll to position [254, 0]
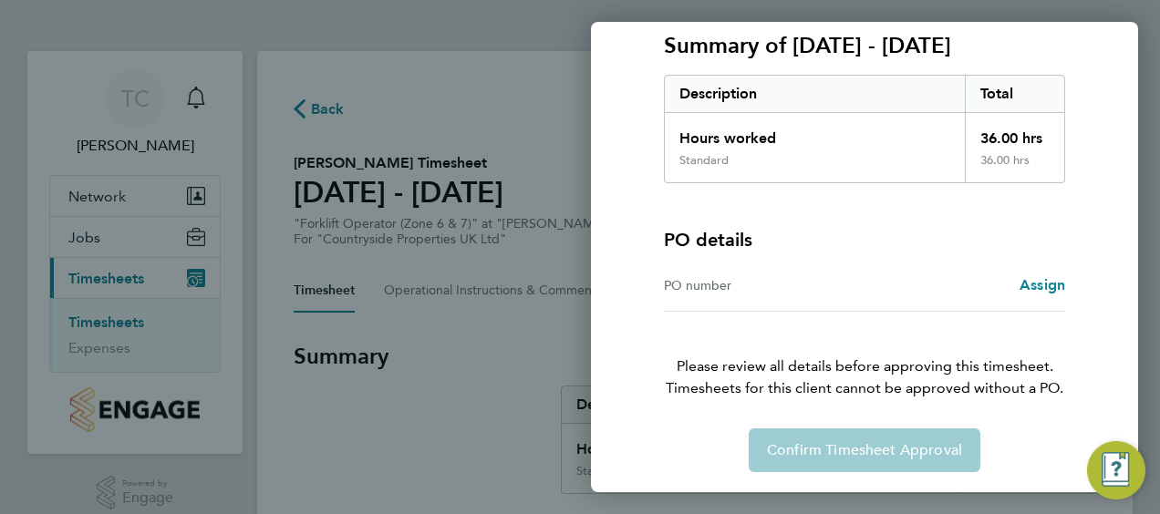
click at [884, 445] on div "Confirm Timesheet Approval" at bounding box center [864, 451] width 445 height 44
click at [1020, 279] on span "Assign" at bounding box center [1043, 284] width 46 height 17
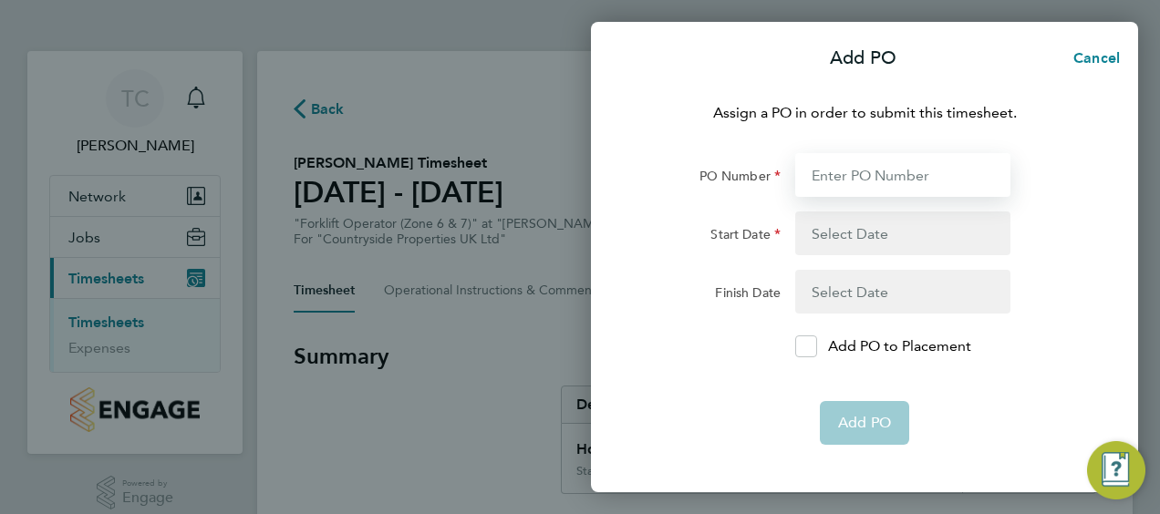
click at [850, 166] on input "PO Number" at bounding box center [902, 175] width 215 height 44
click at [834, 222] on button "button" at bounding box center [902, 234] width 215 height 44
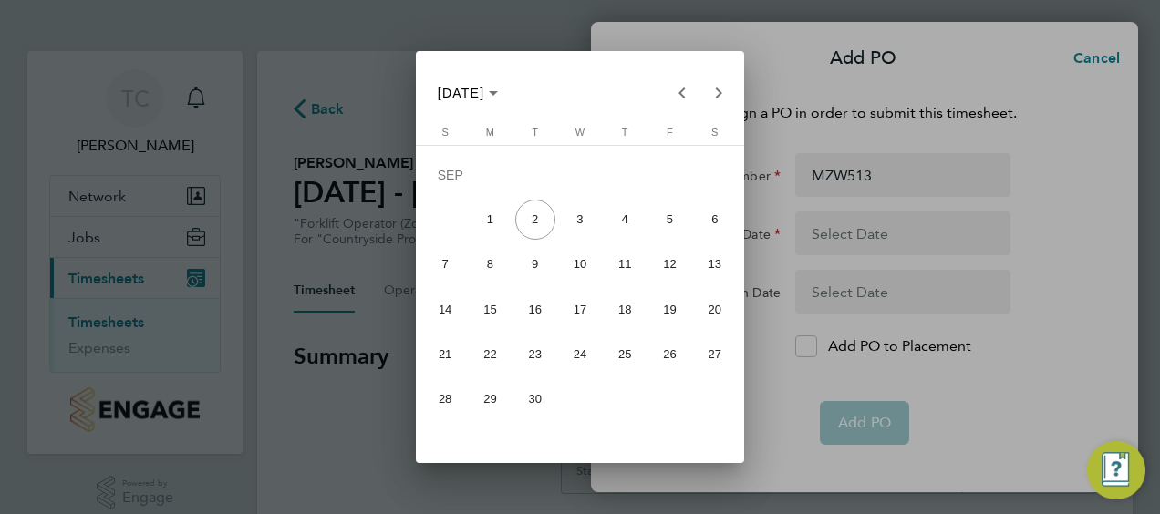
click at [779, 67] on div at bounding box center [580, 257] width 1160 height 514
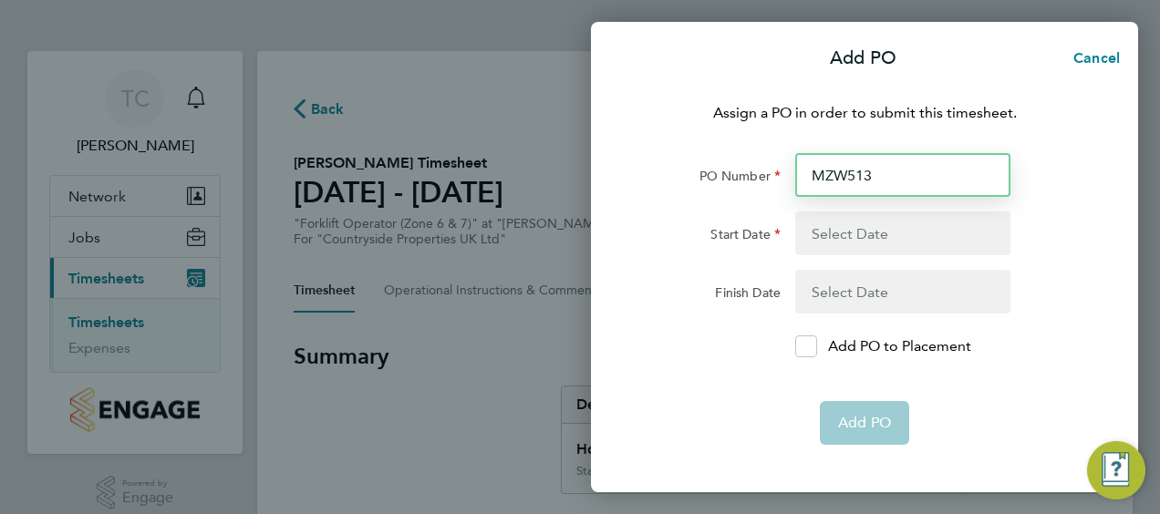
click at [845, 171] on input "MZW513" at bounding box center [902, 175] width 215 height 44
click at [834, 174] on input "MZW513" at bounding box center [902, 175] width 215 height 44
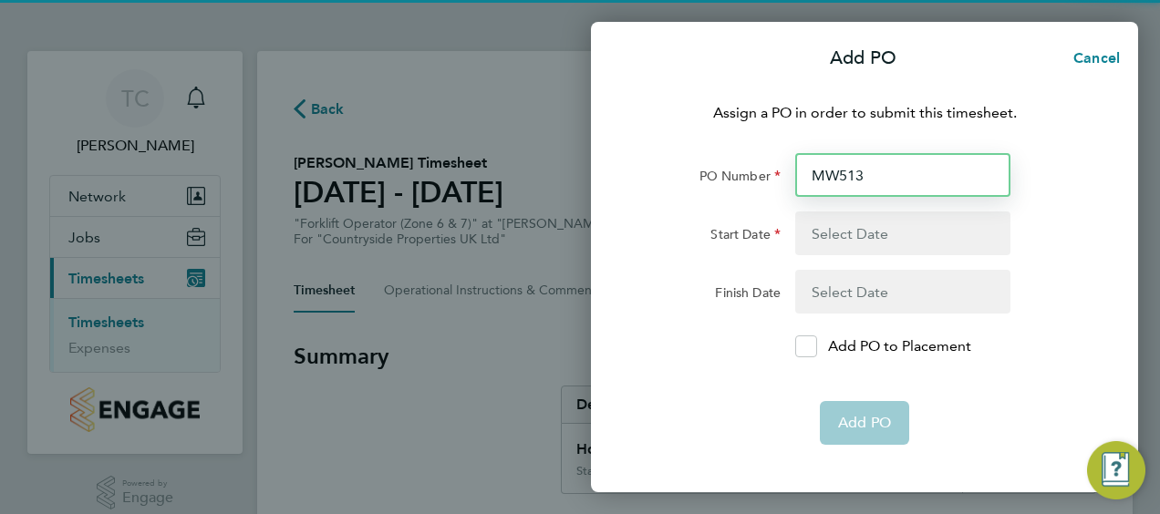
type input "MWZ513"
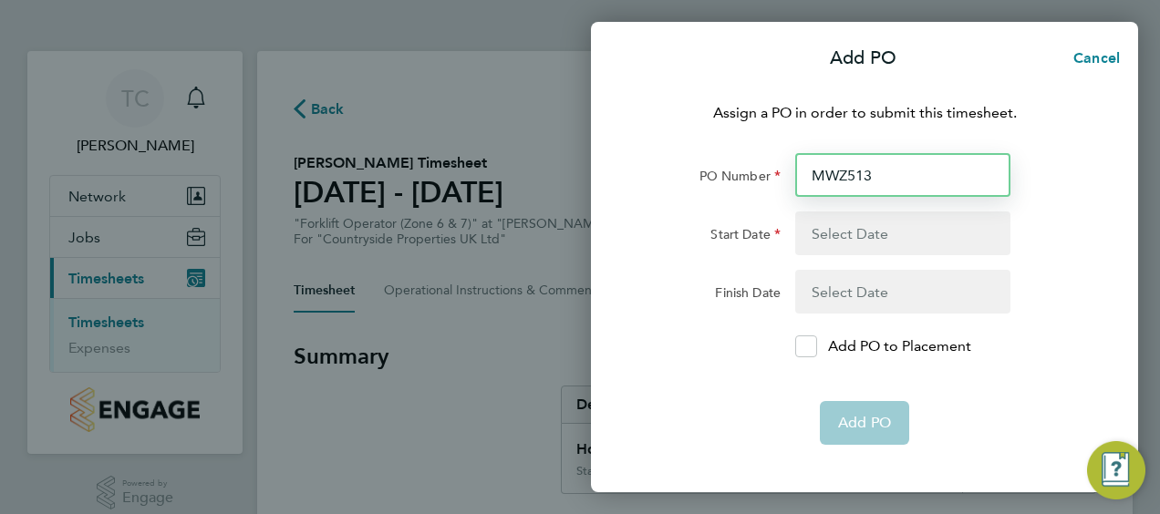
type input "[DATE]"
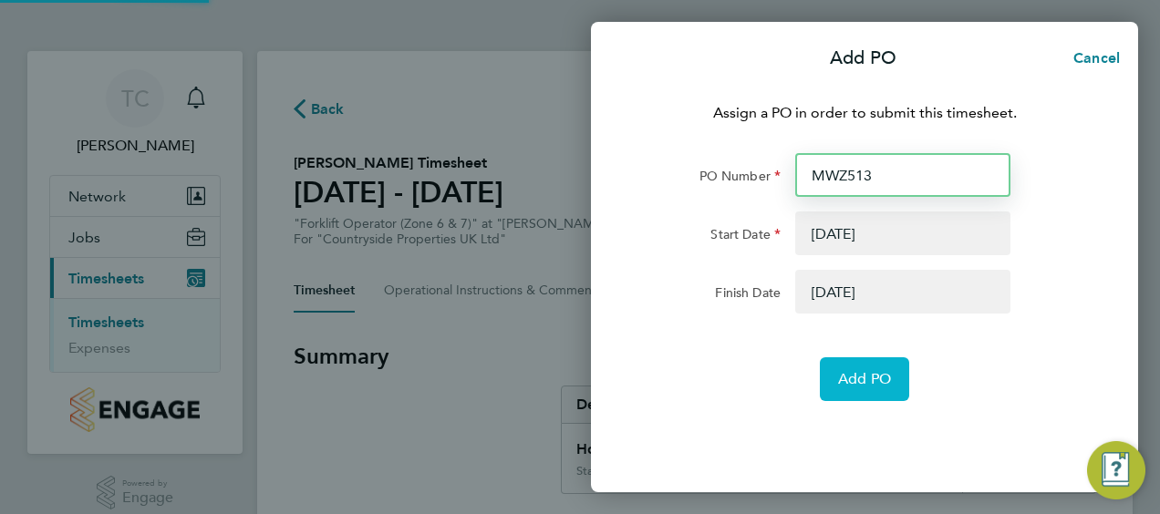
type input "MWZ513"
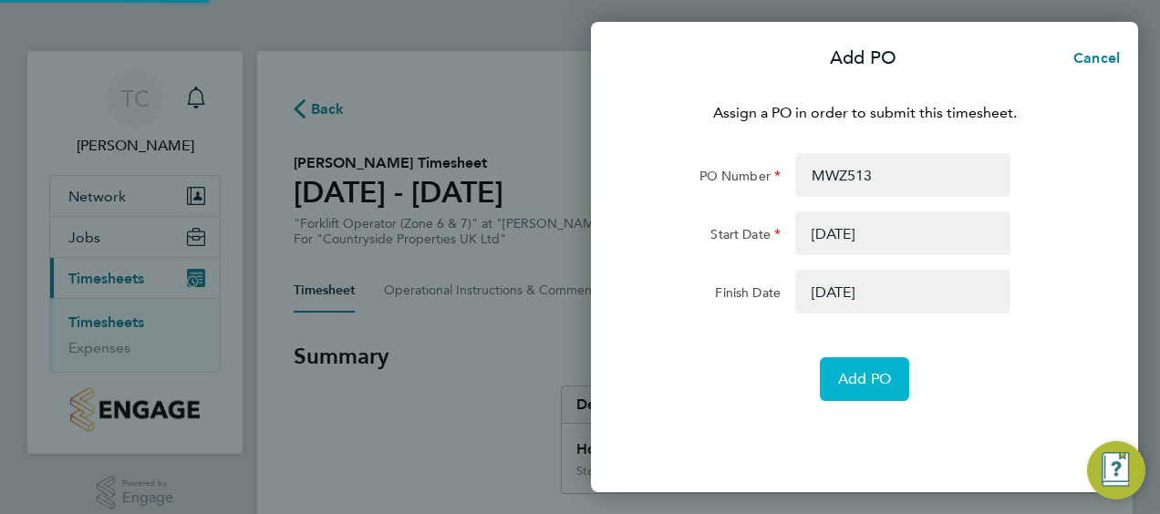
click at [866, 381] on span "Add PO" at bounding box center [864, 379] width 53 height 18
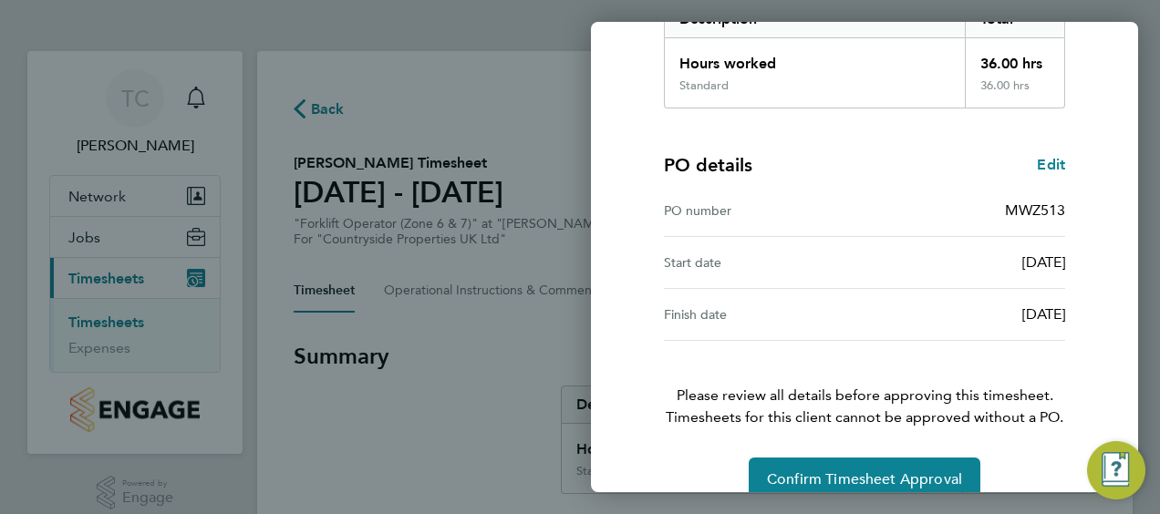
scroll to position [358, 0]
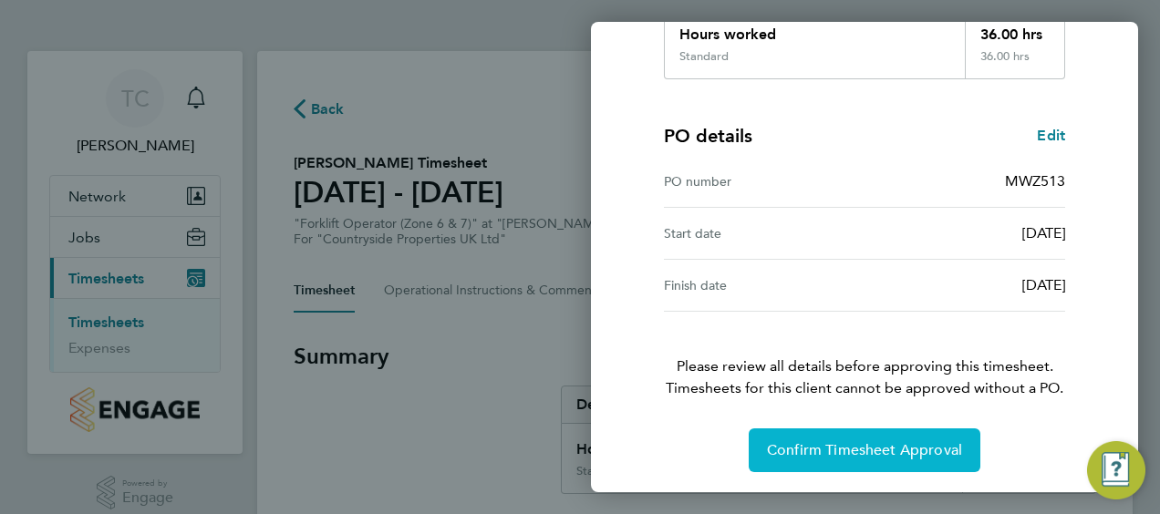
click at [843, 449] on span "Confirm Timesheet Approval" at bounding box center [864, 450] width 195 height 18
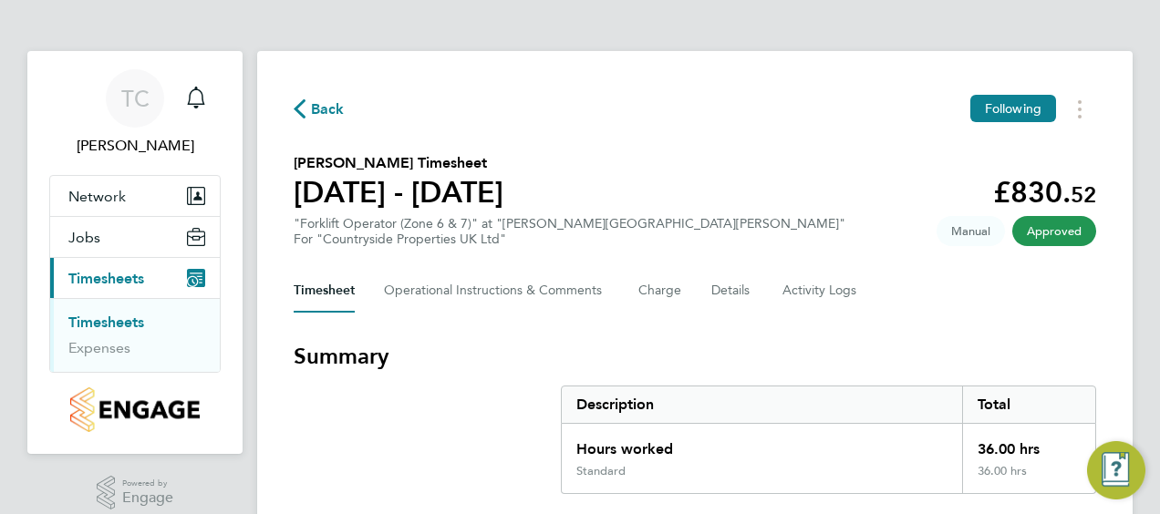
click at [314, 104] on span "Back" at bounding box center [328, 110] width 34 height 22
